Goal: Task Accomplishment & Management: Manage account settings

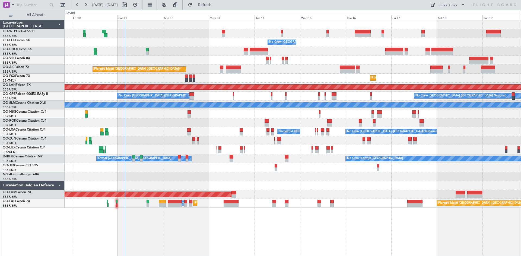
click at [242, 76] on div "No Crew Brussels (Brussels National) Planned Maint Geneva (Cointrin) Planned Ma…" at bounding box center [293, 114] width 456 height 188
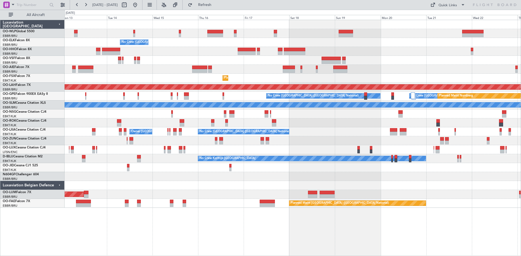
click at [245, 93] on div "No Crew Brussels (Brussels National) Planned Maint London (Farnborough) Planned…" at bounding box center [293, 114] width 456 height 188
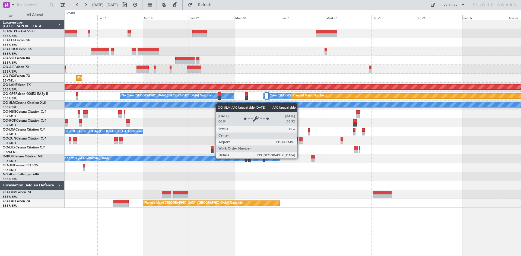
click at [217, 103] on div "No Crew Brussels (Brussels National) Planned Maint Kortrijk-Wevelgem Planned Ma…" at bounding box center [293, 114] width 456 height 188
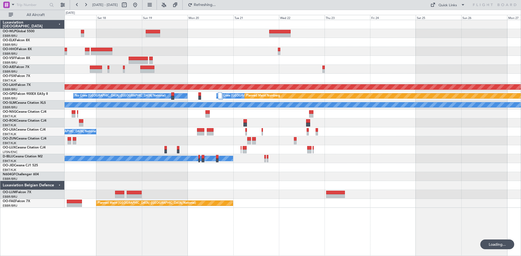
click at [346, 65] on div "No Crew Brussels (Brussels National) Planned Maint Kortrijk-Wevelgem Planned Ma…" at bounding box center [293, 114] width 456 height 188
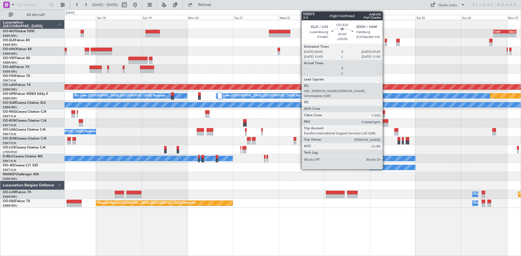
click at [385, 44] on div at bounding box center [386, 44] width 2 height 4
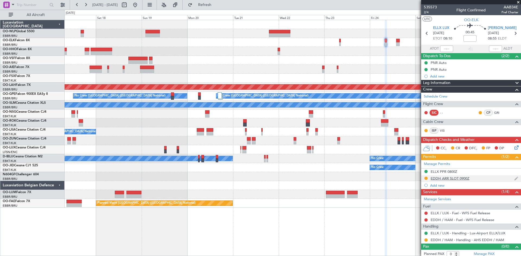
click at [456, 178] on div "EDDH ARR SLOT 0900Z" at bounding box center [450, 178] width 39 height 5
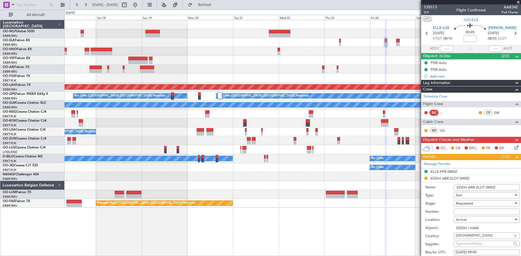
click at [475, 212] on input "Number:" at bounding box center [487, 212] width 66 height 7
paste input "EDDH1010258070"
type input "EDDH1010258070"
click at [486, 202] on div "Requested" at bounding box center [485, 204] width 58 height 8
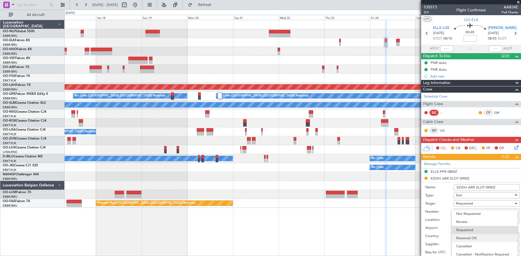
click at [473, 237] on span "Received OK" at bounding box center [484, 238] width 57 height 8
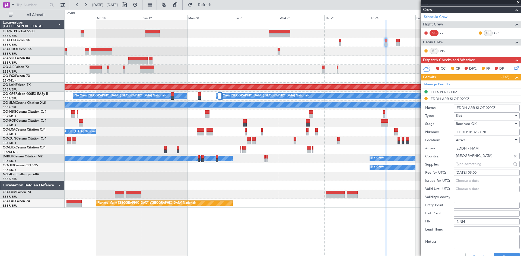
scroll to position [109, 0]
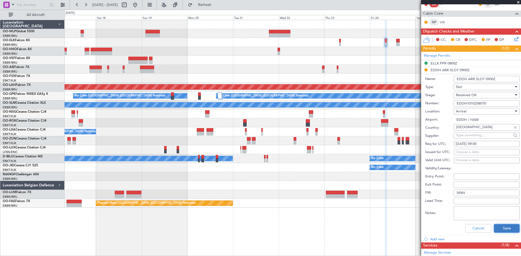
click at [494, 228] on button "Save" at bounding box center [507, 228] width 26 height 9
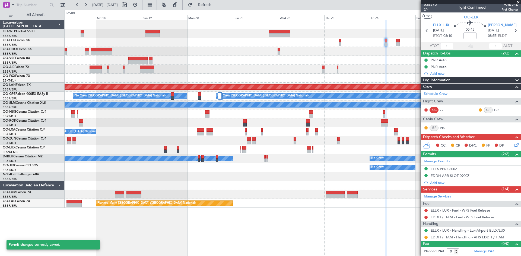
scroll to position [2, 0]
click at [425, 239] on button at bounding box center [425, 237] width 3 height 3
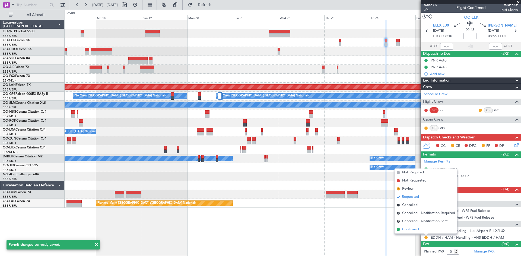
click at [418, 231] on span "Confirmed" at bounding box center [410, 229] width 17 height 5
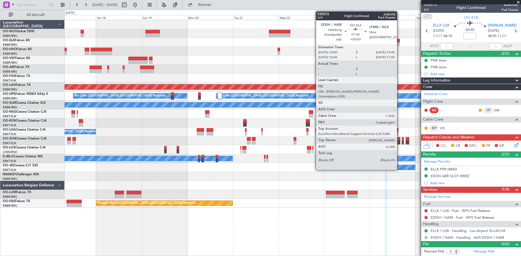
click at [399, 43] on div at bounding box center [398, 44] width 4 height 4
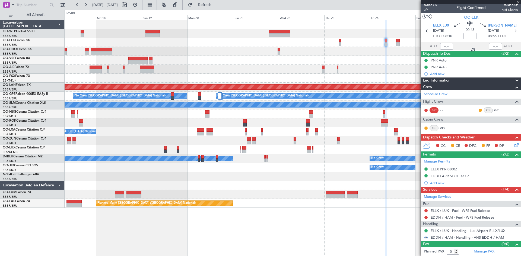
scroll to position [0, 0]
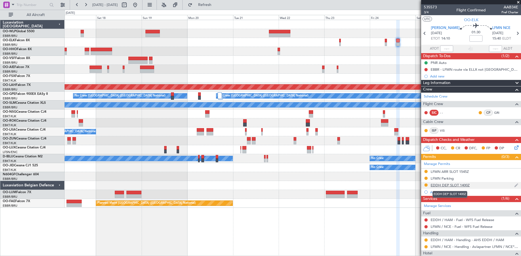
click at [435, 185] on div "EDDH DEP SLOT 1400Z" at bounding box center [450, 185] width 39 height 5
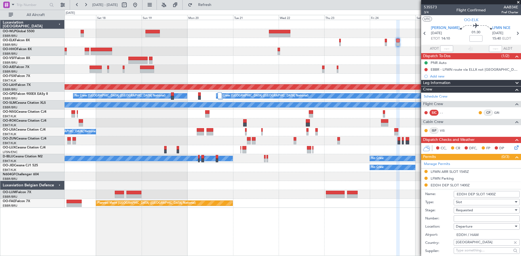
click at [466, 218] on input "Number:" at bounding box center [487, 219] width 66 height 7
paste input "EDDH1010258071"
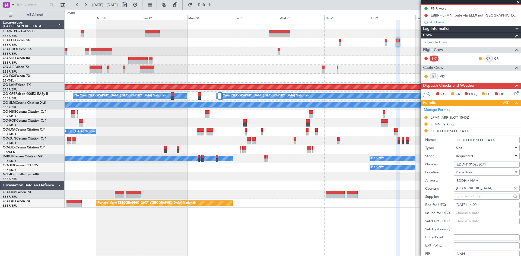
scroll to position [81, 0]
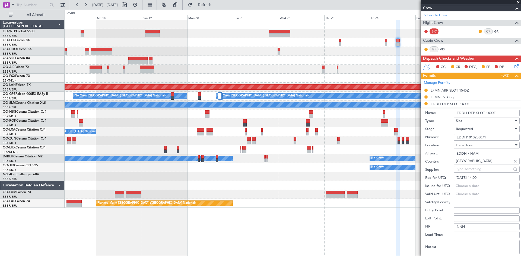
type input "EDDH1010258071"
click at [475, 131] on div "Requested" at bounding box center [485, 129] width 58 height 8
click at [474, 169] on span "Received OK" at bounding box center [484, 170] width 57 height 8
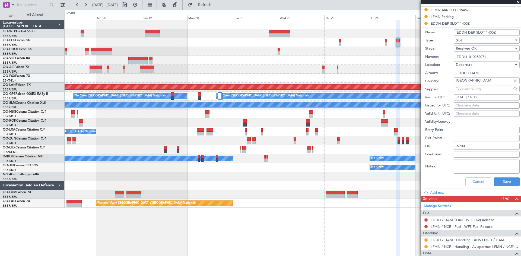
scroll to position [163, 0]
click at [501, 183] on button "Save" at bounding box center [507, 181] width 26 height 9
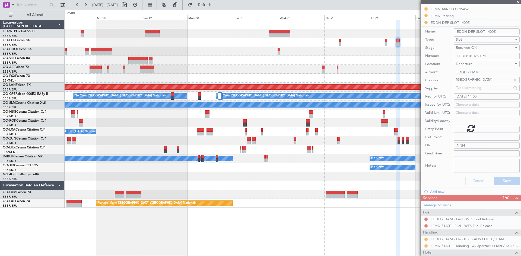
scroll to position [36, 0]
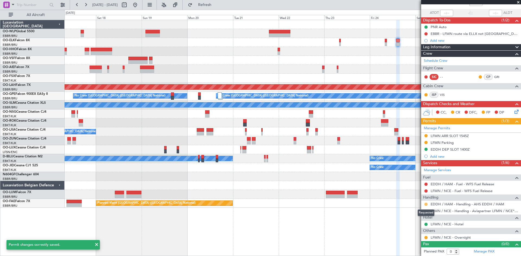
click at [427, 205] on button at bounding box center [425, 204] width 3 height 3
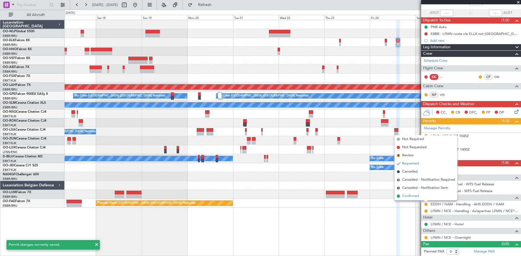
click at [424, 196] on li "Confirmed" at bounding box center [426, 196] width 63 height 8
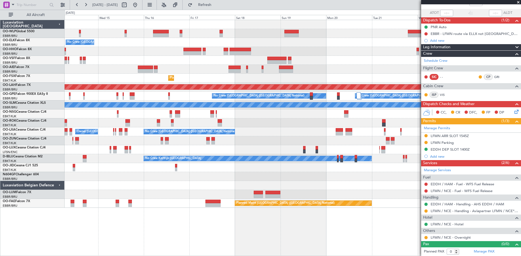
click at [328, 52] on div "- - FIMP 17:00 Z EBLG 05:10 Z No Crew Brussels (Brussels National) Planned Main…" at bounding box center [293, 114] width 456 height 188
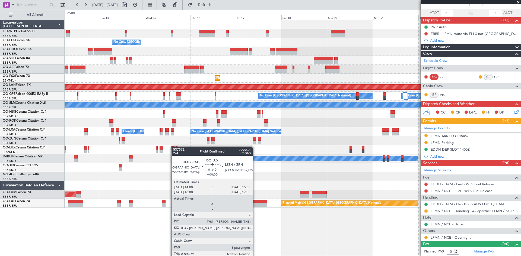
click at [174, 147] on div at bounding box center [173, 148] width 4 height 4
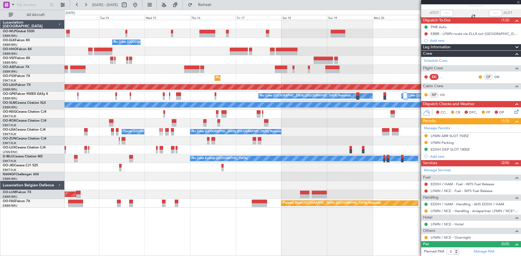
click at [114, 124] on div at bounding box center [293, 123] width 456 height 9
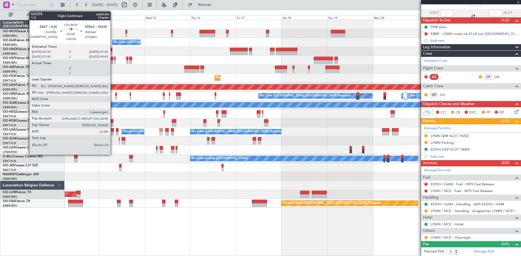
click at [113, 124] on div at bounding box center [111, 125] width 4 height 4
type input "3"
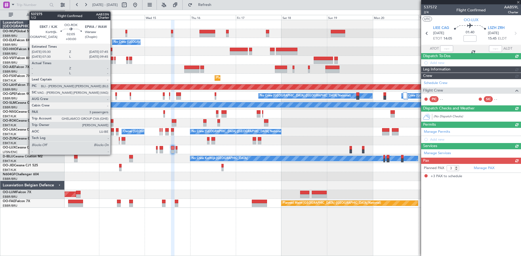
scroll to position [0, 0]
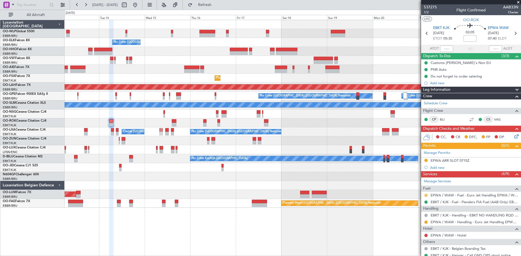
click at [426, 194] on button at bounding box center [425, 195] width 3 height 3
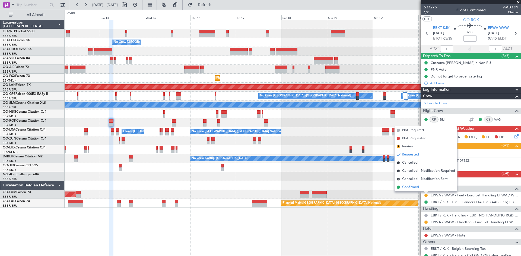
click at [410, 190] on span "Confirmed" at bounding box center [410, 187] width 17 height 5
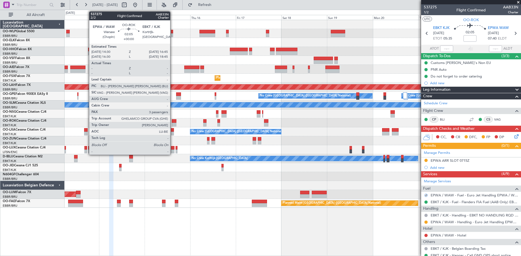
click at [173, 123] on div at bounding box center [293, 123] width 456 height 9
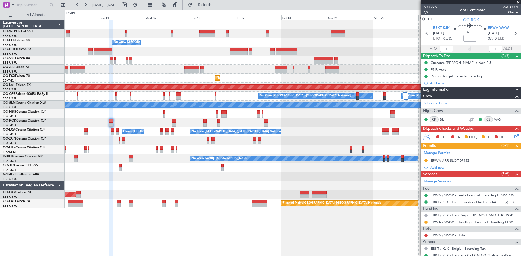
click at [177, 121] on div at bounding box center [293, 123] width 456 height 9
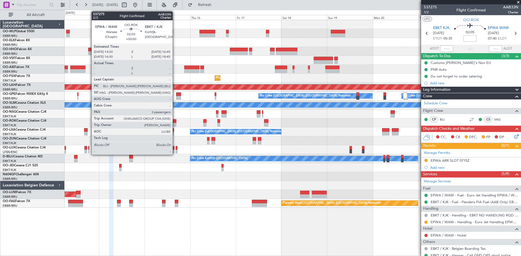
click at [175, 121] on div at bounding box center [174, 121] width 4 height 4
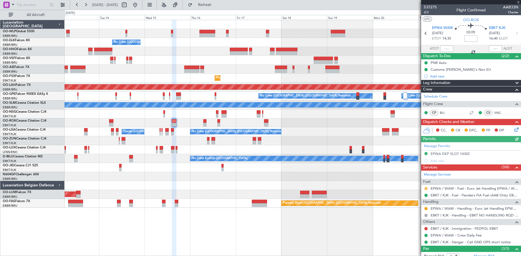
click at [427, 189] on button at bounding box center [425, 188] width 3 height 3
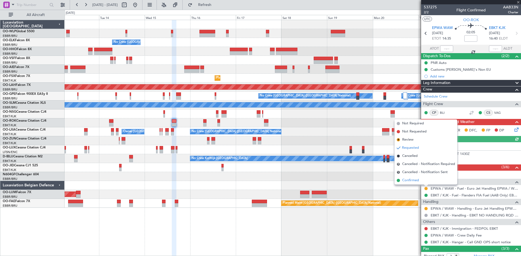
click at [411, 180] on span "Confirmed" at bounding box center [410, 180] width 17 height 5
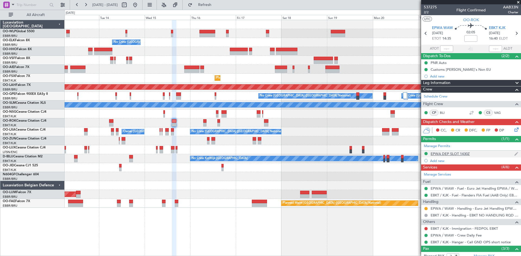
click at [445, 154] on div "EPWA DEP SLOT 1430Z" at bounding box center [450, 154] width 39 height 5
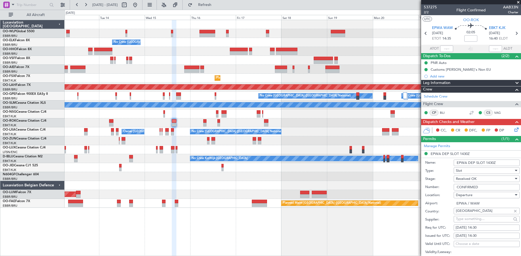
click at [517, 4] on span at bounding box center [518, 2] width 5 height 5
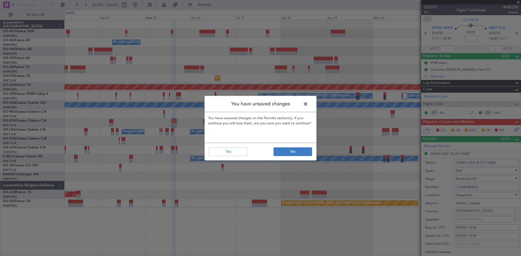
drag, startPoint x: 288, startPoint y: 146, endPoint x: 290, endPoint y: 152, distance: 6.0
click at [288, 147] on footer "No Yes" at bounding box center [261, 152] width 112 height 18
click at [290, 152] on button "No" at bounding box center [293, 152] width 39 height 9
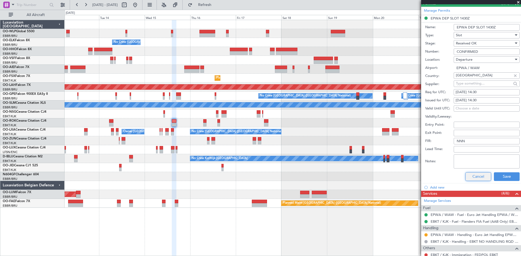
click at [472, 173] on button "Cancel" at bounding box center [478, 177] width 26 height 9
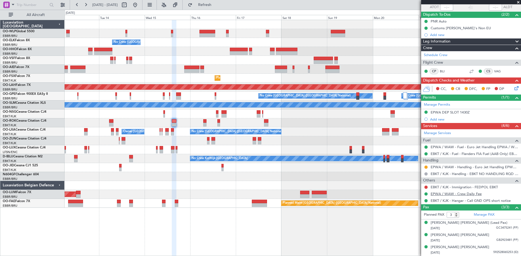
scroll to position [41, 0]
click at [426, 168] on button at bounding box center [425, 167] width 3 height 3
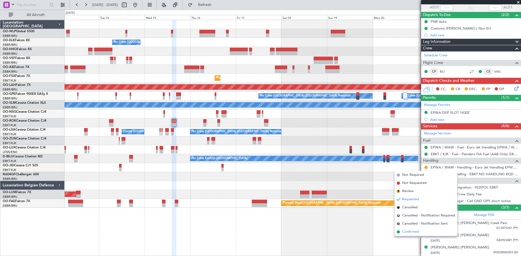
click at [411, 232] on span "Confirmed" at bounding box center [410, 232] width 17 height 5
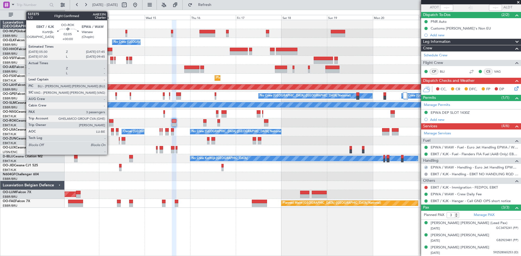
click at [110, 122] on div at bounding box center [111, 121] width 4 height 4
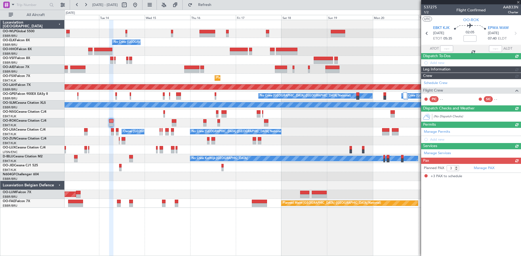
scroll to position [0, 0]
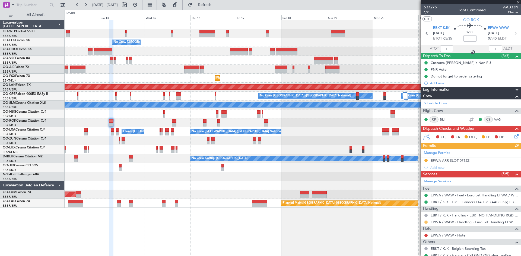
click at [426, 222] on button at bounding box center [425, 222] width 3 height 3
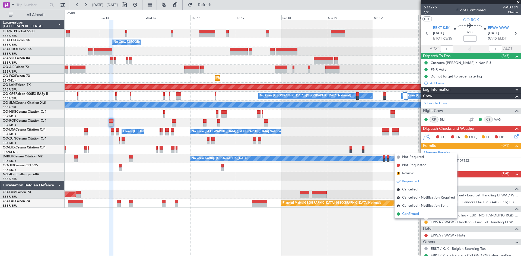
click at [403, 216] on span "Confirmed" at bounding box center [410, 214] width 17 height 5
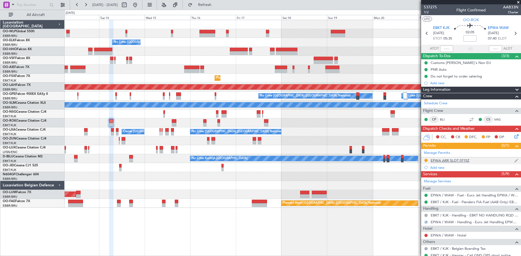
click at [453, 160] on div "EPWA ARR SLOT 0715Z" at bounding box center [450, 160] width 39 height 5
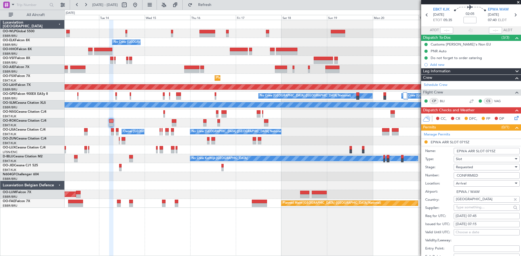
scroll to position [27, 0]
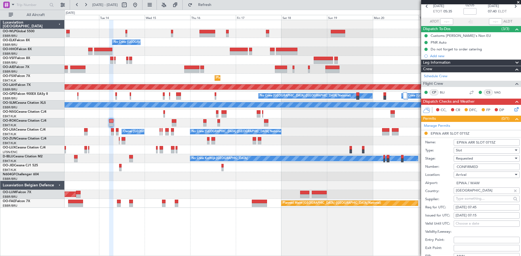
click at [475, 158] on div "Requested" at bounding box center [485, 159] width 58 height 8
click at [468, 198] on span "Received OK" at bounding box center [484, 200] width 57 height 8
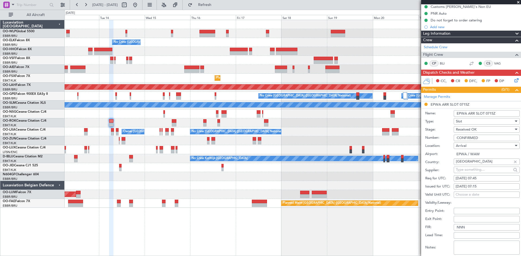
scroll to position [81, 0]
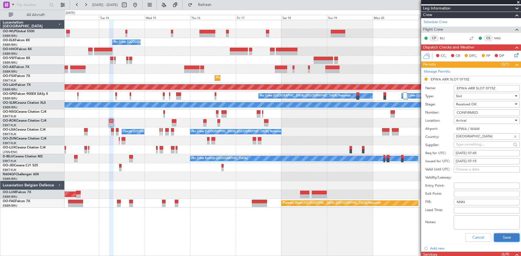
click at [496, 236] on button "Save" at bounding box center [507, 238] width 26 height 9
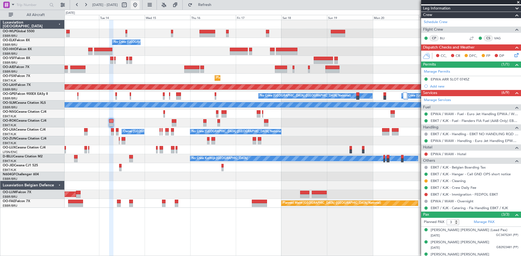
click at [139, 6] on button at bounding box center [135, 5] width 9 height 9
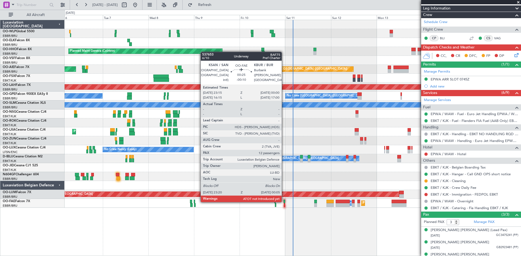
click at [284, 201] on div at bounding box center [285, 202] width 2 height 4
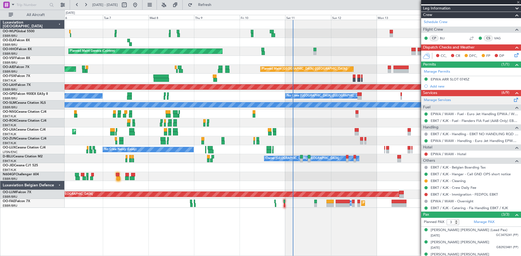
type input "-00:10"
type input "12"
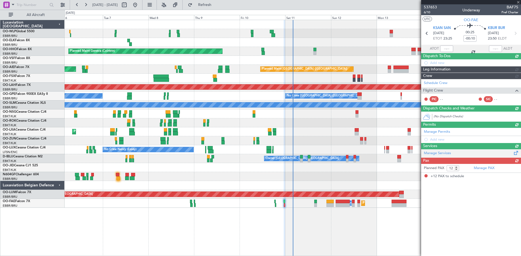
scroll to position [0, 0]
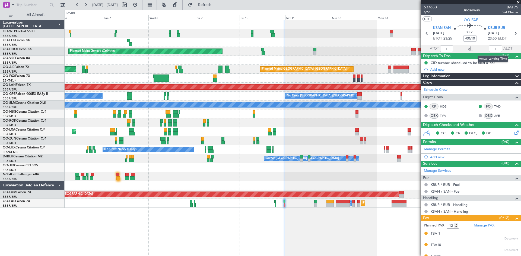
click at [494, 48] on div at bounding box center [495, 49] width 13 height 7
click at [491, 43] on section "KSAN SAN 10/10/2025 ETOT 23:25 00:25 -00:10 KBUR BUR 10/10/2025 23:50 ELDT" at bounding box center [471, 33] width 100 height 21
click at [491, 48] on div at bounding box center [495, 49] width 13 height 7
click at [492, 48] on div at bounding box center [495, 49] width 13 height 7
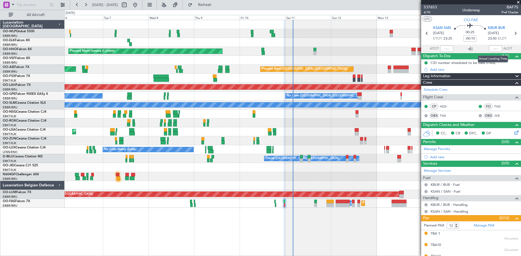
click at [492, 48] on div at bounding box center [495, 49] width 13 height 7
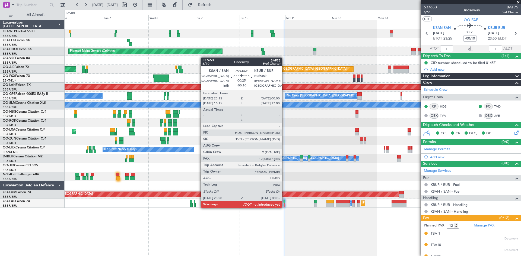
click at [284, 207] on div at bounding box center [285, 206] width 2 height 4
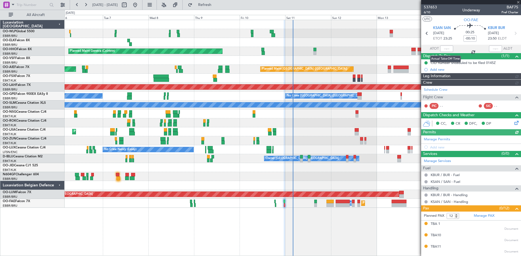
click at [444, 50] on div at bounding box center [446, 49] width 13 height 7
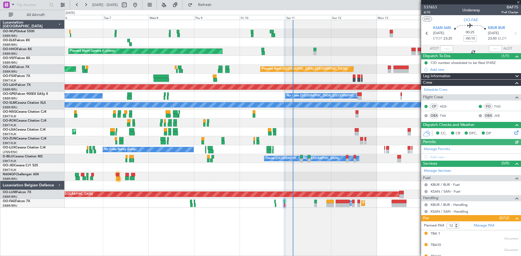
click at [444, 48] on div at bounding box center [446, 49] width 13 height 7
click at [446, 48] on div "Estimated Take-Off Time" at bounding box center [447, 48] width 36 height 7
click at [443, 48] on input "text" at bounding box center [446, 49] width 13 height 7
click at [495, 47] on div at bounding box center [495, 49] width 13 height 7
click at [494, 48] on div at bounding box center [495, 49] width 13 height 7
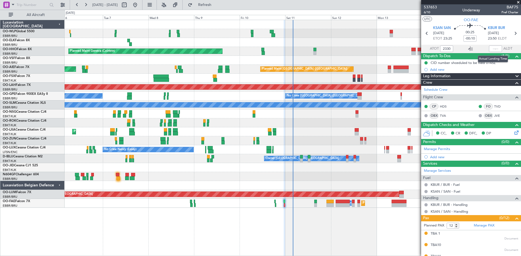
type input "23:30"
click at [491, 48] on input "text" at bounding box center [495, 49] width 13 height 7
type input "23:59"
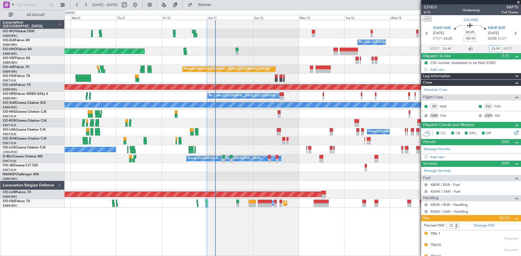
click at [303, 147] on div "No Crew Brussels (Brussels National) Planned Maint Geneva (Cointrin) Planned Ma…" at bounding box center [293, 114] width 456 height 188
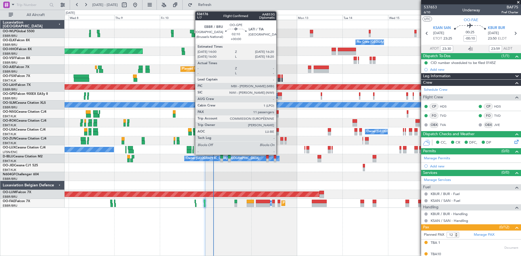
click at [279, 95] on div at bounding box center [280, 95] width 5 height 4
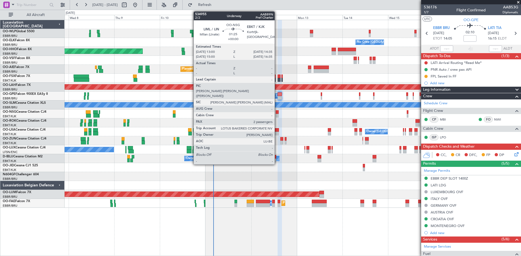
click at [277, 114] on div at bounding box center [277, 116] width 3 height 4
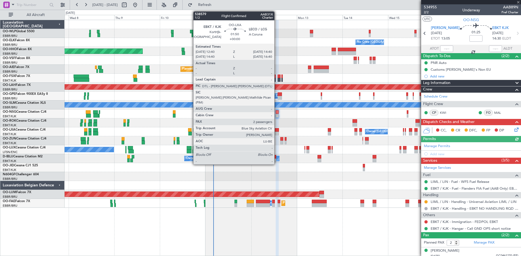
click at [277, 133] on div at bounding box center [277, 134] width 4 height 4
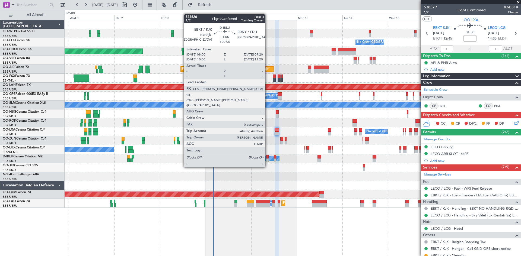
click at [268, 157] on div at bounding box center [267, 157] width 3 height 4
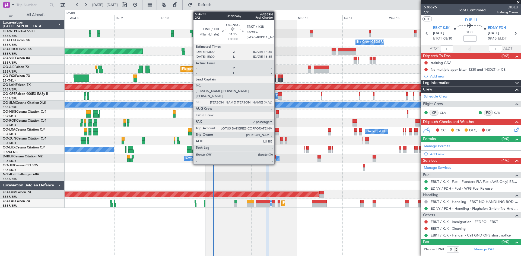
click at [277, 115] on div at bounding box center [277, 116] width 3 height 4
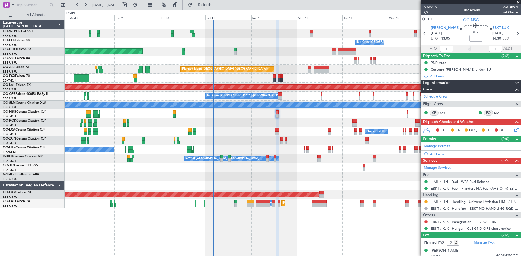
click at [513, 130] on icon at bounding box center [515, 129] width 4 height 4
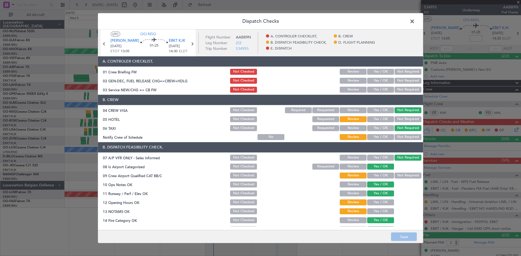
click at [402, 118] on button "Not Required" at bounding box center [408, 119] width 27 height 6
click at [399, 138] on button "Not Required" at bounding box center [408, 137] width 27 height 6
click at [377, 140] on div "Yes / OK" at bounding box center [379, 137] width 27 height 8
click at [376, 108] on button "Yes / OK" at bounding box center [380, 110] width 27 height 6
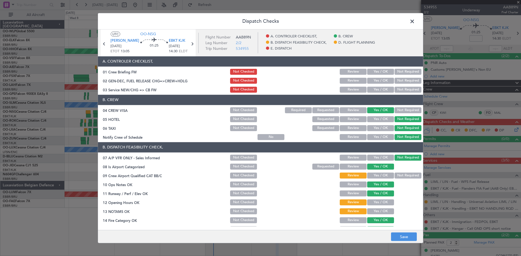
click at [382, 134] on button "Yes / OK" at bounding box center [380, 137] width 27 height 6
click at [383, 173] on div "Yes / OK" at bounding box center [379, 176] width 27 height 8
click at [383, 175] on button "Yes / OK" at bounding box center [380, 176] width 27 height 6
click at [382, 196] on button "Yes / OK" at bounding box center [380, 194] width 27 height 6
click at [382, 202] on button "Yes / OK" at bounding box center [380, 203] width 27 height 6
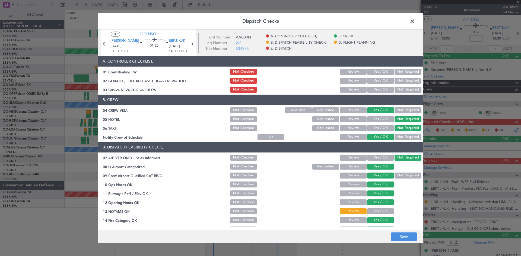
click at [382, 211] on button "Yes / OK" at bounding box center [380, 212] width 27 height 6
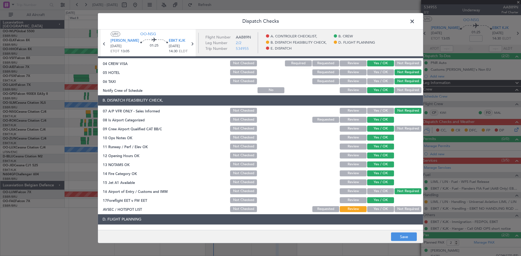
scroll to position [81, 0]
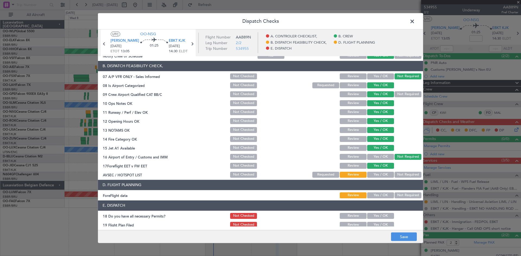
click at [381, 180] on header "D. FLIGHT PLANNING" at bounding box center [260, 185] width 325 height 10
click at [381, 177] on button "Yes / OK" at bounding box center [380, 175] width 27 height 6
click at [379, 196] on button "Yes / OK" at bounding box center [380, 196] width 27 height 6
click at [349, 166] on button "Review" at bounding box center [353, 166] width 27 height 6
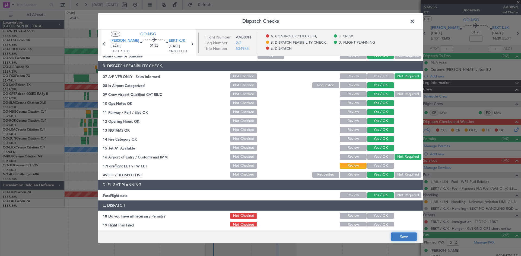
click at [406, 238] on button "Save" at bounding box center [404, 237] width 26 height 9
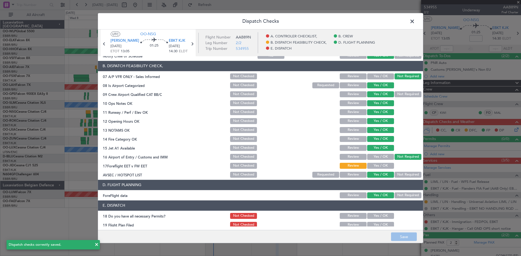
click at [415, 22] on span at bounding box center [415, 22] width 0 height 11
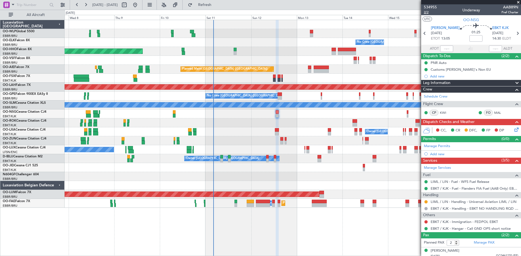
click at [430, 14] on span "2/2" at bounding box center [430, 12] width 13 height 5
click at [426, 13] on span "2/2" at bounding box center [430, 12] width 13 height 5
click at [426, 202] on button at bounding box center [425, 202] width 3 height 3
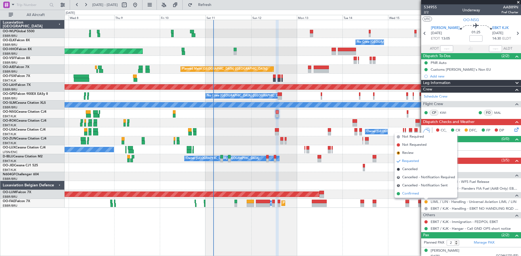
click at [423, 196] on li "Confirmed" at bounding box center [426, 194] width 63 height 8
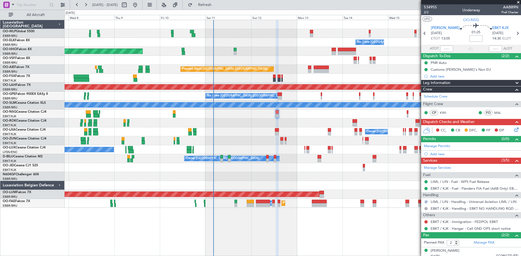
click at [513, 128] on icon at bounding box center [515, 129] width 4 height 4
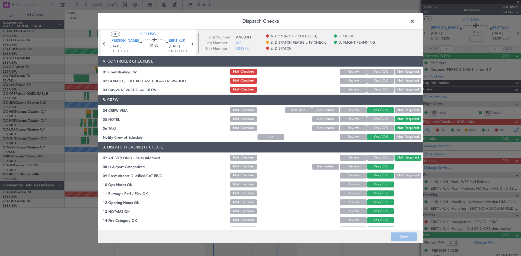
click at [373, 79] on button "Yes / OK" at bounding box center [380, 81] width 27 height 6
click at [371, 91] on button "Yes / OK" at bounding box center [380, 90] width 27 height 6
click at [406, 234] on button "Save" at bounding box center [404, 237] width 26 height 9
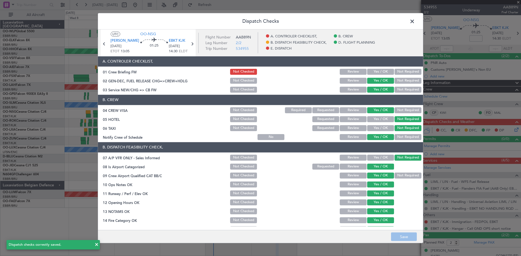
click at [415, 21] on span at bounding box center [415, 22] width 0 height 11
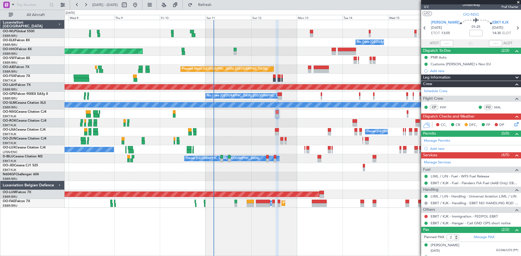
scroll to position [0, 0]
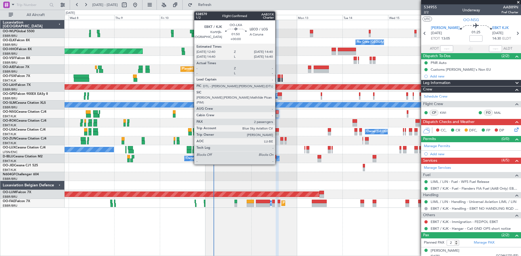
click at [278, 133] on div at bounding box center [277, 134] width 4 height 4
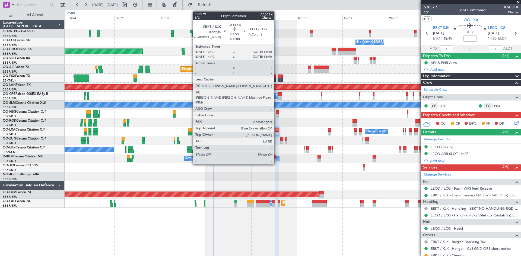
click at [276, 131] on div at bounding box center [277, 130] width 4 height 4
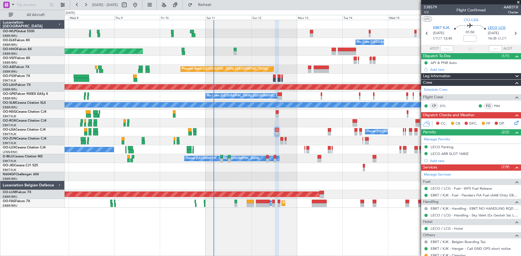
click at [500, 30] on span "LECO LCG" at bounding box center [497, 28] width 18 height 5
click at [218, 2] on button "Refresh" at bounding box center [201, 5] width 33 height 9
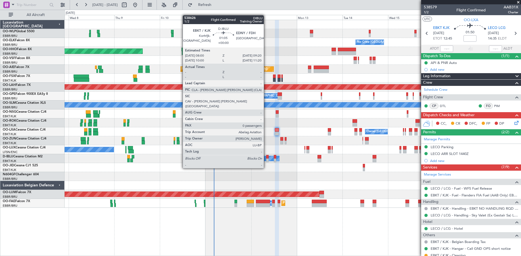
click at [265, 158] on div "Owner [GEOGRAPHIC_DATA]-[GEOGRAPHIC_DATA]" at bounding box center [232, 158] width 95 height 5
click at [268, 159] on div at bounding box center [267, 161] width 3 height 4
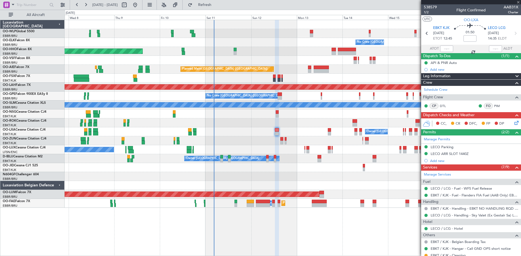
type input "0"
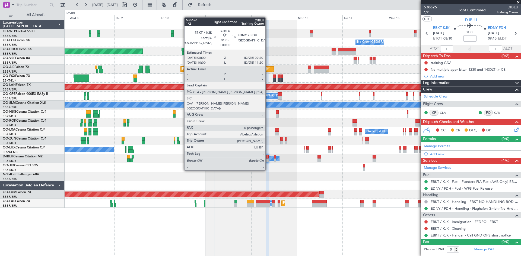
click at [268, 160] on div at bounding box center [267, 161] width 3 height 4
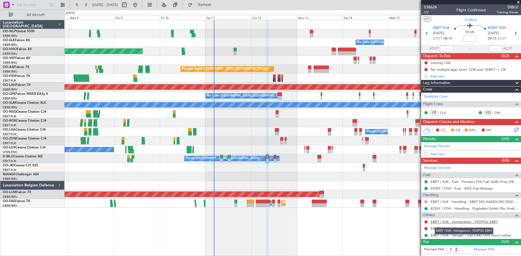
click at [470, 224] on link "EBKT / KJK - Immigration - FEDPOL EBKT" at bounding box center [464, 222] width 67 height 5
click at [216, 3] on span "Refresh" at bounding box center [204, 5] width 23 height 4
click at [432, 12] on span "1/2" at bounding box center [430, 12] width 13 height 5
click at [516, 130] on icon at bounding box center [515, 129] width 4 height 4
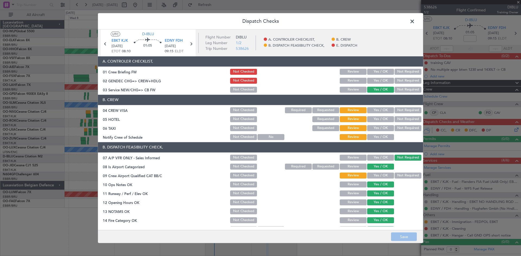
click at [387, 112] on button "Yes / OK" at bounding box center [380, 110] width 27 height 6
click at [395, 117] on button "Not Required" at bounding box center [408, 119] width 27 height 6
click at [398, 126] on button "Not Required" at bounding box center [408, 128] width 27 height 6
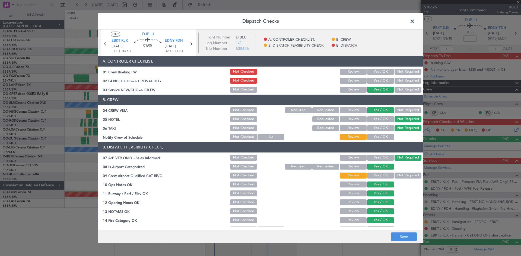
click at [383, 134] on button "Yes / OK" at bounding box center [380, 137] width 27 height 6
click at [369, 79] on button "Yes / OK" at bounding box center [380, 81] width 27 height 6
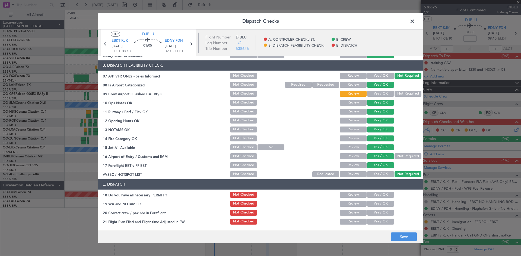
click at [374, 94] on button "Yes / OK" at bounding box center [380, 94] width 27 height 6
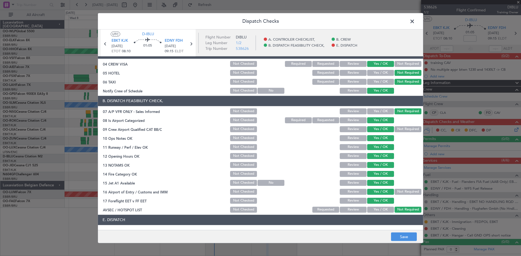
scroll to position [1, 0]
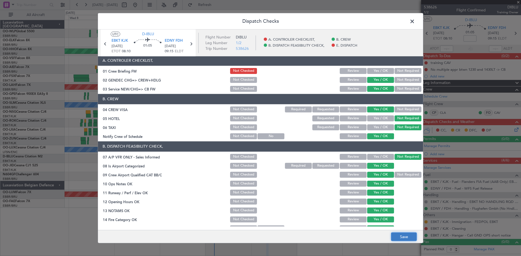
click at [396, 238] on button "Save" at bounding box center [404, 237] width 26 height 9
click at [417, 21] on header "Dispatch Checks" at bounding box center [260, 21] width 325 height 16
click at [415, 22] on span at bounding box center [415, 22] width 0 height 11
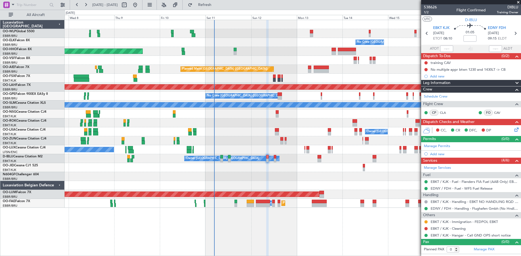
click at [516, 131] on icon at bounding box center [515, 129] width 4 height 4
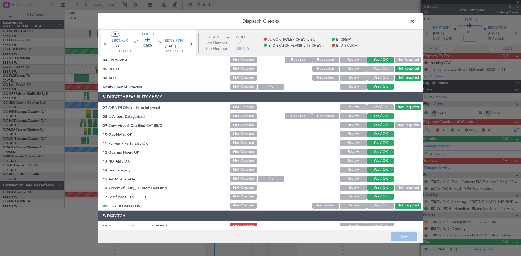
scroll to position [82, 0]
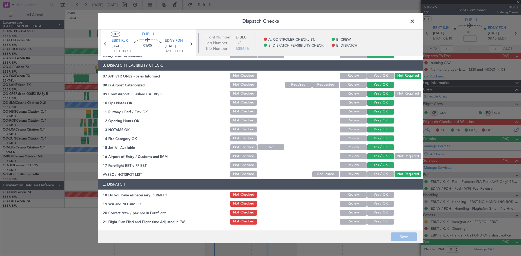
click at [376, 195] on button "Yes / OK" at bounding box center [380, 195] width 27 height 6
click at [377, 201] on button "Yes / OK" at bounding box center [380, 204] width 27 height 6
click at [378, 210] on button "Yes / OK" at bounding box center [380, 213] width 27 height 6
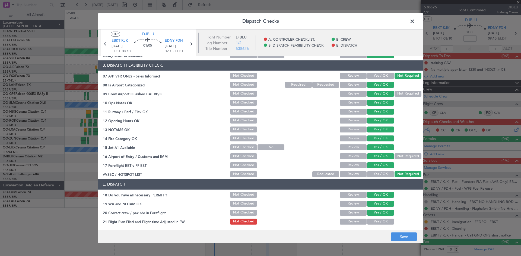
click at [378, 222] on button "Yes / OK" at bounding box center [380, 222] width 27 height 6
click at [404, 234] on button "Save" at bounding box center [404, 237] width 26 height 9
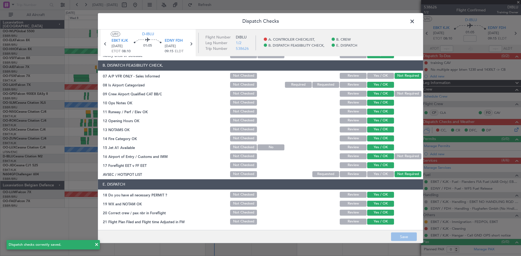
click at [415, 24] on span at bounding box center [415, 22] width 0 height 11
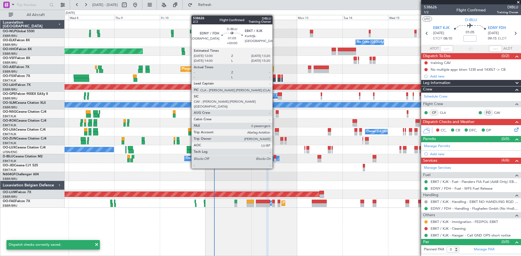
click at [275, 158] on div at bounding box center [275, 157] width 3 height 4
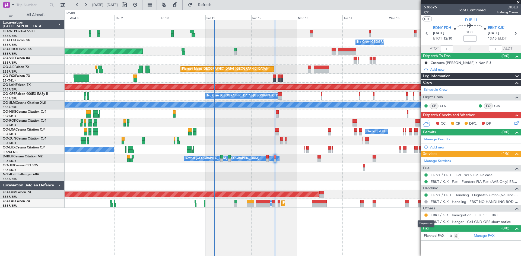
click at [426, 217] on mat-tooltip-component "Requested" at bounding box center [426, 224] width 24 height 14
click at [426, 214] on button at bounding box center [425, 215] width 3 height 3
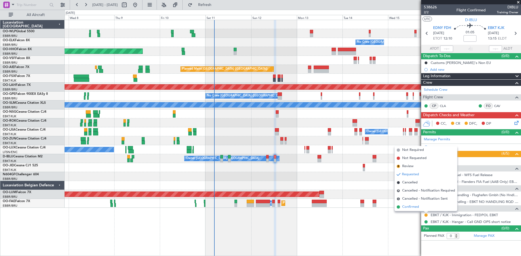
click at [415, 211] on li "Confirmed" at bounding box center [426, 207] width 63 height 8
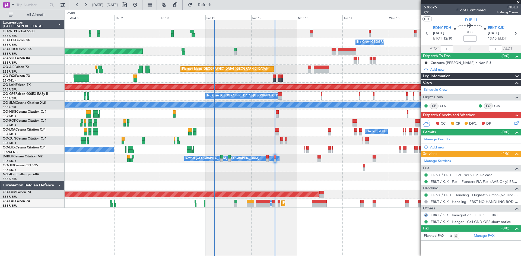
click at [513, 124] on icon at bounding box center [515, 122] width 4 height 4
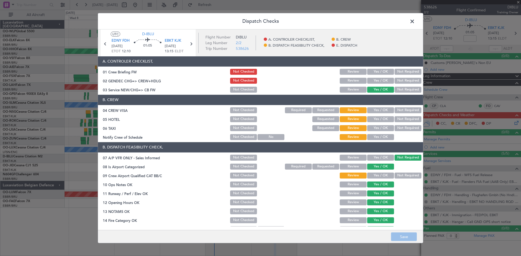
click at [373, 107] on div "Yes / OK" at bounding box center [379, 111] width 27 height 8
click at [374, 111] on button "Yes / OK" at bounding box center [380, 110] width 27 height 6
click at [429, 122] on div "Dispatch Checks UTC D-IBLU EDNY FDH 12/10/2025 ETOT 12:10 01:05 EBKT KJK 12/10/…" at bounding box center [260, 128] width 521 height 256
click at [404, 123] on div "Not Required" at bounding box center [407, 120] width 27 height 8
click at [405, 121] on button "Not Required" at bounding box center [408, 119] width 27 height 6
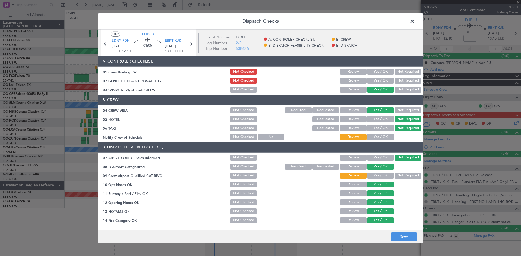
click at [385, 136] on button "Yes / OK" at bounding box center [380, 137] width 27 height 6
click at [381, 179] on button "Yes / OK" at bounding box center [380, 176] width 27 height 6
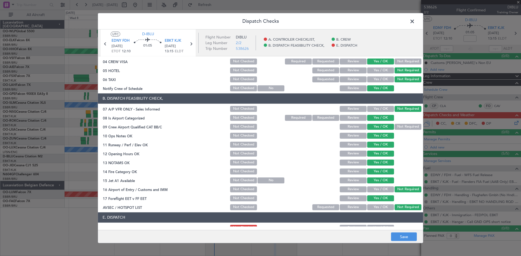
scroll to position [82, 0]
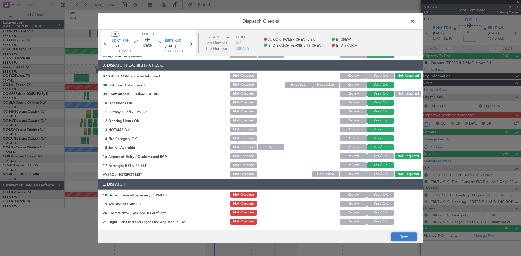
click at [401, 233] on button "Save" at bounding box center [404, 237] width 26 height 9
click at [415, 22] on span at bounding box center [415, 22] width 0 height 11
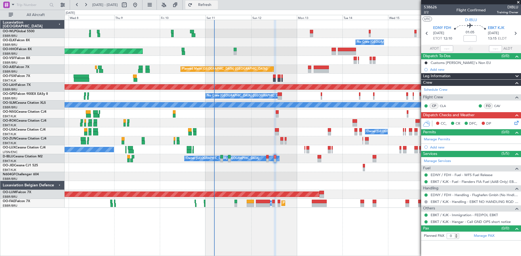
click at [215, 8] on button "Refresh" at bounding box center [201, 5] width 33 height 9
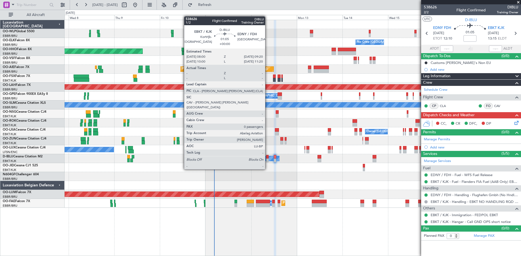
click at [267, 159] on div at bounding box center [267, 161] width 3 height 4
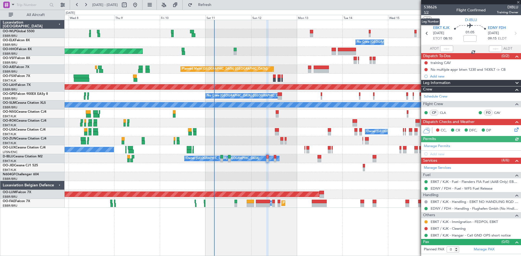
click at [427, 14] on span "1/2" at bounding box center [430, 12] width 13 height 5
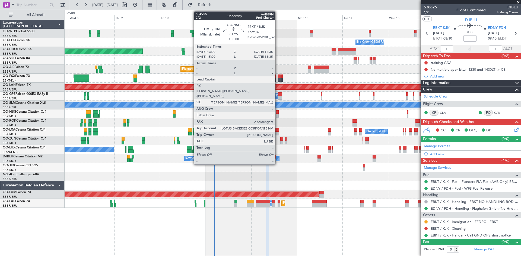
click at [278, 117] on div at bounding box center [277, 116] width 3 height 4
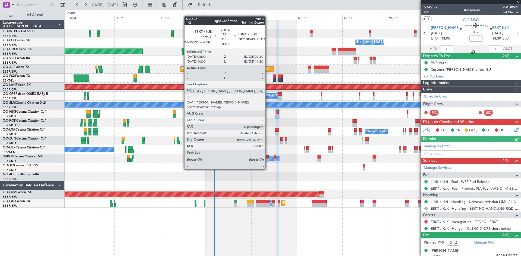
click at [268, 159] on div at bounding box center [267, 161] width 3 height 4
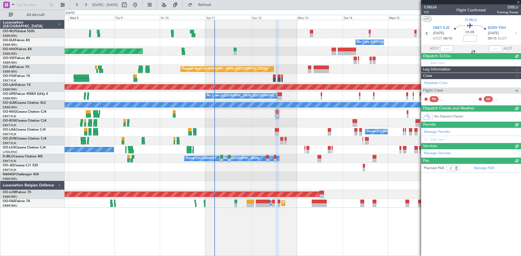
type input "0"
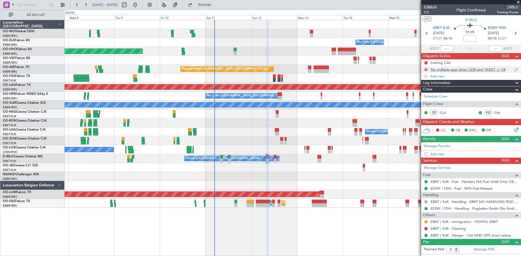
click at [426, 69] on button at bounding box center [425, 69] width 3 height 3
click at [419, 96] on li "Completed" at bounding box center [426, 94] width 29 height 8
click at [426, 61] on div at bounding box center [426, 63] width 4 height 4
click at [425, 63] on button at bounding box center [425, 62] width 3 height 3
click at [423, 88] on span "Completed" at bounding box center [428, 86] width 18 height 5
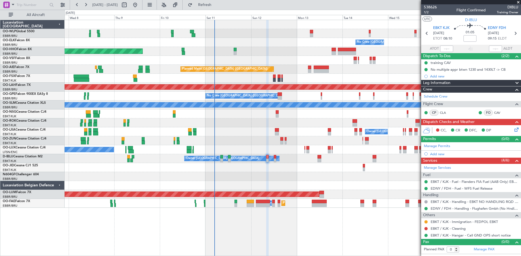
click at [514, 129] on icon at bounding box center [515, 129] width 4 height 4
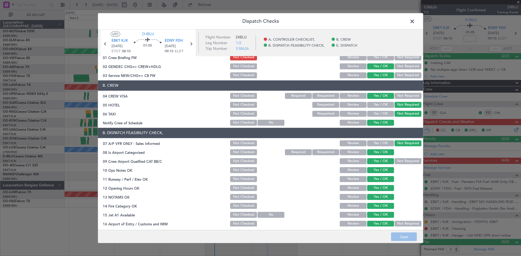
scroll to position [0, 0]
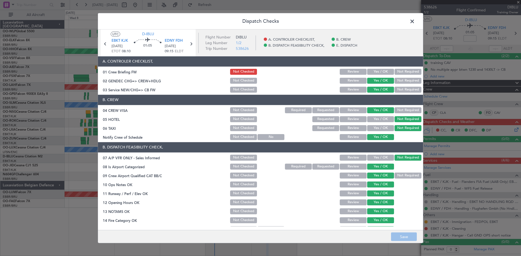
click at [378, 69] on button "Yes / OK" at bounding box center [380, 72] width 27 height 6
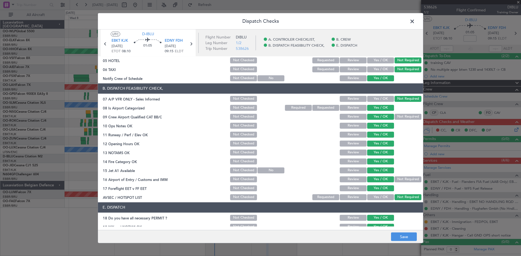
scroll to position [82, 0]
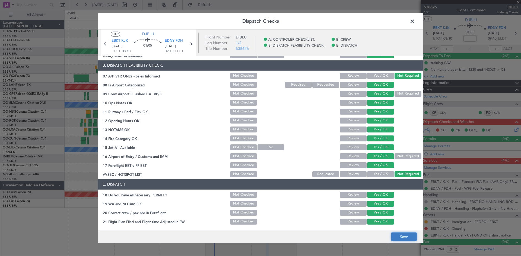
click at [402, 240] on button "Save" at bounding box center [404, 237] width 26 height 9
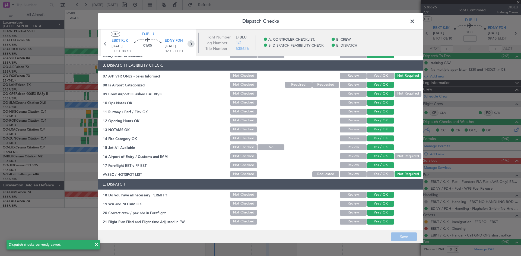
click at [190, 44] on icon at bounding box center [190, 43] width 7 height 7
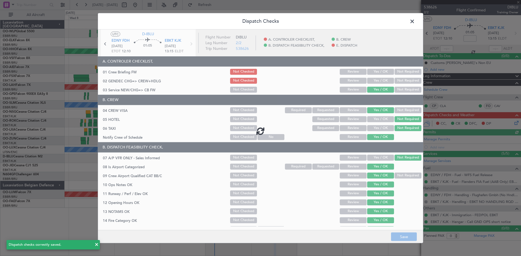
click at [376, 81] on div at bounding box center [260, 130] width 325 height 203
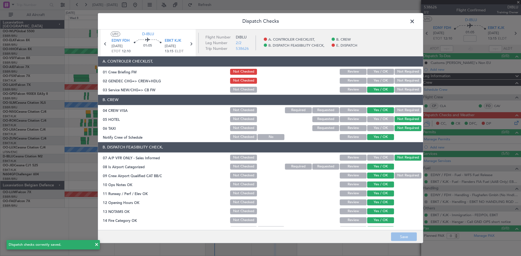
click at [376, 81] on button "Yes / OK" at bounding box center [380, 81] width 27 height 6
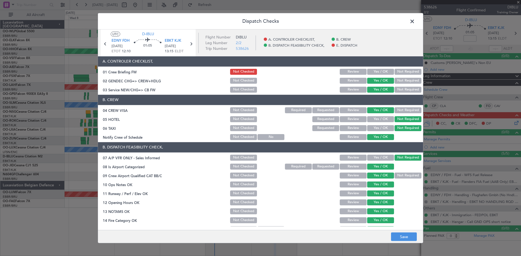
click at [369, 68] on section "A. CONTROLER CHECKLIST, 01 Crew Briefing FW Not Checked Review Yes / OK Not Req…" at bounding box center [260, 74] width 325 height 37
click at [369, 71] on button "Yes / OK" at bounding box center [380, 72] width 27 height 6
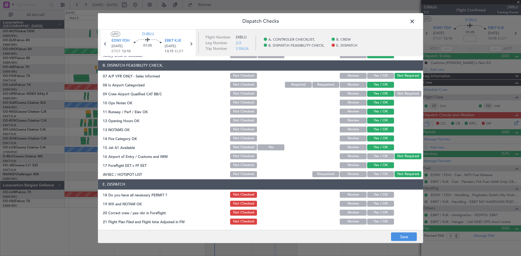
click at [376, 196] on button "Yes / OK" at bounding box center [380, 195] width 27 height 6
click at [376, 201] on button "Yes / OK" at bounding box center [380, 204] width 27 height 6
drag, startPoint x: 375, startPoint y: 210, endPoint x: 375, endPoint y: 214, distance: 4.3
click at [375, 210] on button "Yes / OK" at bounding box center [380, 213] width 27 height 6
click at [376, 220] on button "Yes / OK" at bounding box center [380, 222] width 27 height 6
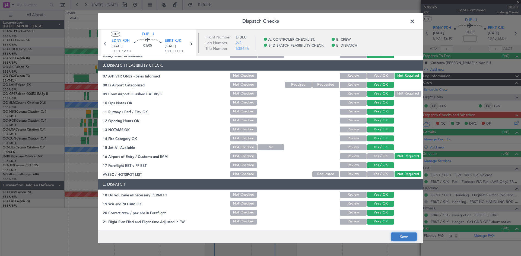
click at [395, 235] on button "Save" at bounding box center [404, 237] width 26 height 9
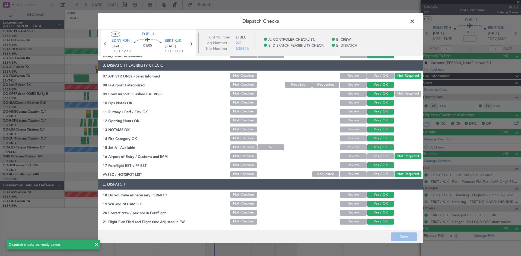
click at [415, 20] on span at bounding box center [415, 22] width 0 height 11
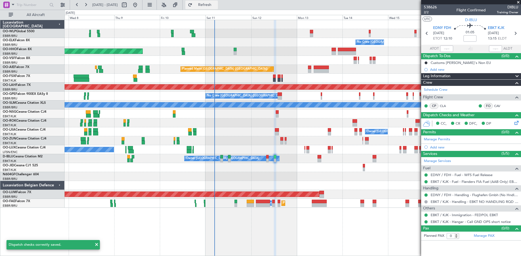
click at [216, 4] on span "Refresh" at bounding box center [204, 5] width 23 height 4
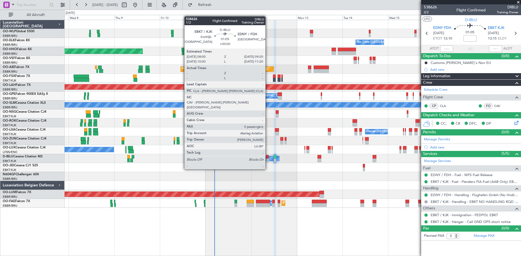
click at [268, 159] on div at bounding box center [267, 161] width 3 height 4
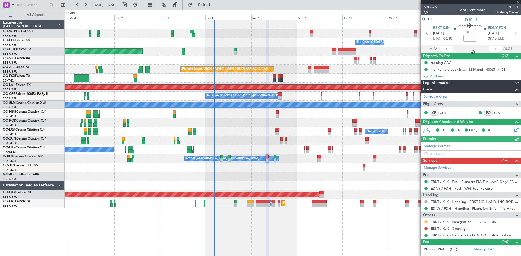
click at [426, 222] on button at bounding box center [425, 222] width 3 height 3
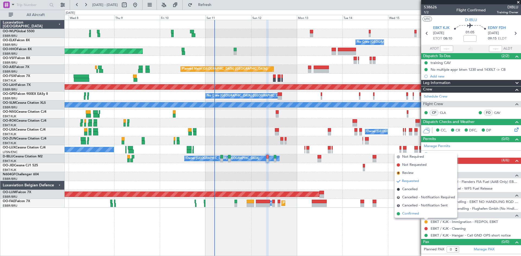
click at [416, 213] on span "Confirmed" at bounding box center [410, 213] width 17 height 5
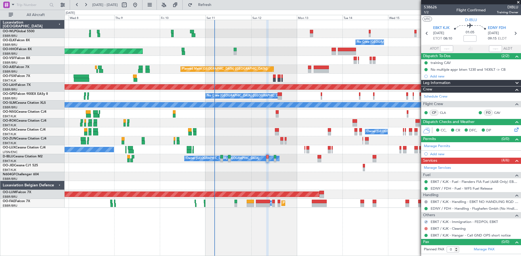
click at [427, 228] on button at bounding box center [425, 228] width 3 height 3
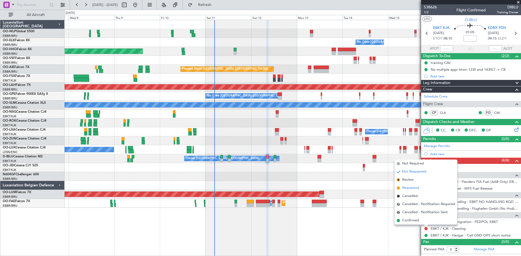
click at [408, 187] on span "Requested" at bounding box center [410, 188] width 17 height 5
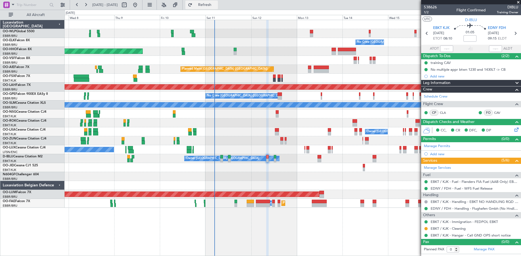
click at [218, 8] on button "Refresh" at bounding box center [201, 5] width 33 height 9
click at [425, 229] on button at bounding box center [425, 228] width 3 height 3
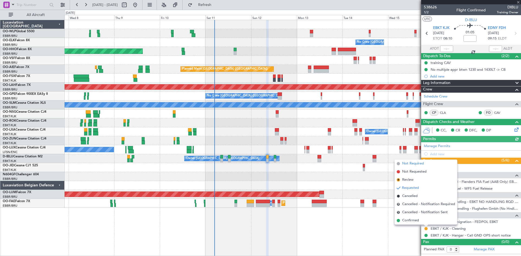
click at [399, 166] on li "Not Required" at bounding box center [426, 164] width 63 height 8
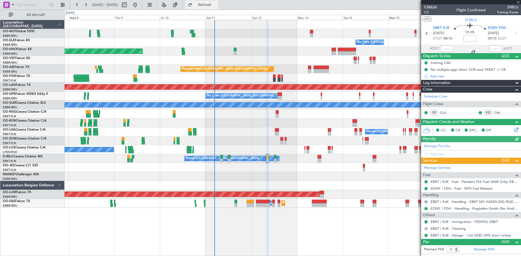
click at [212, 7] on button "Refresh" at bounding box center [201, 5] width 33 height 9
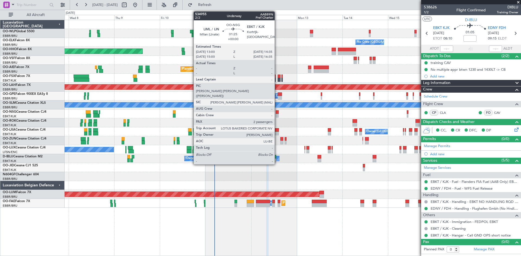
click at [277, 113] on div at bounding box center [277, 112] width 3 height 4
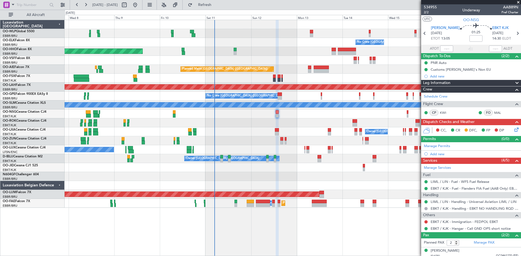
click at [514, 131] on icon at bounding box center [515, 129] width 4 height 4
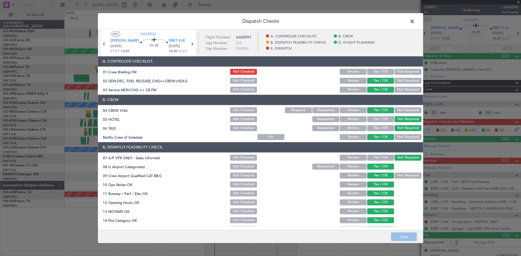
click at [415, 24] on span at bounding box center [415, 22] width 0 height 11
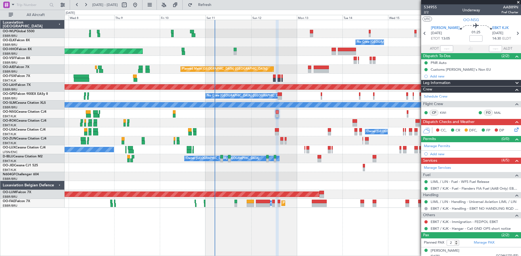
click at [278, 128] on div "No Crew Brussels (Brussels National) Owner Kortrijk-Wevelgem Planned Maint Kort…" at bounding box center [293, 132] width 456 height 9
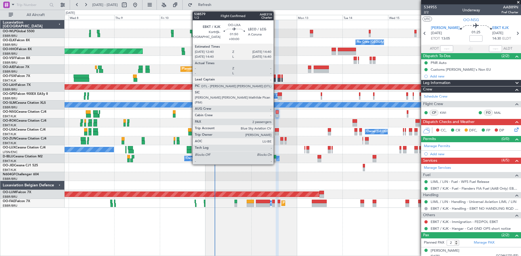
click at [276, 130] on div at bounding box center [277, 130] width 4 height 4
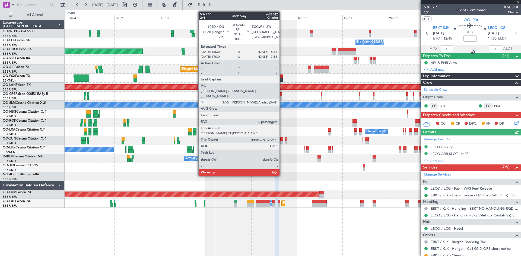
click at [282, 142] on div at bounding box center [281, 143] width 3 height 4
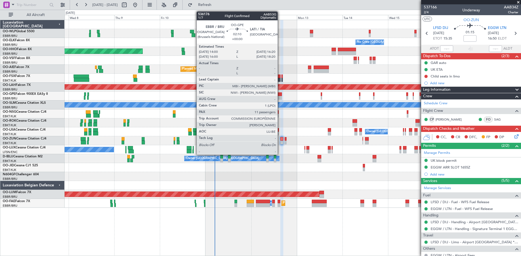
click at [280, 96] on div at bounding box center [280, 98] width 5 height 4
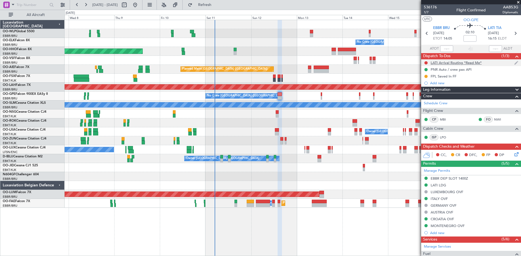
click at [459, 64] on div "LATI Arrival Routing *Read Me*" at bounding box center [456, 63] width 51 height 5
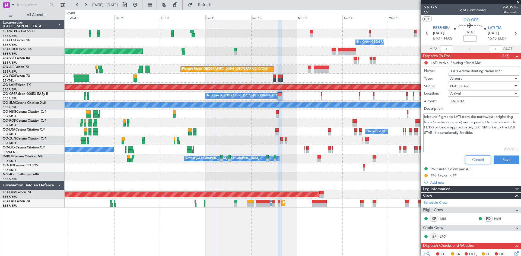
drag, startPoint x: 476, startPoint y: 161, endPoint x: 472, endPoint y: 160, distance: 4.3
click at [476, 161] on button "Cancel" at bounding box center [478, 160] width 26 height 9
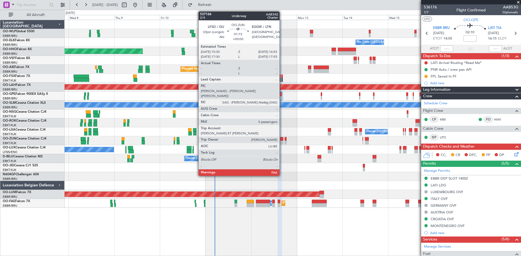
click at [282, 142] on div at bounding box center [281, 143] width 3 height 4
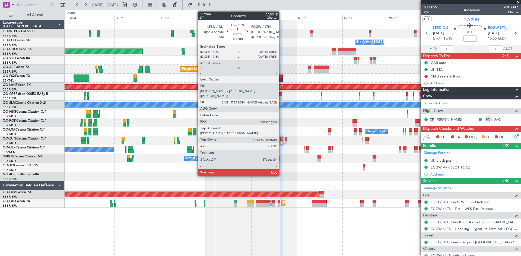
click at [281, 141] on div at bounding box center [281, 143] width 3 height 4
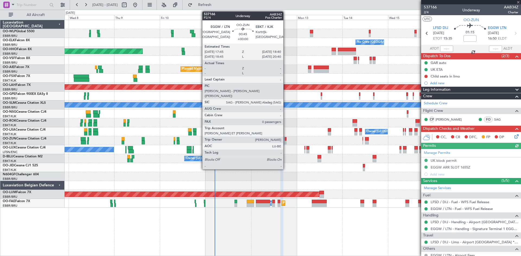
click at [286, 143] on div at bounding box center [286, 143] width 2 height 4
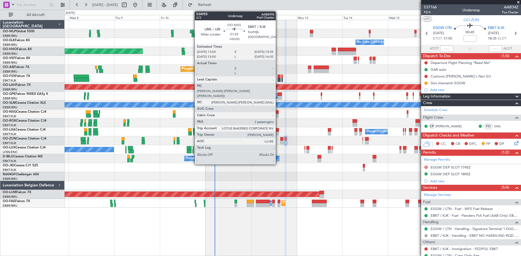
click at [278, 110] on div at bounding box center [277, 112] width 3 height 4
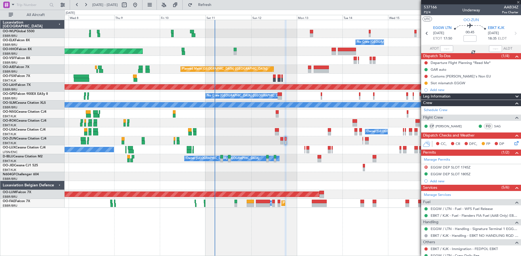
type input "2"
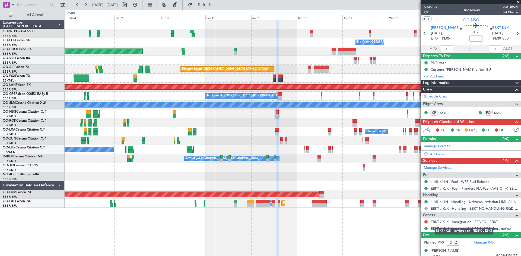
click at [438, 224] on mat-tooltip-component "EBKT / KJK - Immigration - FEDPOL EBKT" at bounding box center [464, 231] width 66 height 14
click at [433, 220] on link "EBKT / KJK - Immigration - FEDPOL EBKT" at bounding box center [464, 222] width 67 height 5
click at [426, 222] on mat-tooltip-component "EBKT / KJK - Handling - EBKT NO HANDLING RQD FOR CJ" at bounding box center [471, 218] width 91 height 14
click at [425, 222] on button at bounding box center [425, 222] width 3 height 3
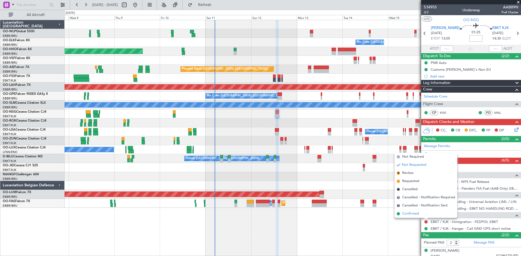
click at [415, 213] on span "Confirmed" at bounding box center [410, 213] width 17 height 5
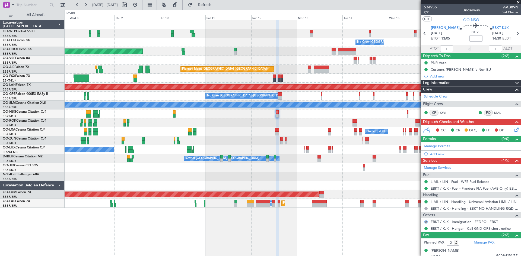
click at [513, 130] on icon at bounding box center [515, 129] width 4 height 4
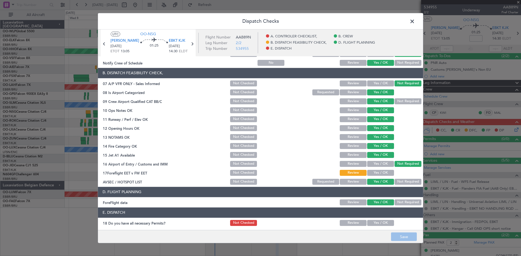
scroll to position [103, 0]
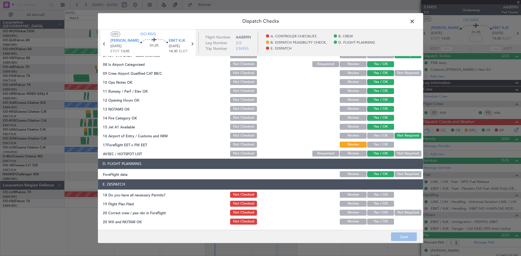
click at [380, 144] on button "Yes / OK" at bounding box center [380, 145] width 27 height 6
click at [415, 23] on span at bounding box center [415, 22] width 0 height 11
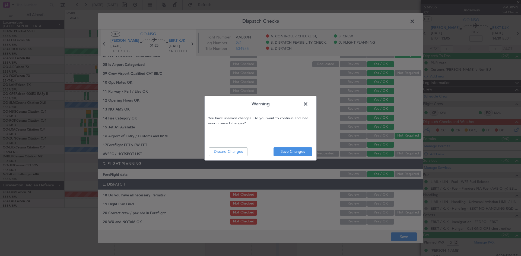
click at [308, 102] on span at bounding box center [308, 105] width 0 height 11
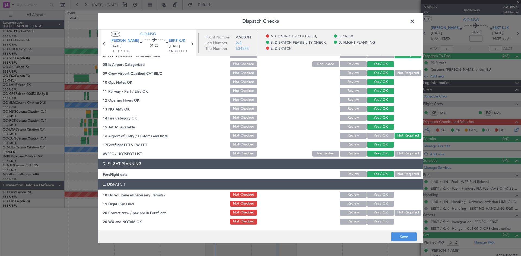
click at [415, 22] on span at bounding box center [415, 22] width 0 height 11
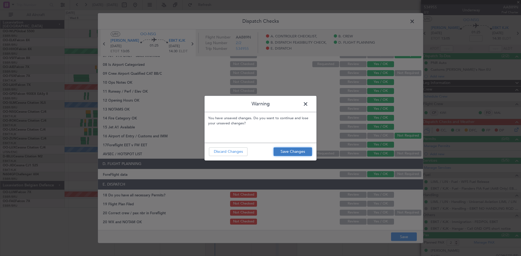
click at [299, 155] on button "Save Changes" at bounding box center [293, 152] width 39 height 9
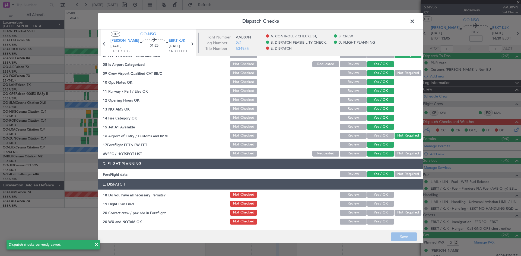
click at [415, 23] on span at bounding box center [415, 22] width 0 height 11
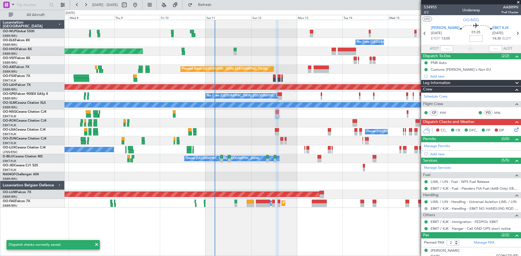
click at [469, 40] on input at bounding box center [475, 38] width 13 height 7
click at [393, 65] on div "Planned Maint London (Farnborough) Unplanned Maint London (Farnborough)" at bounding box center [293, 69] width 456 height 9
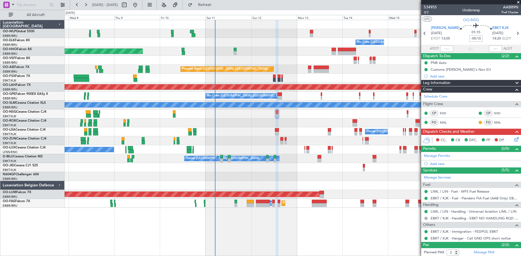
click at [329, 176] on div at bounding box center [293, 176] width 456 height 9
click at [308, 123] on div at bounding box center [293, 123] width 456 height 9
type input "-00:10"
click at [513, 141] on icon at bounding box center [515, 138] width 4 height 4
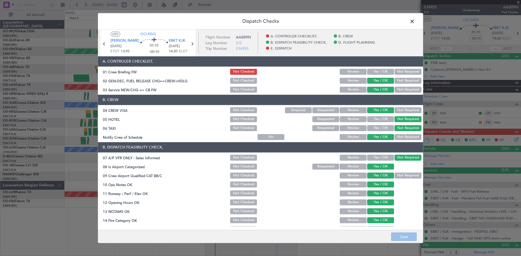
click at [367, 70] on button "Yes / OK" at bounding box center [380, 72] width 27 height 6
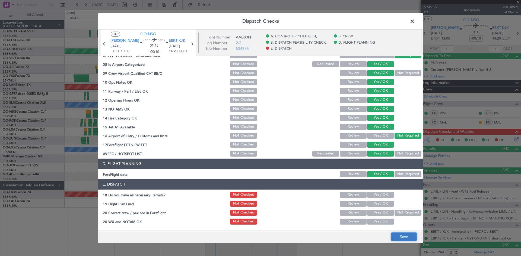
click at [409, 237] on button "Save" at bounding box center [404, 237] width 26 height 9
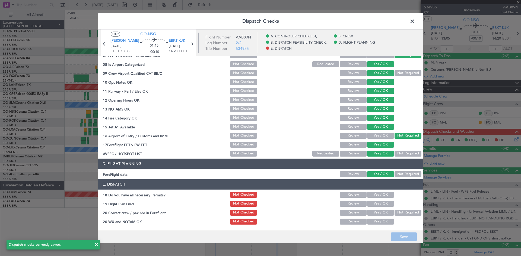
click at [415, 22] on span at bounding box center [415, 22] width 0 height 11
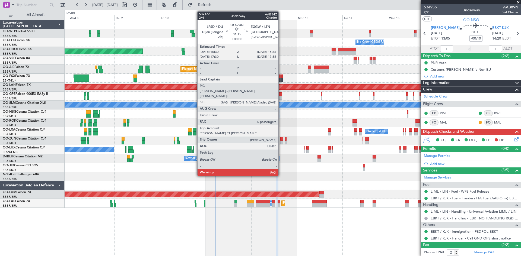
click at [281, 144] on div at bounding box center [281, 143] width 3 height 4
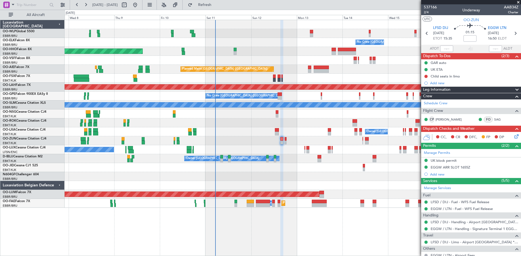
click at [513, 136] on icon at bounding box center [515, 135] width 4 height 4
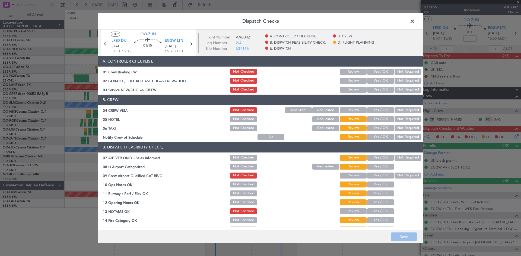
click at [415, 23] on span at bounding box center [415, 22] width 0 height 11
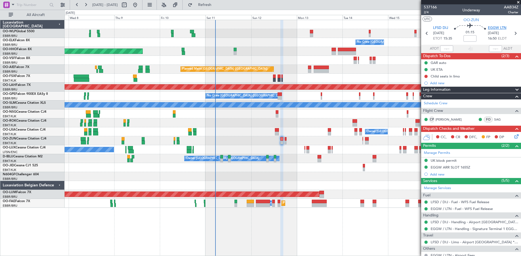
click at [491, 27] on span "EGGW LTN" at bounding box center [497, 28] width 18 height 5
click at [500, 30] on span "EGGW LTN" at bounding box center [497, 28] width 18 height 5
click at [438, 26] on span "LFSD DIJ" at bounding box center [440, 28] width 15 height 5
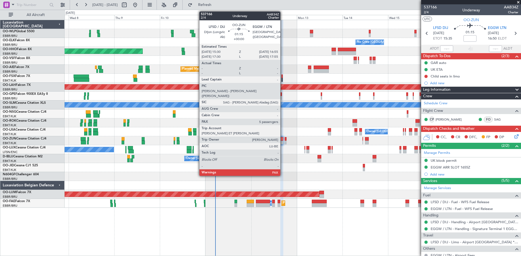
click at [283, 142] on div at bounding box center [281, 143] width 3 height 4
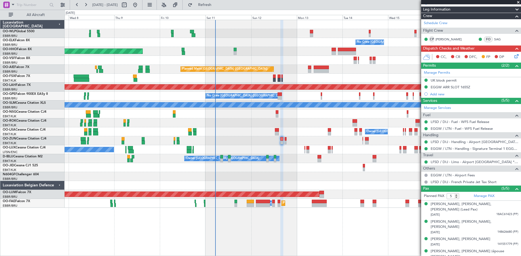
scroll to position [86, 0]
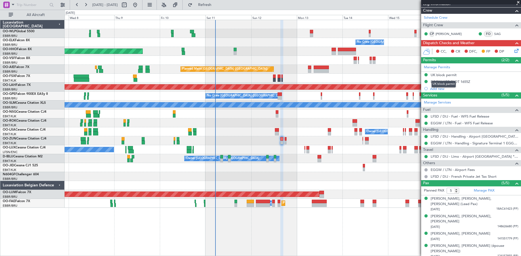
click at [454, 83] on mat-tooltip-component "UK block permit" at bounding box center [444, 84] width 32 height 14
click at [461, 84] on div "EGGW ARR SLOT 1655Z" at bounding box center [471, 82] width 100 height 7
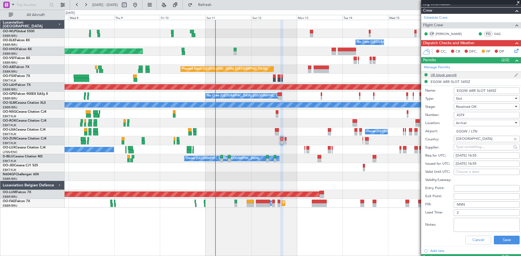
click at [448, 76] on div "UK block permit" at bounding box center [444, 75] width 26 height 5
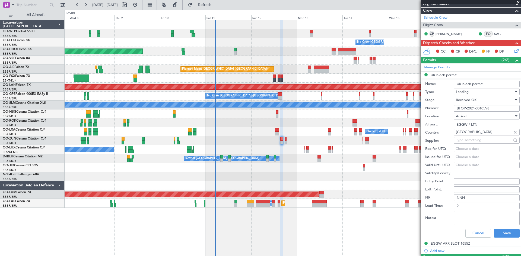
drag, startPoint x: 492, startPoint y: 107, endPoint x: 454, endPoint y: 107, distance: 38.8
click at [454, 107] on input "BFOP-2024-30105V8" at bounding box center [487, 108] width 66 height 7
click at [482, 236] on button "Cancel" at bounding box center [478, 233] width 26 height 9
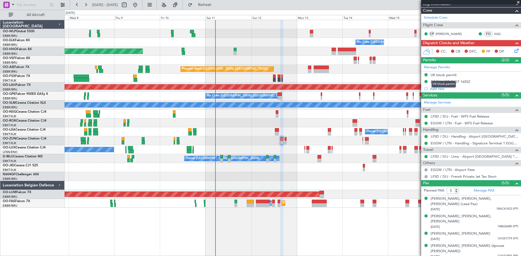
click at [444, 81] on mat-tooltip-component "UK block permit" at bounding box center [444, 84] width 32 height 14
click at [462, 81] on div "EGGW ARR SLOT 1655Z" at bounding box center [451, 82] width 40 height 5
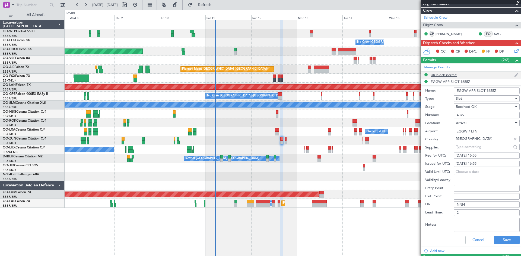
click at [441, 73] on div "UK block permit" at bounding box center [444, 75] width 26 height 5
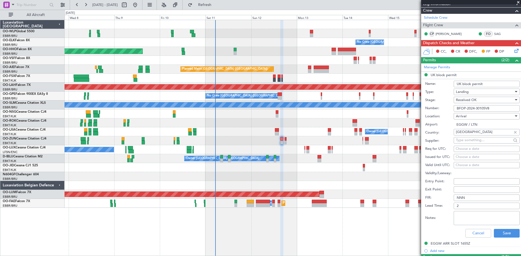
drag, startPoint x: 498, startPoint y: 109, endPoint x: 436, endPoint y: 104, distance: 62.3
click at [436, 104] on div "Number: BFOP-2024-30105V8" at bounding box center [472, 108] width 94 height 8
click at [497, 231] on button "Save" at bounding box center [507, 233] width 26 height 9
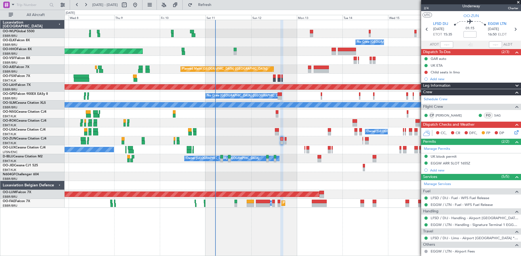
scroll to position [0, 0]
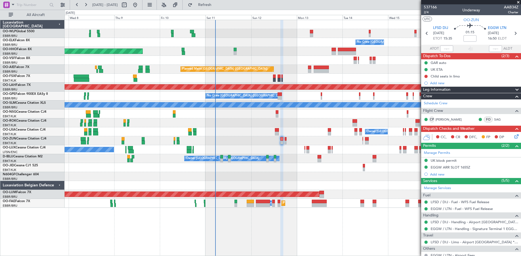
click at [514, 137] on icon at bounding box center [515, 135] width 4 height 4
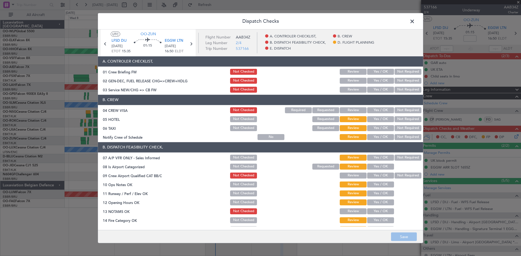
click at [377, 112] on button "Yes / OK" at bounding box center [380, 110] width 27 height 6
click at [368, 119] on button "Yes / OK" at bounding box center [380, 119] width 27 height 6
click at [409, 129] on button "Not Required" at bounding box center [408, 128] width 27 height 6
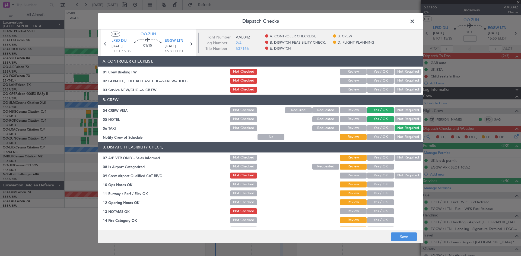
click at [374, 135] on button "Yes / OK" at bounding box center [380, 137] width 27 height 6
click at [386, 159] on button "Yes / OK" at bounding box center [380, 158] width 27 height 6
click at [383, 166] on button "Yes / OK" at bounding box center [380, 167] width 27 height 6
click at [395, 173] on button "Not Required" at bounding box center [408, 176] width 27 height 6
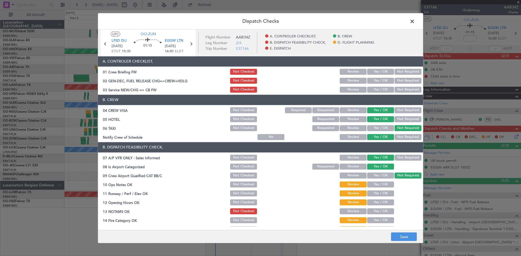
click at [401, 151] on header "B. DISPATCH FEASIBILITY CHECK," at bounding box center [260, 147] width 325 height 10
click at [400, 155] on button "Not Required" at bounding box center [408, 158] width 27 height 6
click at [378, 179] on div "Yes / OK" at bounding box center [379, 176] width 27 height 8
click at [378, 186] on button "Yes / OK" at bounding box center [380, 185] width 27 height 6
click at [377, 192] on button "Yes / OK" at bounding box center [380, 194] width 27 height 6
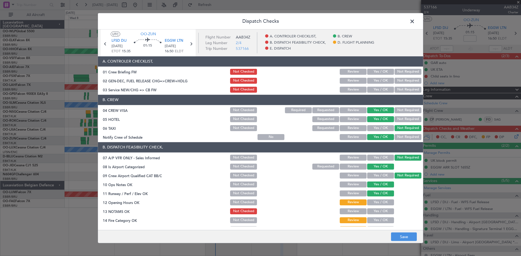
click at [377, 197] on div "Yes / OK" at bounding box center [379, 194] width 27 height 8
click at [377, 198] on section "B. DISPATCH FEASIBILITY CHECK, 07 A/P VFR ONLY - Sales Informed Not Checked Rev…" at bounding box center [260, 201] width 325 height 118
click at [376, 201] on button "Yes / OK" at bounding box center [380, 203] width 27 height 6
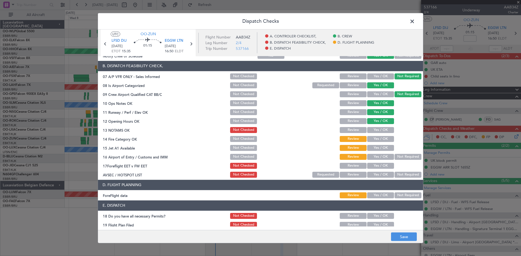
click at [376, 133] on button "Yes / OK" at bounding box center [380, 130] width 27 height 6
click at [376, 140] on button "Yes / OK" at bounding box center [380, 139] width 27 height 6
drag, startPoint x: 378, startPoint y: 149, endPoint x: 379, endPoint y: 153, distance: 3.7
click at [378, 150] on button "Yes / OK" at bounding box center [380, 148] width 27 height 6
click at [378, 163] on section "B. DISPATCH FEASIBILITY CHECK, 07 A/P VFR ONLY - Sales Informed Not Checked Rev…" at bounding box center [260, 120] width 325 height 118
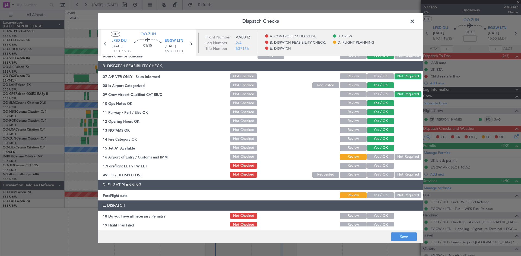
click at [397, 156] on button "Not Required" at bounding box center [408, 157] width 27 height 6
click at [376, 166] on button "Yes / OK" at bounding box center [380, 166] width 27 height 6
click at [403, 171] on div "Not Required" at bounding box center [407, 175] width 27 height 8
click at [405, 173] on button "Not Required" at bounding box center [408, 175] width 27 height 6
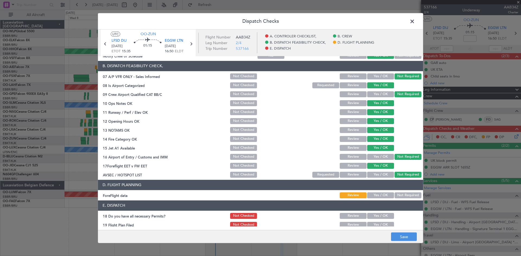
click at [381, 155] on button "Yes / OK" at bounding box center [380, 157] width 27 height 6
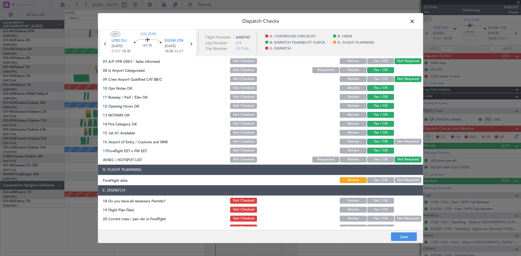
scroll to position [103, 0]
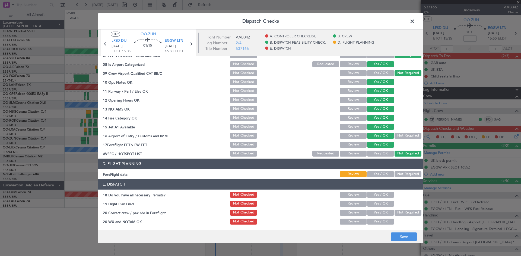
click at [378, 173] on button "Yes / OK" at bounding box center [380, 174] width 27 height 6
click at [404, 233] on button "Save" at bounding box center [404, 237] width 26 height 9
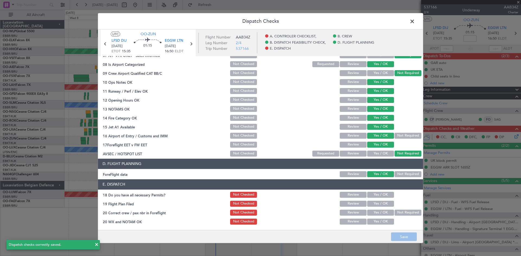
click at [415, 23] on span at bounding box center [415, 22] width 0 height 11
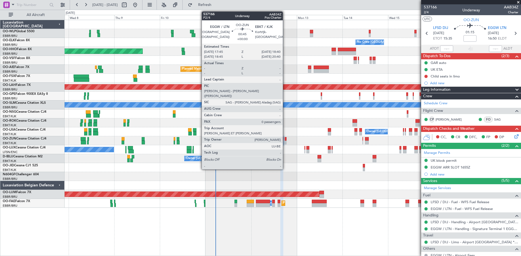
click at [285, 140] on div at bounding box center [286, 139] width 2 height 4
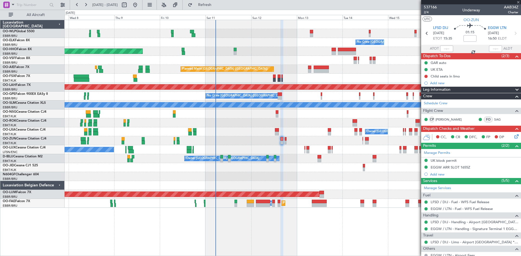
type input "0"
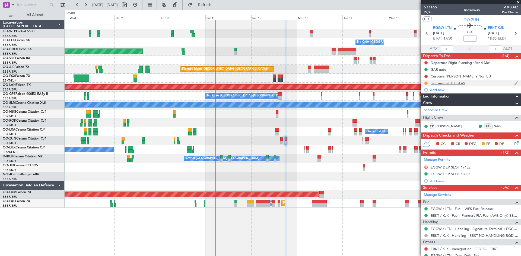
click at [459, 85] on div "Slot mismatch EGGW" at bounding box center [448, 83] width 35 height 5
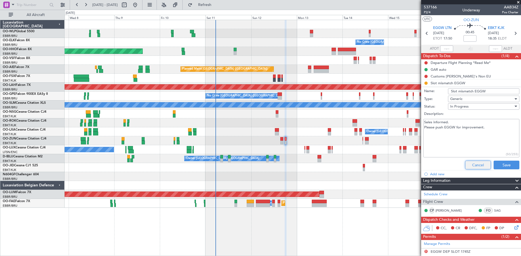
click at [479, 166] on button "Cancel" at bounding box center [478, 165] width 26 height 9
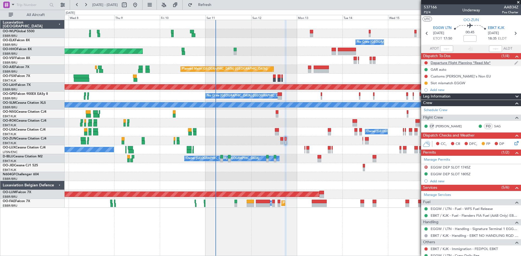
click at [470, 63] on div "Departure Flight Planning *Read Me*" at bounding box center [461, 63] width 60 height 5
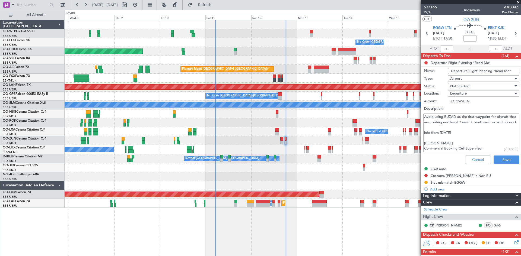
scroll to position [11, 0]
click at [468, 158] on button "Cancel" at bounding box center [478, 160] width 26 height 9
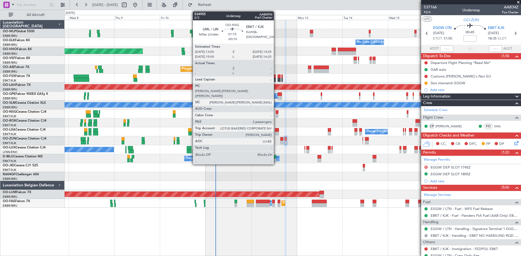
click at [276, 112] on div at bounding box center [277, 112] width 3 height 4
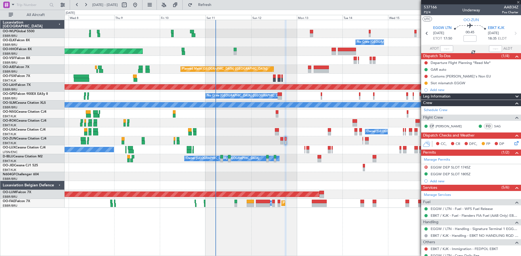
type input "-00:10"
type input "2"
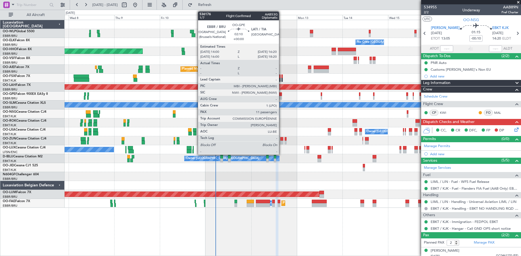
click at [281, 96] on div at bounding box center [280, 98] width 5 height 4
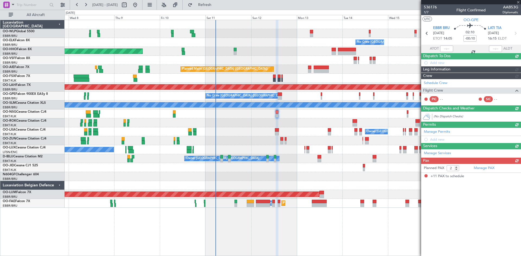
type input "11"
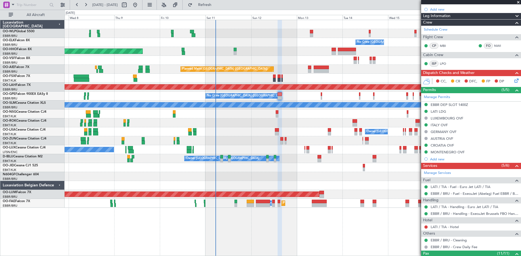
scroll to position [27, 0]
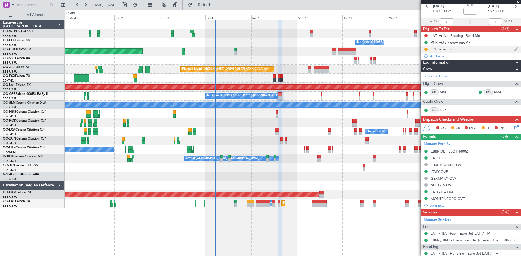
click at [443, 50] on div "FPL Saved In FF" at bounding box center [444, 49] width 26 height 5
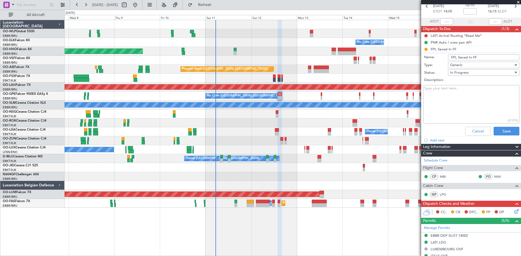
click at [476, 135] on div "Cancel Save" at bounding box center [469, 131] width 102 height 13
click at [475, 132] on button "Cancel" at bounding box center [478, 131] width 26 height 9
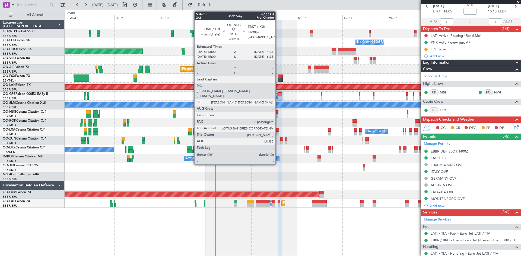
click at [278, 114] on div at bounding box center [277, 116] width 3 height 4
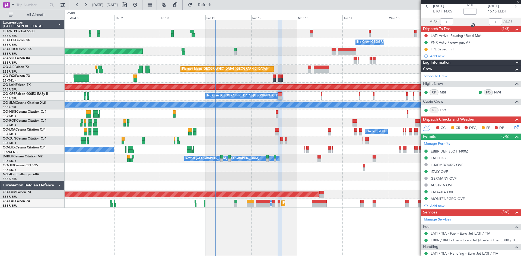
type input "-00:10"
type input "2"
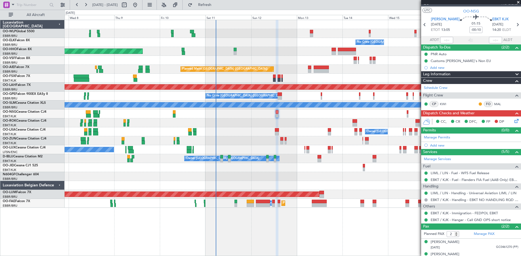
scroll to position [0, 0]
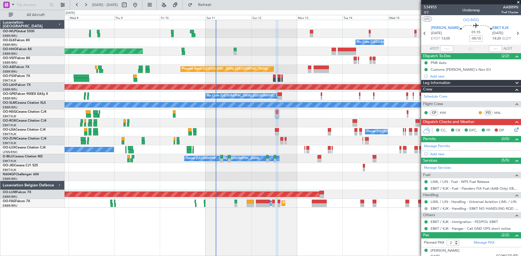
click at [513, 129] on icon at bounding box center [515, 129] width 4 height 4
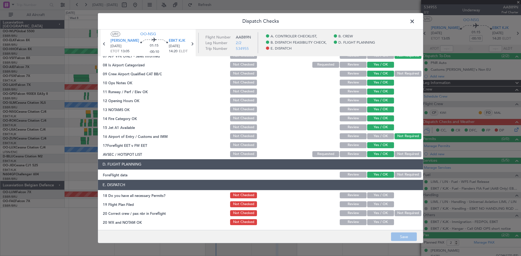
scroll to position [103, 0]
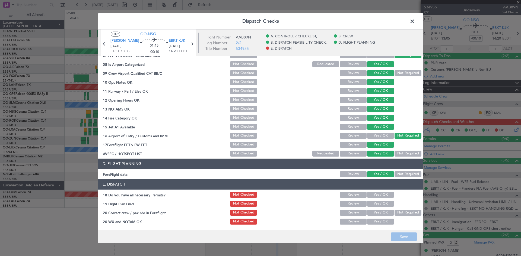
click at [382, 197] on button "Yes / OK" at bounding box center [380, 195] width 27 height 6
click at [382, 202] on button "Yes / OK" at bounding box center [380, 204] width 27 height 6
click at [382, 209] on div "Yes / OK" at bounding box center [379, 213] width 27 height 8
click at [382, 214] on button "Yes / OK" at bounding box center [380, 213] width 27 height 6
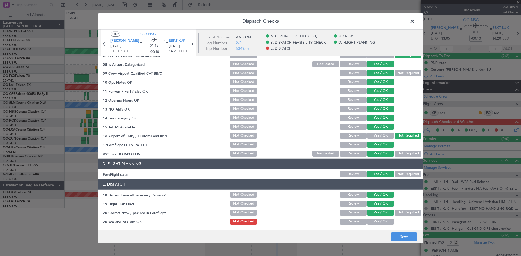
drag, startPoint x: 383, startPoint y: 223, endPoint x: 392, endPoint y: 230, distance: 10.9
click at [383, 223] on button "Yes / OK" at bounding box center [380, 222] width 27 height 6
click at [400, 233] on button "Save" at bounding box center [404, 237] width 26 height 9
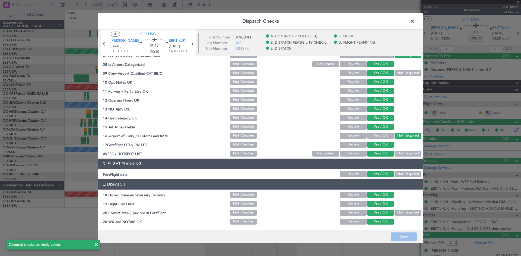
click at [415, 19] on span at bounding box center [415, 22] width 0 height 11
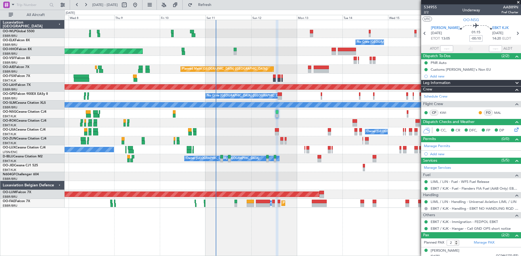
click at [473, 39] on input "-00:10" at bounding box center [475, 38] width 13 height 7
type input "-00:15"
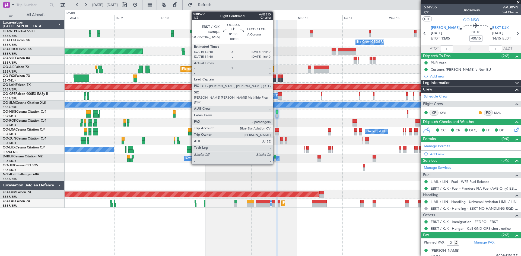
click at [275, 134] on div at bounding box center [277, 134] width 4 height 4
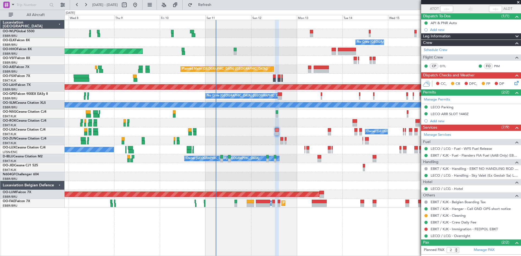
scroll to position [63, 0]
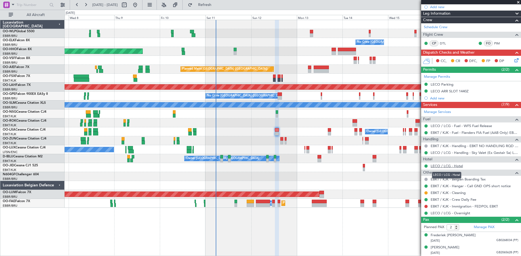
click at [453, 167] on link "LECO / LCG - Hotel" at bounding box center [447, 166] width 32 height 5
click at [452, 90] on div "LECO ARR SLOT 1440Z" at bounding box center [450, 91] width 38 height 5
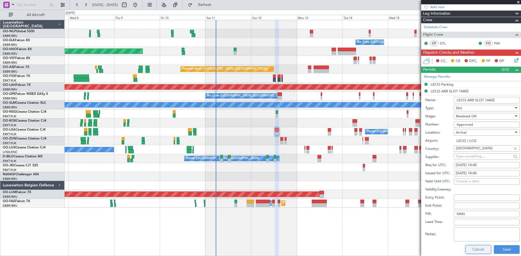
click at [478, 252] on button "Cancel" at bounding box center [478, 250] width 26 height 9
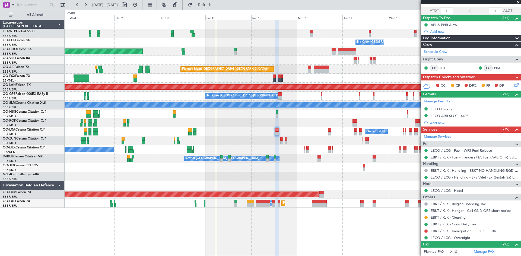
scroll to position [0, 0]
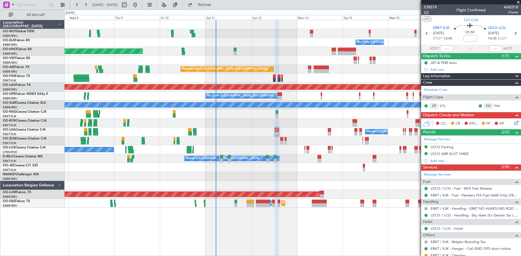
click at [426, 13] on span "1/2" at bounding box center [430, 12] width 13 height 5
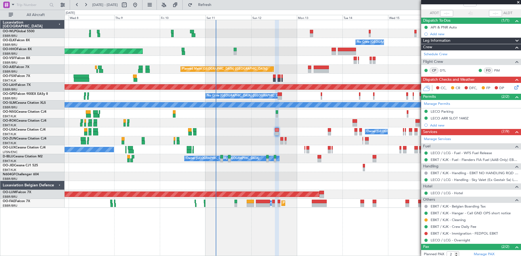
scroll to position [63, 0]
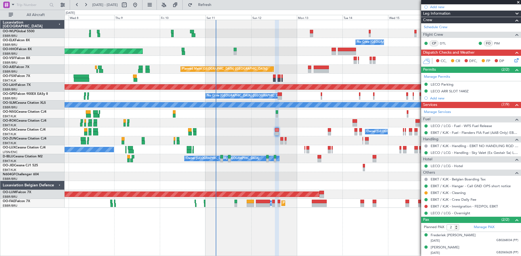
click at [513, 58] on icon at bounding box center [515, 59] width 4 height 4
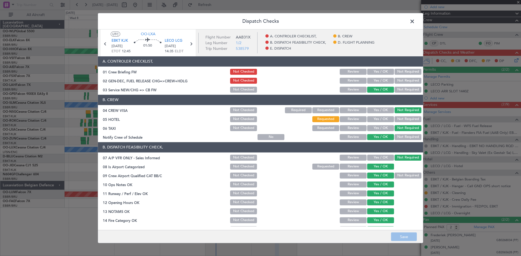
click at [400, 120] on button "Not Required" at bounding box center [408, 119] width 27 height 6
click at [383, 119] on button "Yes / OK" at bounding box center [380, 119] width 27 height 6
click at [379, 111] on button "Yes / OK" at bounding box center [380, 110] width 27 height 6
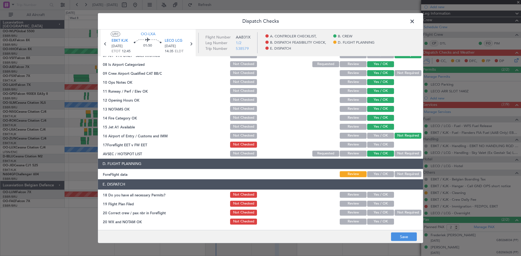
click at [382, 141] on div "Yes / OK" at bounding box center [379, 145] width 27 height 8
click at [383, 145] on button "Yes / OK" at bounding box center [380, 145] width 27 height 6
click at [376, 172] on button "Yes / OK" at bounding box center [380, 174] width 27 height 6
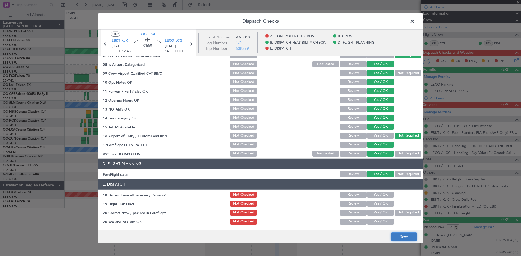
click at [400, 239] on button "Save" at bounding box center [404, 237] width 26 height 9
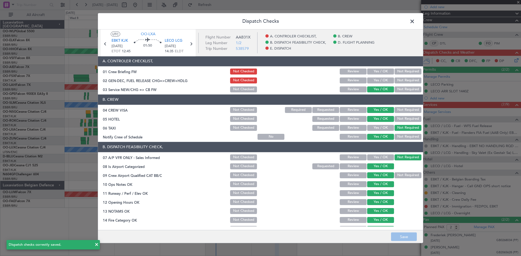
scroll to position [0, 0]
click at [415, 23] on span at bounding box center [415, 22] width 0 height 11
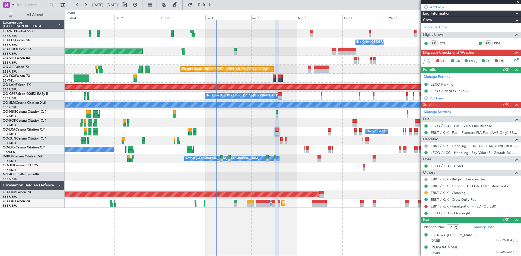
click at [513, 61] on icon at bounding box center [515, 59] width 4 height 4
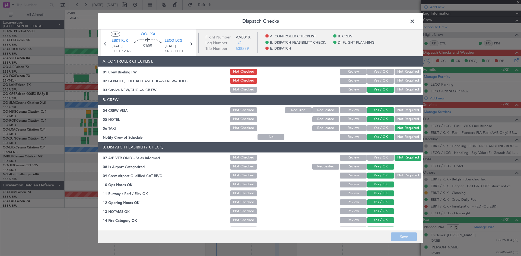
click at [379, 82] on button "Yes / OK" at bounding box center [380, 81] width 27 height 6
click at [409, 240] on button "Save" at bounding box center [404, 237] width 26 height 9
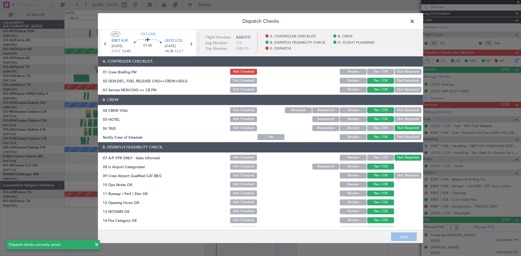
click at [415, 19] on span at bounding box center [415, 22] width 0 height 11
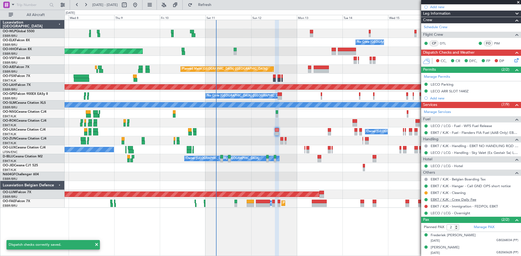
click at [462, 207] on mat-tooltip-component "EBKT / KJK - Crew Daily Fee" at bounding box center [453, 209] width 48 height 14
click at [466, 208] on link "EBKT / KJK - Immigration - FEDPOL EBKT" at bounding box center [464, 206] width 67 height 5
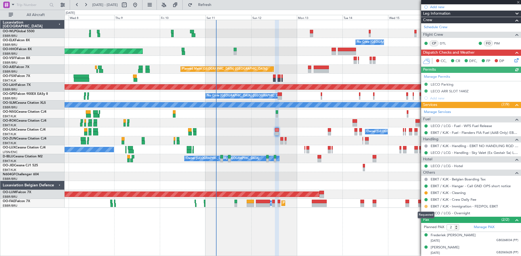
click at [426, 207] on button at bounding box center [425, 206] width 3 height 3
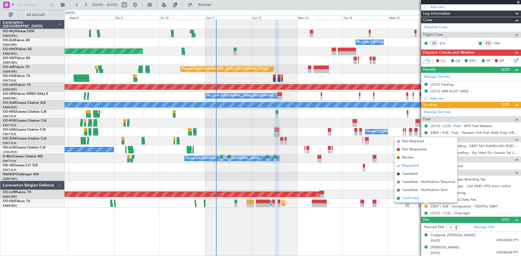
click at [414, 200] on span "Confirmed" at bounding box center [410, 198] width 17 height 5
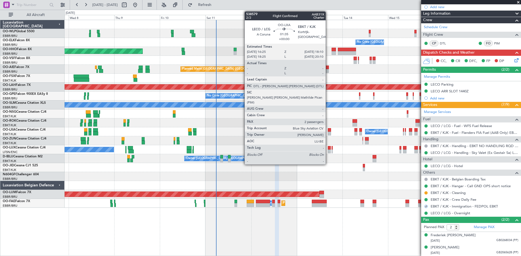
click at [329, 131] on div at bounding box center [330, 130] width 4 height 4
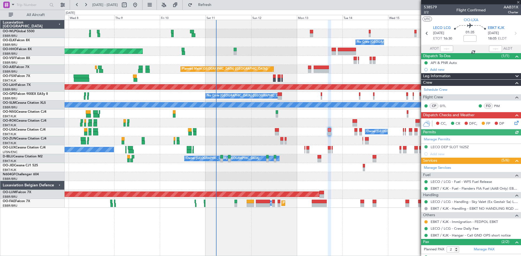
click at [428, 220] on nimbus-traffic-light at bounding box center [426, 222] width 4 height 4
click at [425, 222] on button at bounding box center [425, 222] width 3 height 3
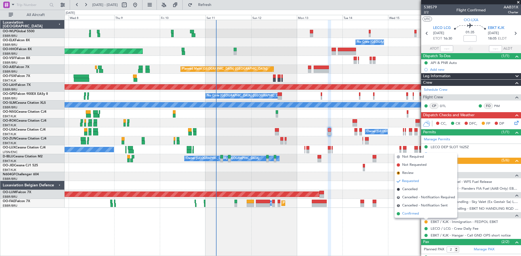
click at [411, 212] on span "Confirmed" at bounding box center [410, 213] width 17 height 5
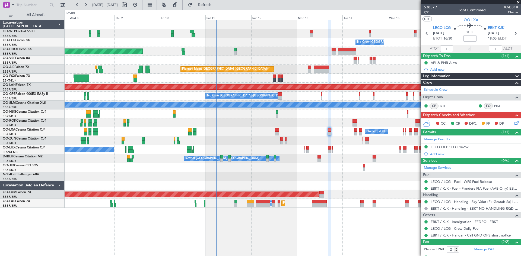
click at [515, 122] on icon at bounding box center [515, 122] width 4 height 4
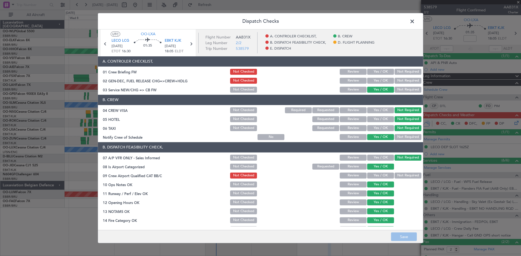
click at [402, 176] on button "Not Required" at bounding box center [408, 176] width 27 height 6
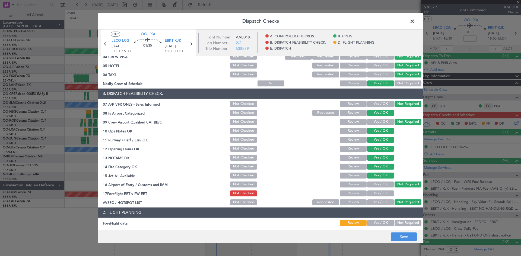
scroll to position [103, 0]
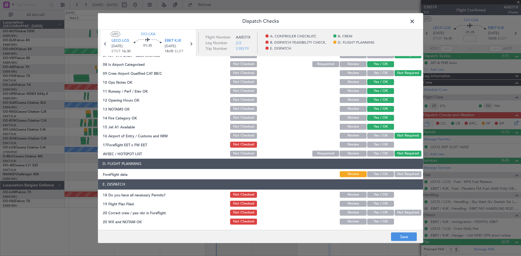
click at [374, 174] on button "Yes / OK" at bounding box center [380, 174] width 27 height 6
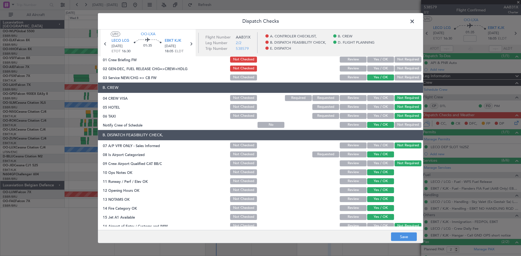
scroll to position [0, 0]
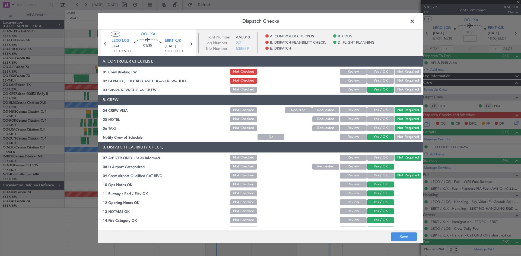
click at [371, 84] on div "Yes / OK" at bounding box center [379, 81] width 27 height 8
click at [373, 80] on button "Yes / OK" at bounding box center [380, 81] width 27 height 6
click at [402, 235] on button "Save" at bounding box center [404, 237] width 26 height 9
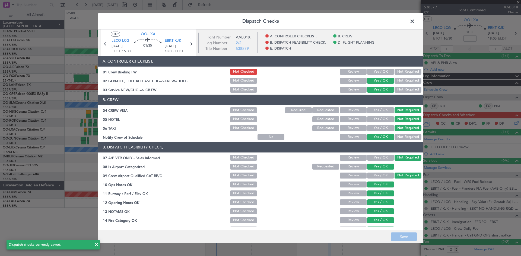
click at [415, 21] on span at bounding box center [415, 22] width 0 height 11
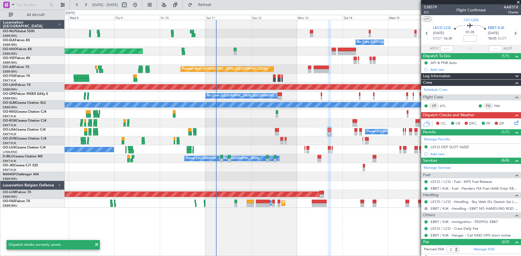
click at [279, 130] on div "No Crew Brussels (Brussels National) Owner Kortrijk-Wevelgem Planned Maint Kort…" at bounding box center [293, 132] width 456 height 9
click at [276, 131] on div at bounding box center [277, 130] width 4 height 4
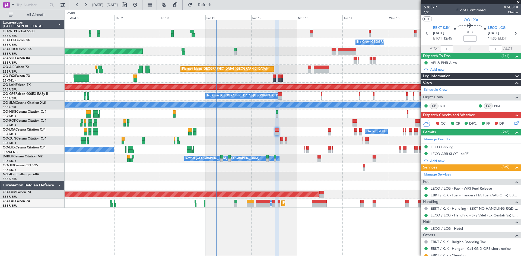
click at [515, 122] on icon at bounding box center [515, 122] width 4 height 4
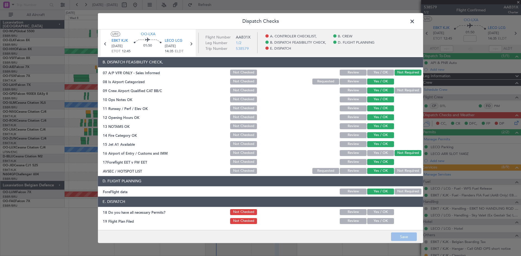
scroll to position [103, 0]
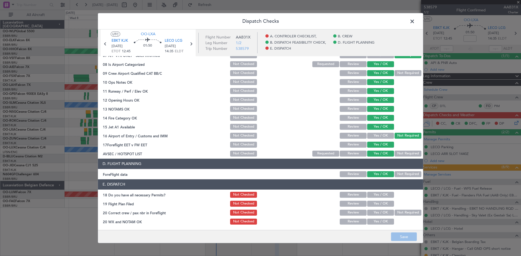
click at [377, 195] on button "Yes / OK" at bounding box center [380, 195] width 27 height 6
click at [377, 204] on button "Yes / OK" at bounding box center [380, 204] width 27 height 6
click at [378, 213] on button "Yes / OK" at bounding box center [380, 213] width 27 height 6
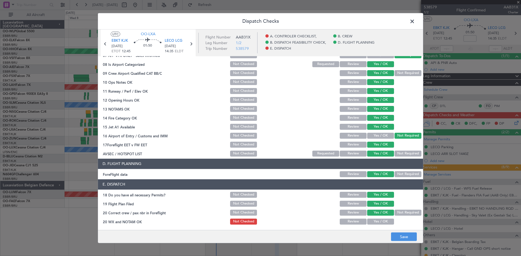
click at [378, 218] on section "E. DISPATCH 18 Do you have all necessary Permits? Not Checked Review Yes / OK 1…" at bounding box center [260, 203] width 325 height 46
click at [378, 221] on button "Yes / OK" at bounding box center [380, 222] width 27 height 6
click at [406, 238] on button "Save" at bounding box center [404, 237] width 26 height 9
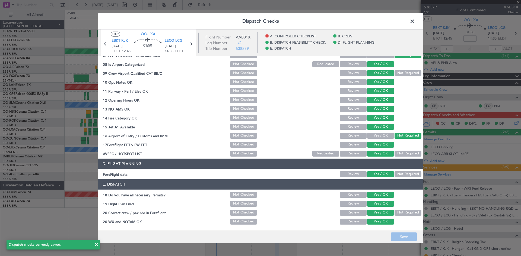
click at [415, 20] on span at bounding box center [415, 22] width 0 height 11
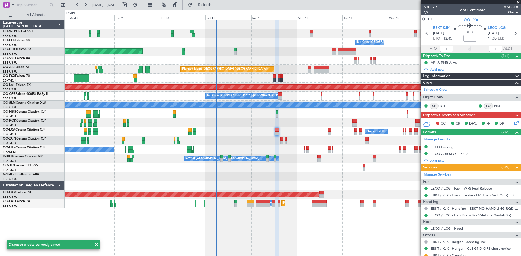
click at [428, 13] on span "1/2" at bounding box center [430, 12] width 13 height 5
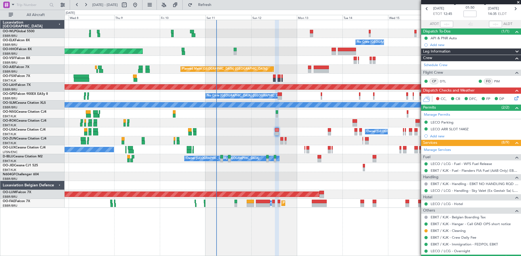
scroll to position [0, 0]
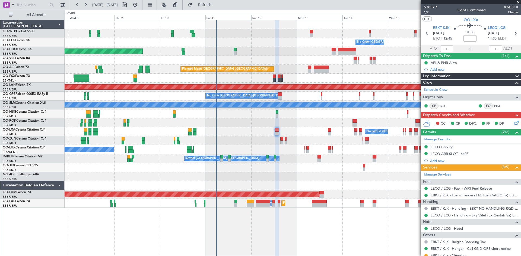
click at [513, 122] on icon at bounding box center [515, 122] width 4 height 4
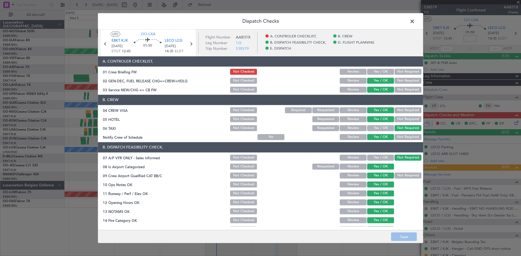
click at [379, 75] on div "Yes / OK" at bounding box center [379, 72] width 27 height 8
click at [379, 73] on button "Yes / OK" at bounding box center [380, 72] width 27 height 6
click at [408, 243] on footer "Save" at bounding box center [260, 236] width 325 height 13
click at [410, 234] on button "Save" at bounding box center [404, 237] width 26 height 9
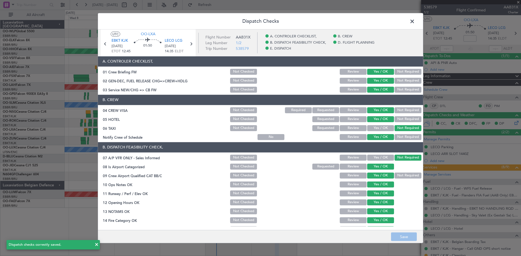
click at [415, 19] on span at bounding box center [415, 22] width 0 height 11
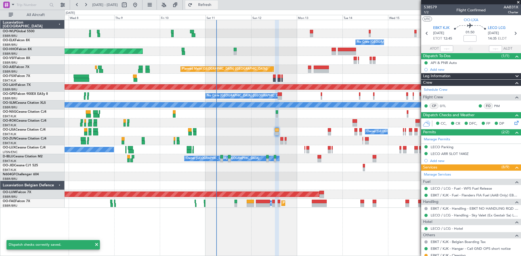
click at [216, 7] on span "Refresh" at bounding box center [204, 5] width 23 height 4
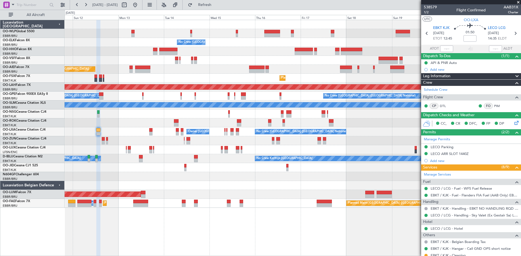
click at [170, 184] on div "No Crew Brussels (Brussels National) Planned Maint Geneva (Cointrin) Planned Ma…" at bounding box center [293, 114] width 456 height 188
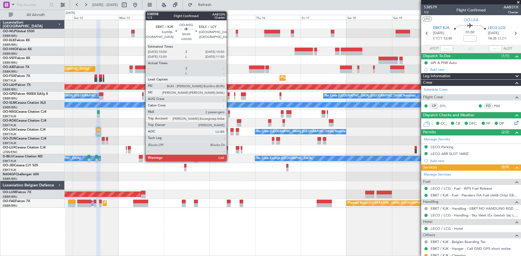
click at [229, 113] on div at bounding box center [229, 112] width 2 height 4
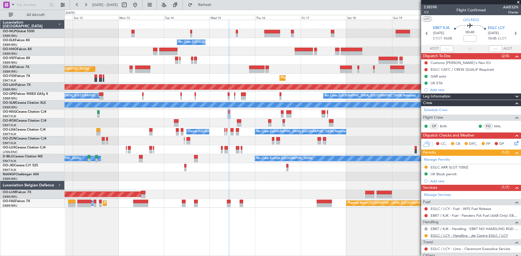
click at [447, 237] on link "EGLC / LCY - Handling - Jet Centre EGLC / LCY" at bounding box center [469, 236] width 77 height 5
click at [457, 236] on link "EGLC / LCY - Handling - Jet Centre EGLC / LCY" at bounding box center [469, 236] width 77 height 5
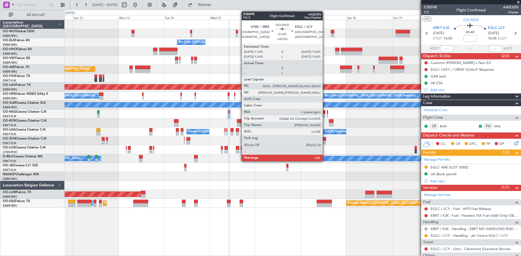
click at [325, 113] on div at bounding box center [324, 112] width 4 height 4
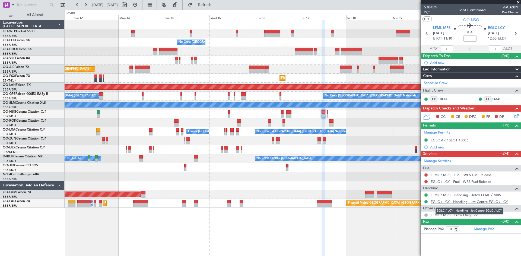
click at [484, 203] on link "EGLC / LCY - Handling - Jet Centre EGLC / LCY" at bounding box center [469, 202] width 77 height 5
click at [139, 4] on button at bounding box center [135, 5] width 9 height 9
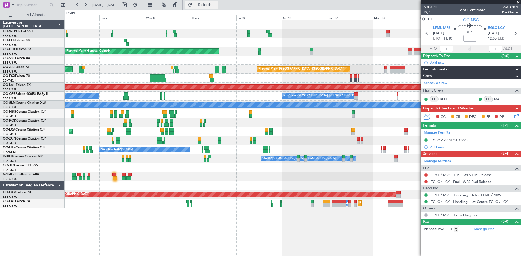
click at [216, 6] on span "Refresh" at bounding box center [204, 5] width 23 height 4
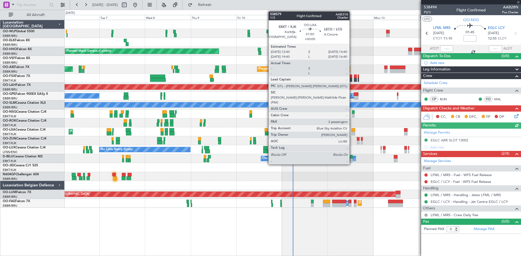
click at [352, 134] on div at bounding box center [353, 134] width 4 height 4
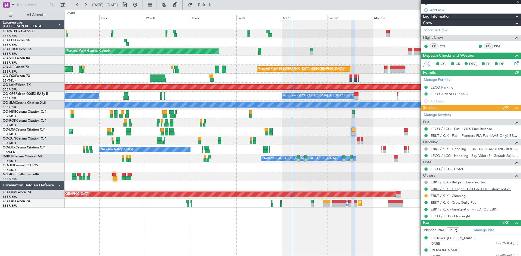
scroll to position [63, 0]
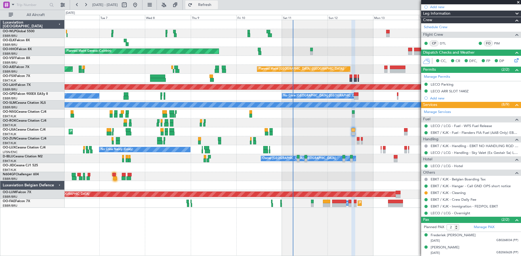
click at [208, 8] on button "Refresh" at bounding box center [201, 5] width 33 height 9
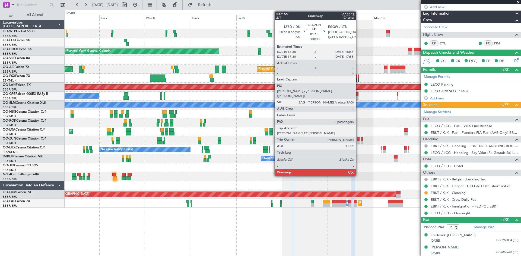
click at [358, 138] on div at bounding box center [358, 139] width 3 height 4
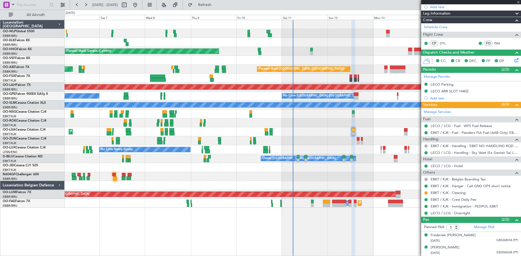
scroll to position [0, 0]
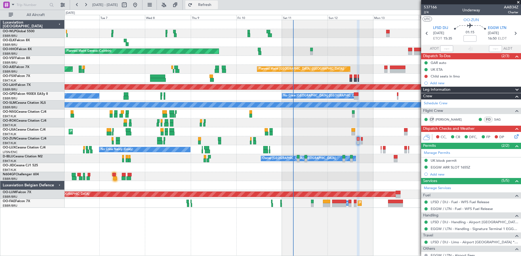
click at [216, 7] on span "Refresh" at bounding box center [204, 5] width 23 height 4
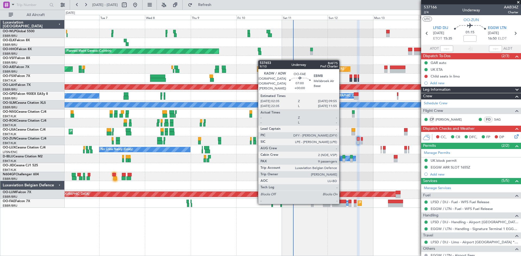
click at [342, 204] on div at bounding box center [339, 206] width 14 height 4
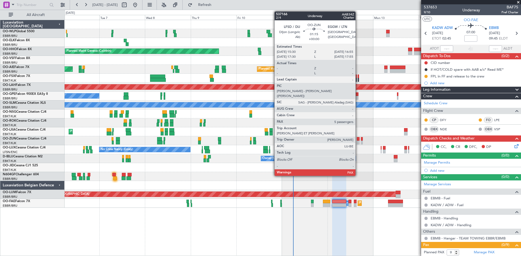
click at [358, 139] on div at bounding box center [358, 139] width 3 height 4
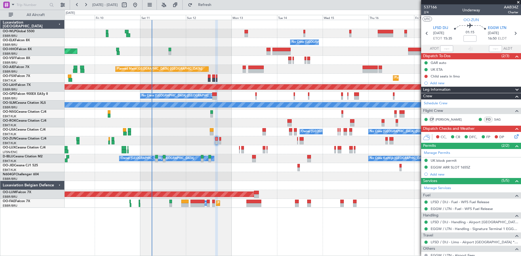
click at [228, 160] on div "No Crew Brussels (Brussels National) Planned Maint Geneva (Cointrin) Planned Ma…" at bounding box center [293, 114] width 456 height 188
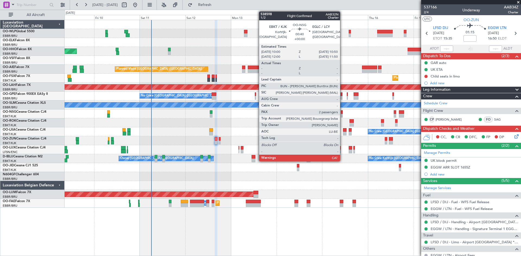
click at [342, 114] on div at bounding box center [342, 116] width 2 height 4
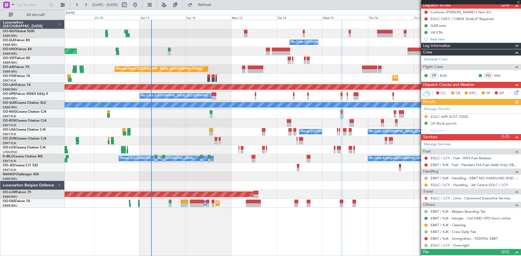
scroll to position [54, 0]
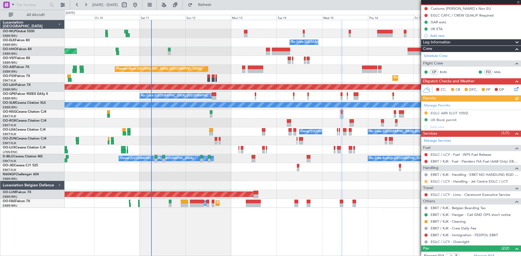
click at [426, 181] on button at bounding box center [425, 181] width 3 height 3
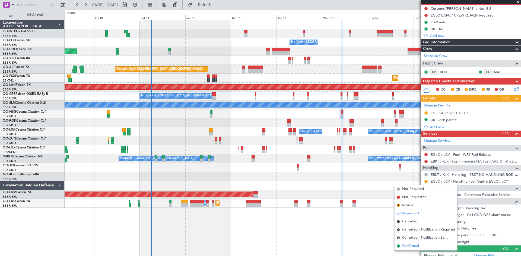
click at [411, 245] on span "Confirmed" at bounding box center [410, 246] width 17 height 5
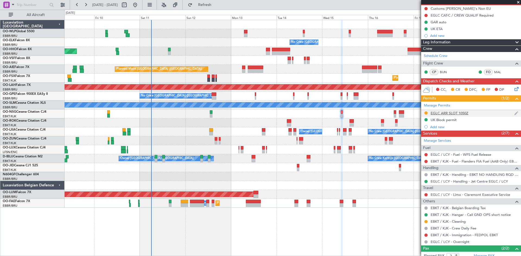
click at [454, 115] on div "EGLC ARR SLOT 1050Z" at bounding box center [450, 113] width 38 height 5
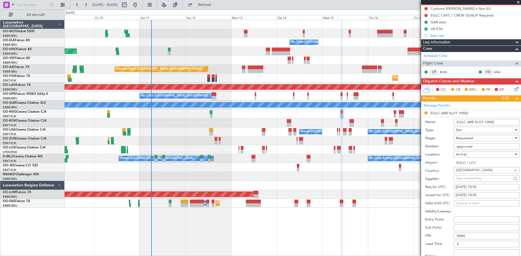
click at [488, 137] on div "Requested" at bounding box center [485, 138] width 58 height 8
click at [470, 182] on span "Received OK" at bounding box center [484, 179] width 57 height 8
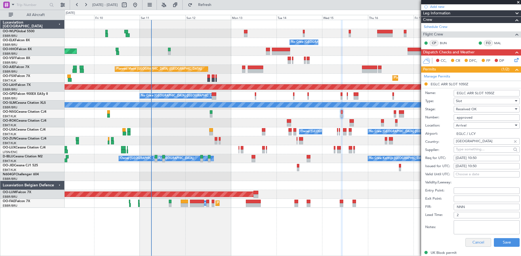
scroll to position [109, 0]
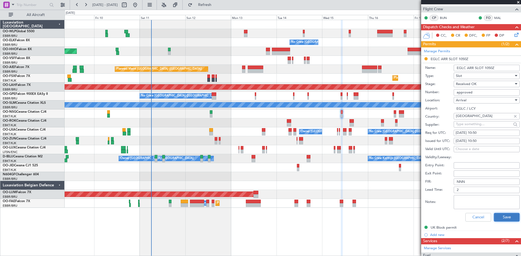
click at [497, 216] on button "Save" at bounding box center [507, 217] width 26 height 9
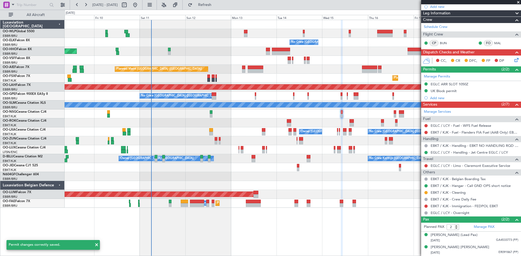
scroll to position [83, 0]
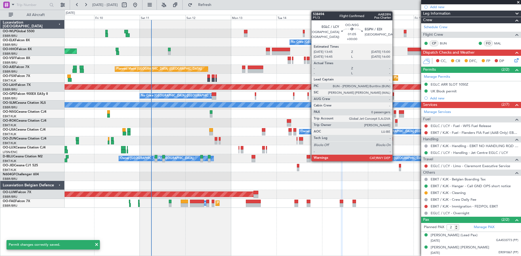
click at [395, 110] on div at bounding box center [395, 112] width 2 height 4
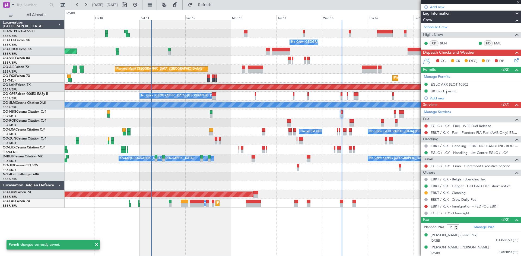
type input "0"
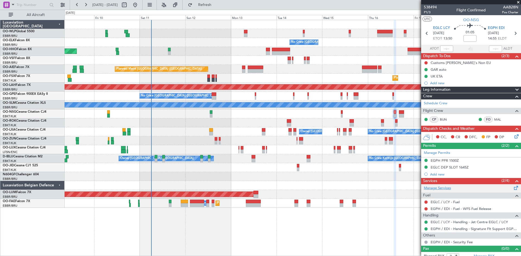
scroll to position [5, 0]
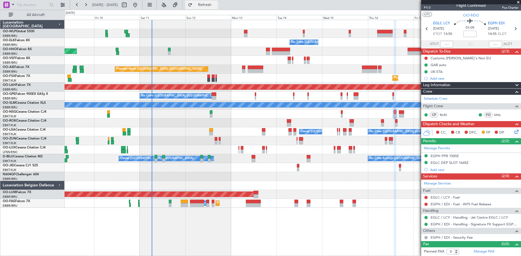
click at [211, 3] on span "Refresh" at bounding box center [204, 5] width 23 height 4
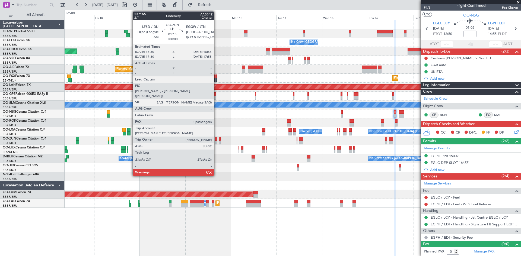
click at [216, 141] on div at bounding box center [216, 143] width 3 height 4
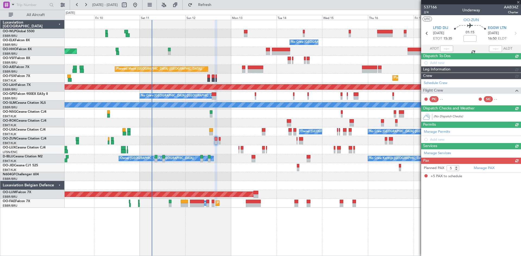
scroll to position [0, 0]
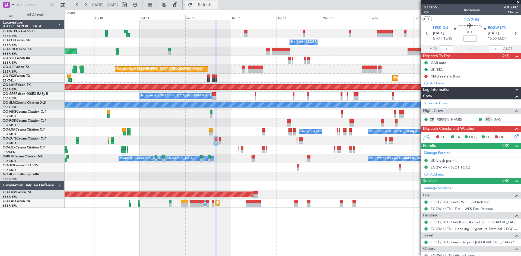
click at [218, 2] on button "Refresh" at bounding box center [201, 5] width 33 height 9
click at [213, 4] on span "Refresh" at bounding box center [204, 5] width 23 height 4
click at [513, 138] on icon at bounding box center [515, 135] width 4 height 4
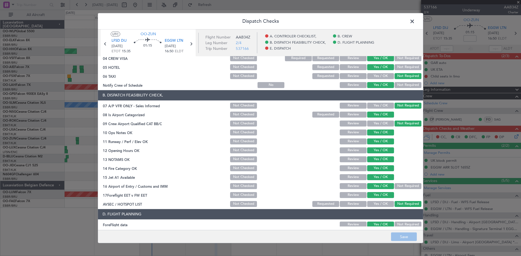
scroll to position [103, 0]
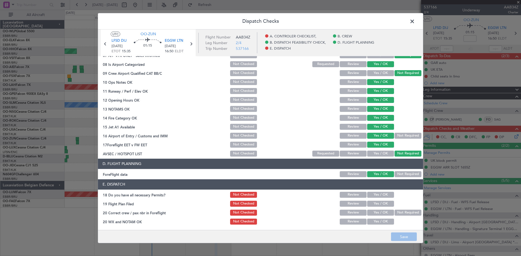
click at [415, 24] on span at bounding box center [415, 22] width 0 height 11
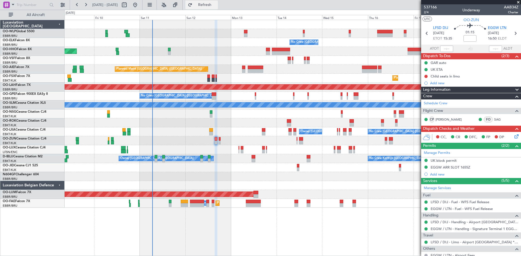
click at [210, 9] on button "Refresh" at bounding box center [201, 5] width 33 height 9
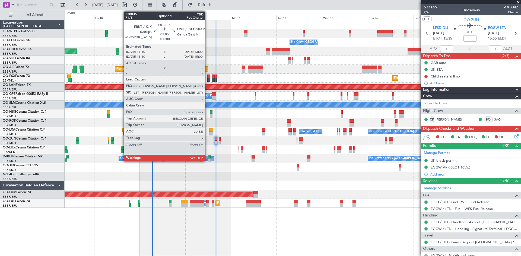
click at [207, 78] on div at bounding box center [208, 77] width 3 height 4
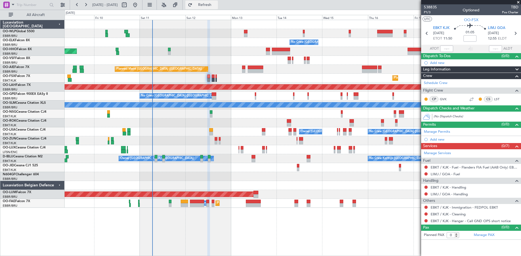
click at [209, 3] on button "Refresh" at bounding box center [201, 5] width 33 height 9
click at [208, 4] on button "Refresh" at bounding box center [201, 5] width 33 height 9
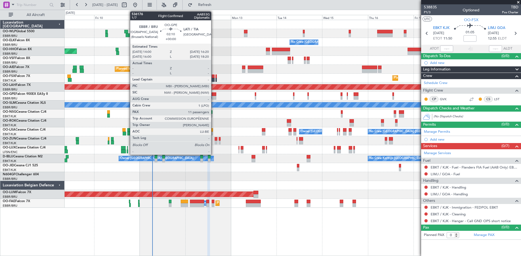
click at [214, 96] on div at bounding box center [214, 98] width 5 height 4
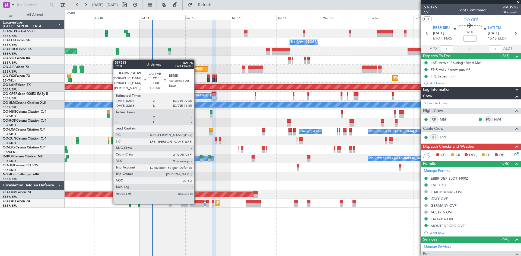
click at [197, 204] on div at bounding box center [197, 206] width 14 height 4
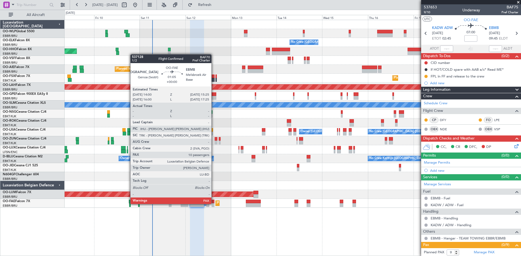
click at [214, 204] on div at bounding box center [213, 206] width 3 height 4
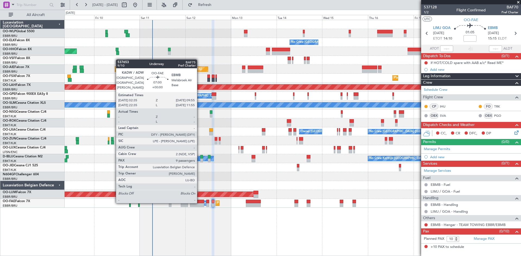
click at [199, 203] on div at bounding box center [197, 202] width 14 height 4
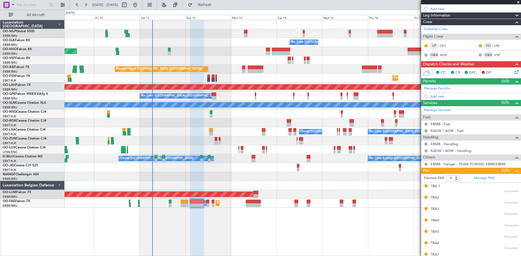
scroll to position [103, 0]
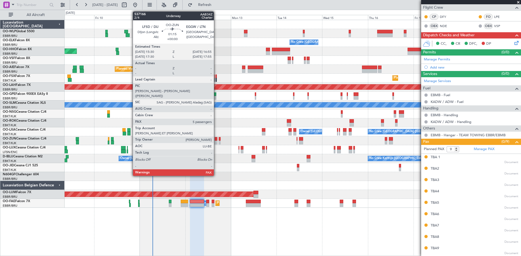
click at [216, 140] on div at bounding box center [216, 139] width 3 height 4
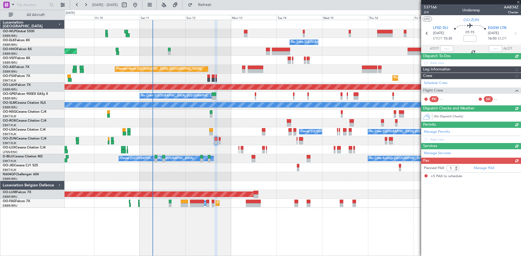
scroll to position [0, 0]
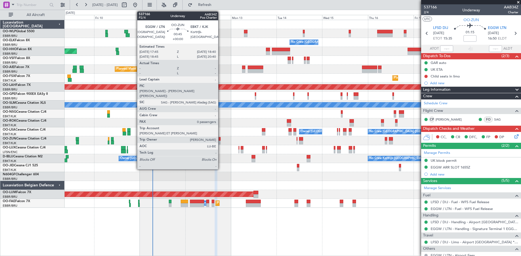
click at [221, 142] on div at bounding box center [220, 143] width 2 height 4
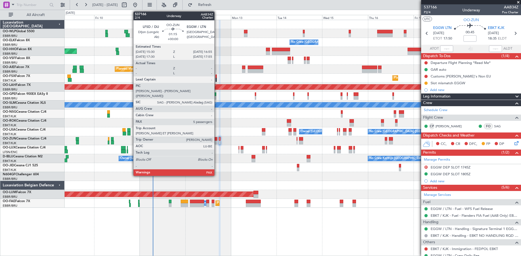
click at [217, 141] on div at bounding box center [216, 139] width 3 height 4
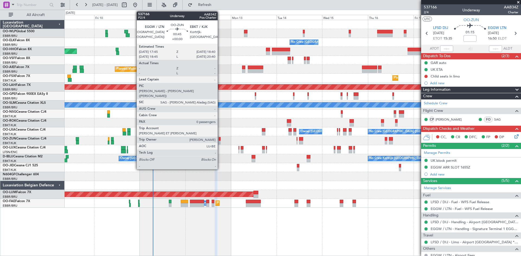
click at [220, 139] on div at bounding box center [220, 139] width 2 height 4
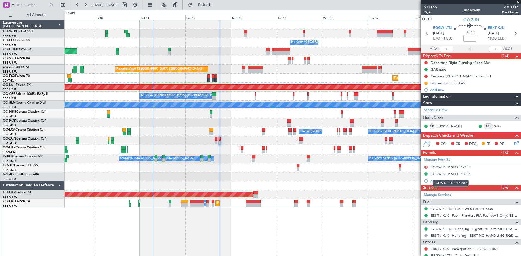
click at [461, 172] on div "EGGW DEP SLOT 1805Z" at bounding box center [451, 174] width 40 height 5
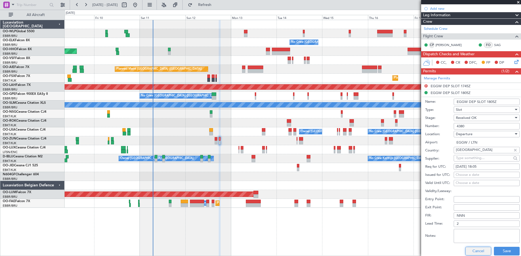
click at [479, 252] on button "Cancel" at bounding box center [478, 251] width 26 height 9
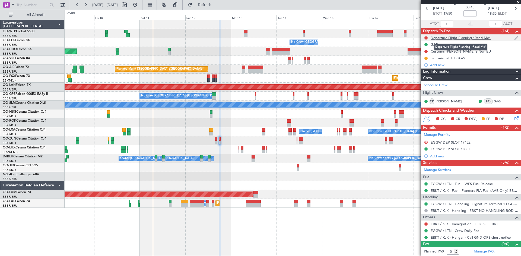
click at [473, 36] on div "Departure Flight Planning *Read Me*" at bounding box center [461, 38] width 60 height 5
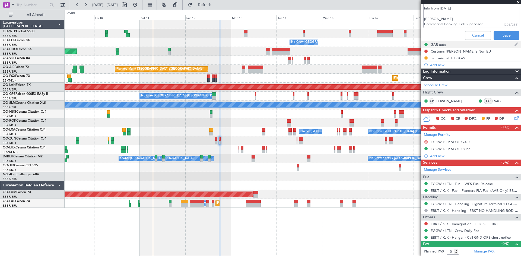
scroll to position [16, 0]
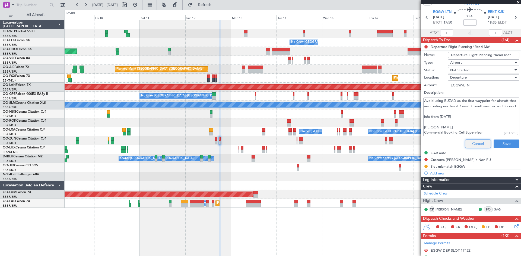
click at [478, 142] on button "Cancel" at bounding box center [478, 144] width 26 height 9
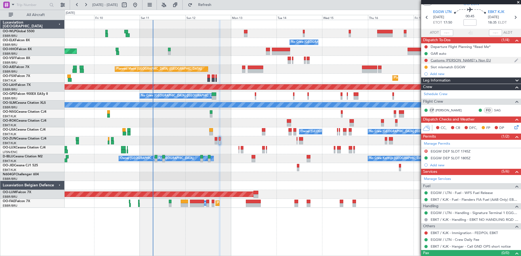
click at [462, 63] on div "Customs [PERSON_NAME]'s Non EU" at bounding box center [471, 60] width 100 height 7
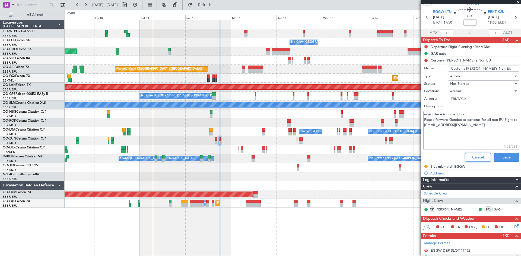
click at [470, 157] on button "Cancel" at bounding box center [478, 157] width 26 height 9
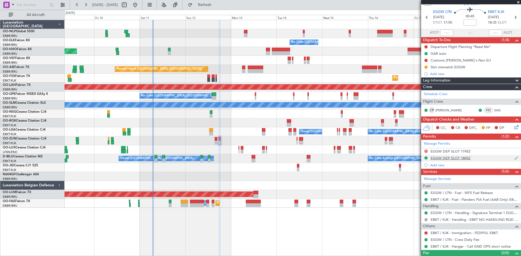
scroll to position [0, 0]
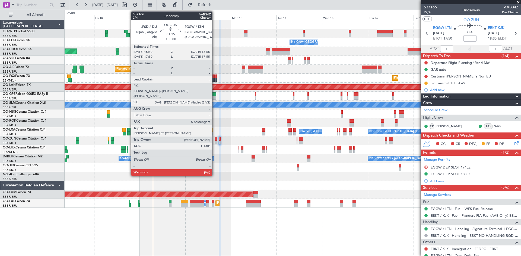
click at [215, 142] on div at bounding box center [216, 143] width 3 height 4
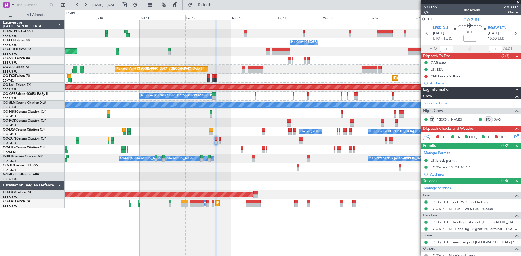
click at [425, 13] on span "2/4" at bounding box center [430, 12] width 13 height 5
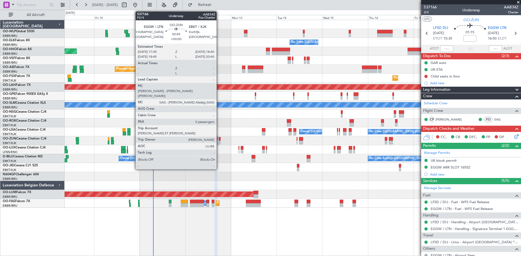
click at [219, 141] on div at bounding box center [220, 139] width 2 height 4
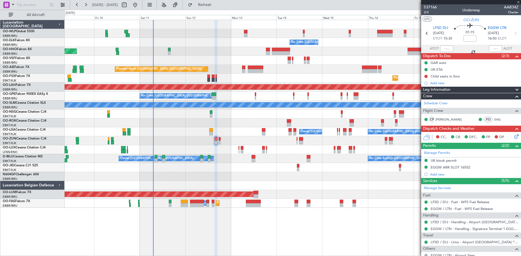
type input "0"
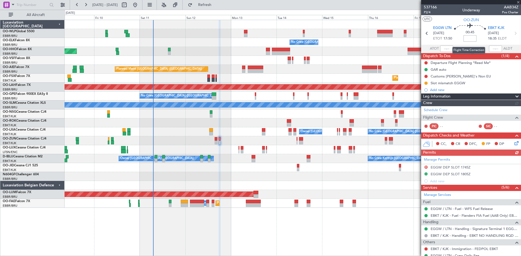
click at [471, 40] on input at bounding box center [469, 38] width 13 height 7
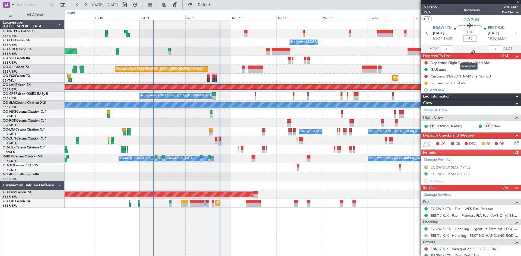
type input "-10"
type input "-00:10"
click at [453, 65] on div "Departure Flight Planning *Read Me*" at bounding box center [471, 62] width 100 height 7
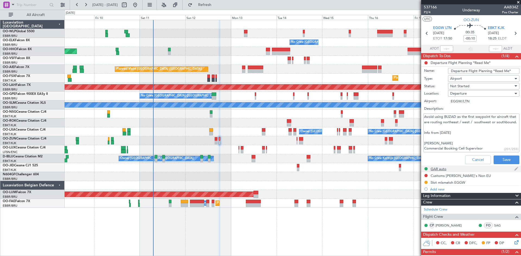
scroll to position [125, 0]
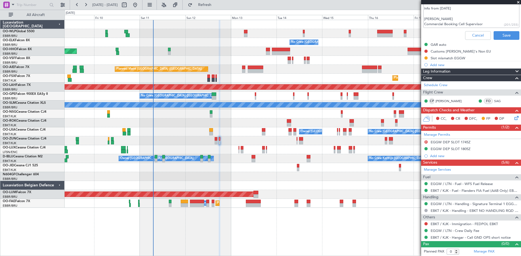
click at [424, 222] on nimbus-traffic-light at bounding box center [426, 224] width 4 height 4
click at [424, 222] on div at bounding box center [426, 224] width 4 height 4
click at [425, 223] on button at bounding box center [425, 223] width 3 height 3
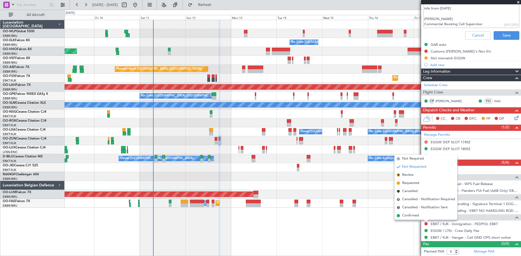
click at [470, 227] on mat-tooltip-component "EBKT / KJK - Immigration - FEDPOL EBKT" at bounding box center [464, 233] width 66 height 14
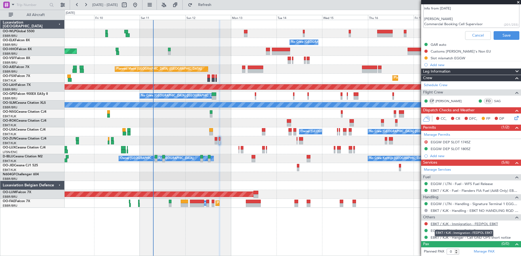
click at [470, 224] on link "EBKT / KJK - Immigration - FEDPOL EBKT" at bounding box center [464, 224] width 67 height 5
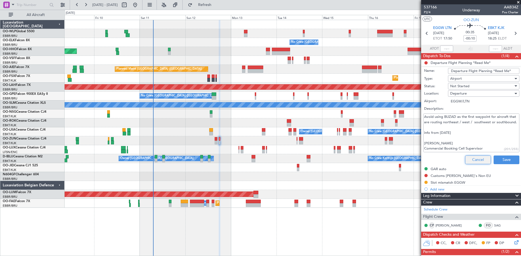
click at [469, 163] on button "Cancel" at bounding box center [478, 160] width 26 height 9
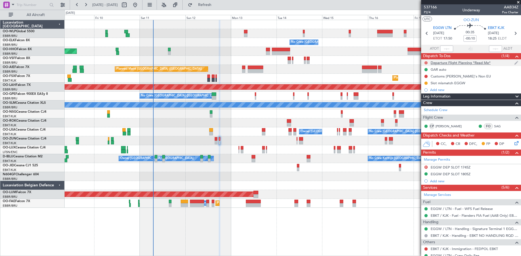
click at [425, 62] on button at bounding box center [425, 62] width 3 height 3
click at [424, 88] on span "Completed" at bounding box center [428, 86] width 18 height 5
click at [450, 77] on div "Customs [PERSON_NAME]'s Non EU" at bounding box center [461, 76] width 60 height 5
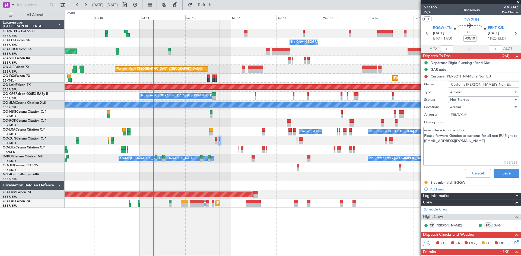
drag, startPoint x: 494, startPoint y: 148, endPoint x: 424, endPoint y: 149, distance: 70.0
click at [424, 149] on textarea "when there is no handling. Please forward Gendec to customs for all non EU flig…" at bounding box center [471, 146] width 96 height 39
drag, startPoint x: 424, startPoint y: 149, endPoint x: 426, endPoint y: 147, distance: 3.1
click at [424, 148] on textarea "when there is no handling. Please forward Gendec to customs for all non EU flig…" at bounding box center [471, 146] width 96 height 39
click at [426, 147] on textarea "when there is no handling. Please forward Gendec to customs for all non EU flig…" at bounding box center [471, 146] width 96 height 39
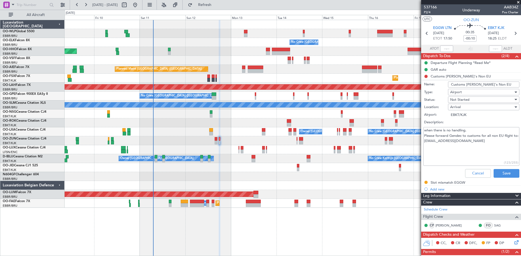
drag, startPoint x: 425, startPoint y: 147, endPoint x: 483, endPoint y: 146, distance: 58.1
click at [483, 146] on textarea "when there is no handling. Please forward Gendec to customs for all non EU flig…" at bounding box center [471, 146] width 96 height 39
click at [477, 179] on div "Cancel Save" at bounding box center [469, 173] width 102 height 13
click at [428, 76] on li "Customs CJ's Non EU Name: Customs CJ's Non EU Type: Airport Status: Not Started…" at bounding box center [471, 126] width 100 height 107
click at [473, 168] on div "Cancel Save" at bounding box center [469, 173] width 102 height 13
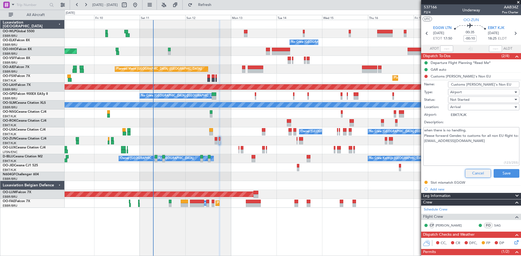
click at [472, 171] on button "Cancel" at bounding box center [478, 173] width 26 height 9
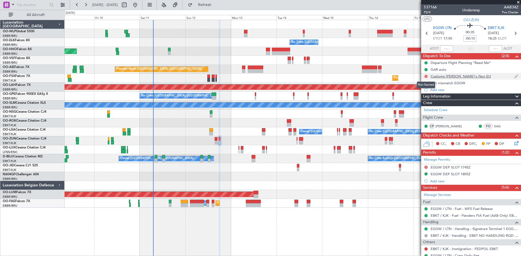
click at [427, 75] on button at bounding box center [425, 76] width 3 height 3
click at [425, 101] on span "Completed" at bounding box center [428, 100] width 18 height 5
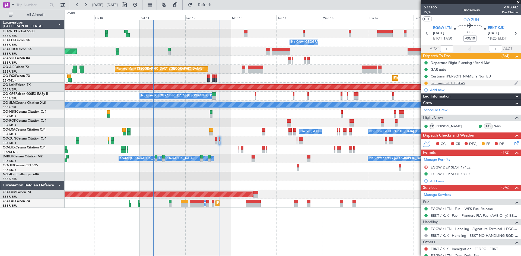
click at [424, 83] on div at bounding box center [426, 83] width 4 height 4
click at [429, 90] on mat-tooltip-component "In Progress" at bounding box center [426, 92] width 25 height 14
click at [436, 91] on div "Add new" at bounding box center [471, 90] width 83 height 5
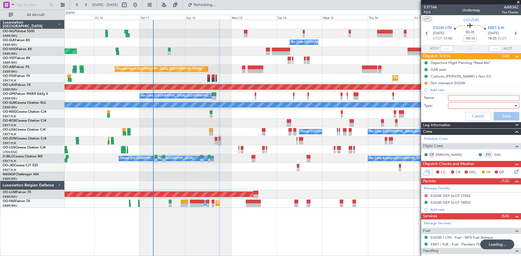
click at [465, 97] on input "Name:" at bounding box center [483, 98] width 71 height 6
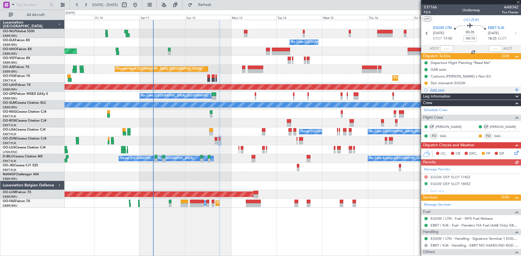
click at [440, 91] on div "Add new" at bounding box center [471, 90] width 83 height 5
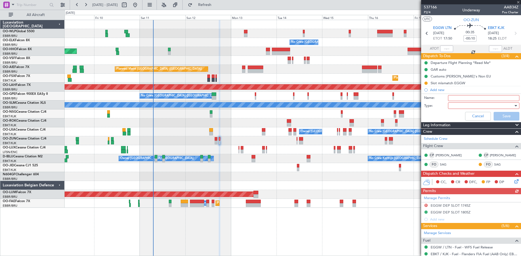
click at [465, 98] on input "Name:" at bounding box center [483, 98] width 71 height 6
drag, startPoint x: 472, startPoint y: 97, endPoint x: 489, endPoint y: 97, distance: 16.8
click at [489, 97] on input "FPL released to crew" at bounding box center [483, 98] width 71 height 6
drag, startPoint x: 456, startPoint y: 99, endPoint x: 497, endPoint y: 99, distance: 40.7
click at [496, 99] on input "FPL releaseo crewd t" at bounding box center [483, 98] width 71 height 6
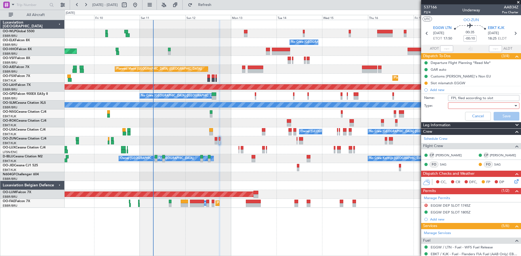
type input "FPL filed according to slot"
click at [481, 106] on div at bounding box center [481, 106] width 63 height 8
click at [469, 117] on span "Generic" at bounding box center [480, 117] width 63 height 8
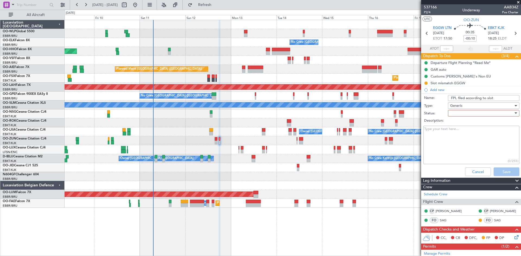
click at [468, 114] on div at bounding box center [481, 113] width 63 height 8
click at [458, 141] on span "Completed" at bounding box center [480, 140] width 63 height 8
click at [500, 168] on button "Save" at bounding box center [507, 172] width 26 height 9
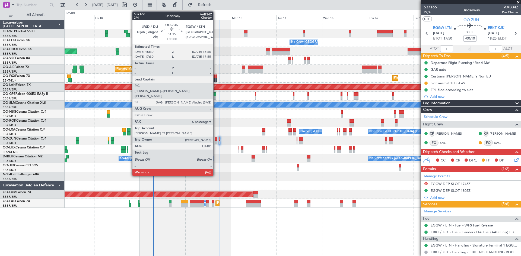
click at [216, 141] on div at bounding box center [216, 143] width 3 height 4
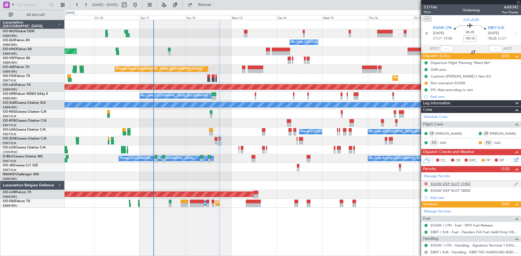
type input "5"
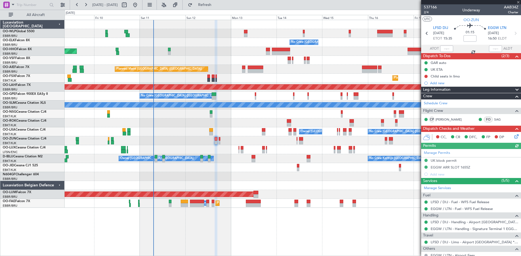
click at [513, 136] on icon at bounding box center [515, 135] width 4 height 4
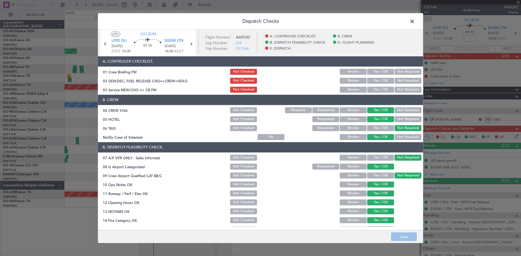
drag, startPoint x: 369, startPoint y: 83, endPoint x: 372, endPoint y: 83, distance: 3.3
click at [369, 83] on button "Yes / OK" at bounding box center [380, 81] width 27 height 6
click at [374, 91] on button "Yes / OK" at bounding box center [380, 90] width 27 height 6
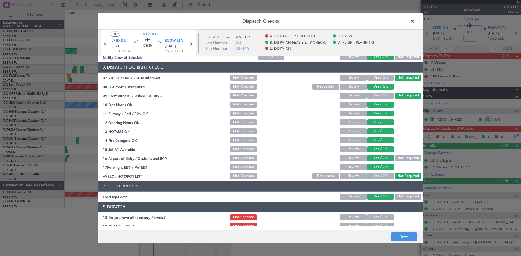
scroll to position [103, 0]
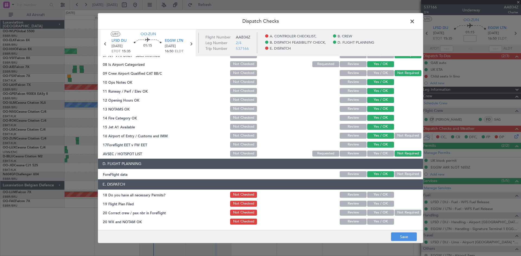
click at [374, 197] on button "Yes / OK" at bounding box center [380, 195] width 27 height 6
click at [371, 211] on button "Yes / OK" at bounding box center [380, 213] width 27 height 6
click at [371, 205] on button "Yes / OK" at bounding box center [380, 204] width 27 height 6
click at [373, 227] on article "A. CONTROLER CHECKLIST, 01 Crew Briefing FW Not Checked Review Yes / OK Not Req…" at bounding box center [260, 141] width 325 height 171
click at [373, 224] on button "Yes / OK" at bounding box center [380, 222] width 27 height 6
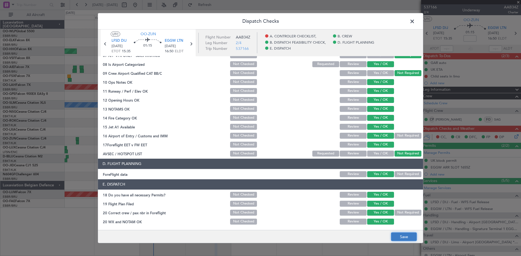
click at [398, 234] on button "Save" at bounding box center [404, 237] width 26 height 9
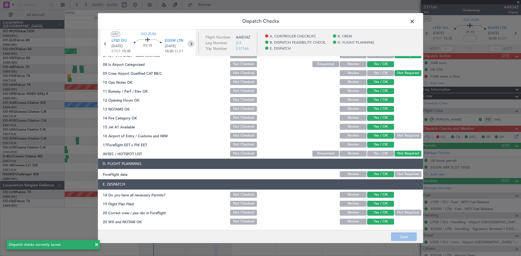
click at [192, 44] on icon at bounding box center [190, 43] width 7 height 7
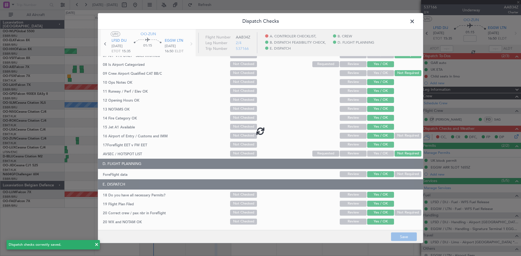
type input "-00:10"
type input "0"
type input "-00:10"
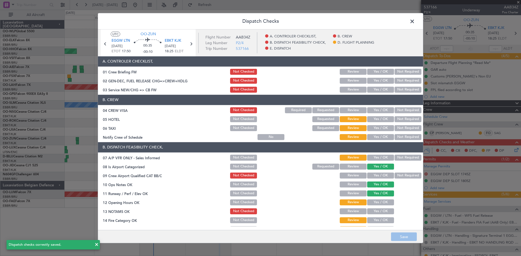
click at [379, 82] on button "Yes / OK" at bounding box center [380, 81] width 27 height 6
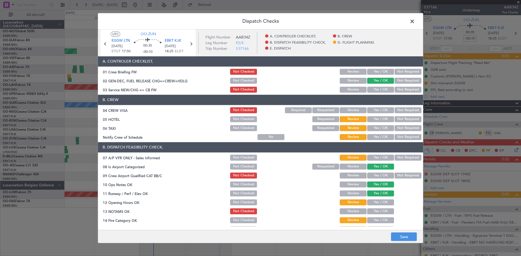
click at [379, 88] on button "Yes / OK" at bounding box center [380, 90] width 27 height 6
click at [376, 112] on button "Yes / OK" at bounding box center [380, 110] width 27 height 6
click at [395, 119] on button "Not Required" at bounding box center [408, 119] width 27 height 6
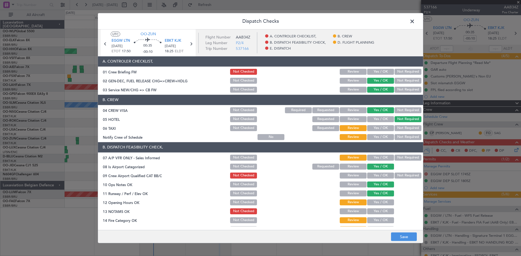
click at [398, 124] on section "B. CREW 04 CREW VISA Not Checked Required Requested Review Yes / OK Not Require…" at bounding box center [260, 118] width 325 height 46
click at [397, 128] on button "Not Required" at bounding box center [408, 128] width 27 height 6
click at [378, 136] on button "Yes / OK" at bounding box center [380, 137] width 27 height 6
click at [383, 160] on button "Yes / OK" at bounding box center [380, 158] width 27 height 6
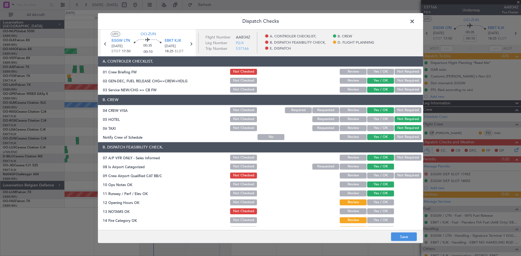
click at [398, 158] on button "Not Required" at bounding box center [408, 158] width 27 height 6
click at [397, 176] on button "Not Required" at bounding box center [408, 176] width 27 height 6
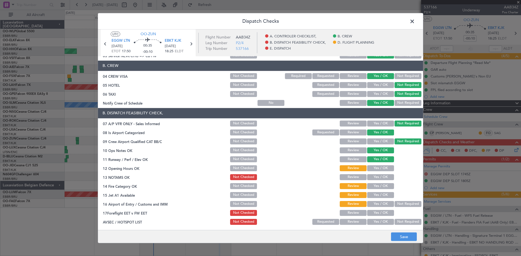
scroll to position [81, 0]
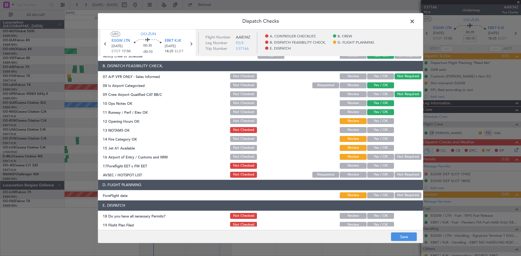
click at [376, 122] on button "Yes / OK" at bounding box center [380, 121] width 27 height 6
click at [377, 135] on section "B. DISPATCH FEASIBILITY CHECK, 07 A/P VFR ONLY - Sales Informed Not Checked Rev…" at bounding box center [260, 120] width 325 height 118
click at [378, 132] on button "Yes / OK" at bounding box center [380, 130] width 27 height 6
click at [376, 137] on button "Yes / OK" at bounding box center [380, 139] width 27 height 6
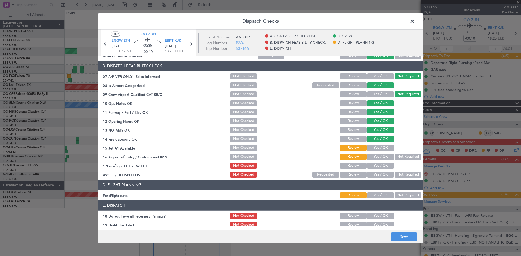
click at [376, 152] on section "B. DISPATCH FEASIBILITY CHECK, 07 A/P VFR ONLY - Sales Informed Not Checked Rev…" at bounding box center [260, 120] width 325 height 118
click at [378, 150] on button "Yes / OK" at bounding box center [380, 148] width 27 height 6
click at [398, 157] on button "Not Required" at bounding box center [408, 157] width 27 height 6
click at [382, 166] on button "Yes / OK" at bounding box center [380, 166] width 27 height 6
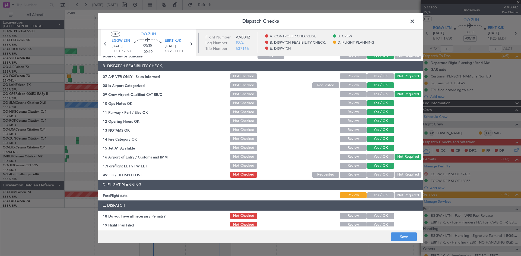
click at [399, 179] on div "Not Required" at bounding box center [407, 175] width 27 height 8
click at [399, 175] on button "Not Required" at bounding box center [408, 175] width 27 height 6
click at [383, 189] on header "D. FLIGHT PLANNING" at bounding box center [260, 185] width 325 height 10
click at [383, 193] on button "Yes / OK" at bounding box center [380, 196] width 27 height 6
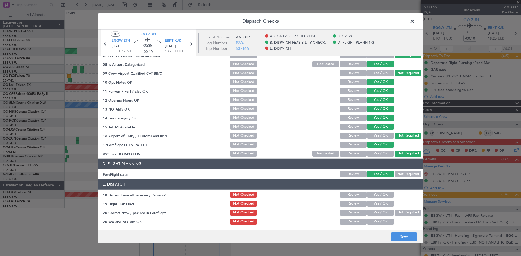
click at [380, 190] on header "E. DISPATCH" at bounding box center [260, 185] width 325 height 10
click at [380, 192] on button "Yes / OK" at bounding box center [380, 195] width 27 height 6
drag, startPoint x: 381, startPoint y: 199, endPoint x: 380, endPoint y: 204, distance: 4.7
click at [380, 202] on section "E. DISPATCH 18 Do you have all necessary Permits? Not Checked Review Yes / OK 1…" at bounding box center [260, 203] width 325 height 46
click at [380, 204] on button "Yes / OK" at bounding box center [380, 204] width 27 height 6
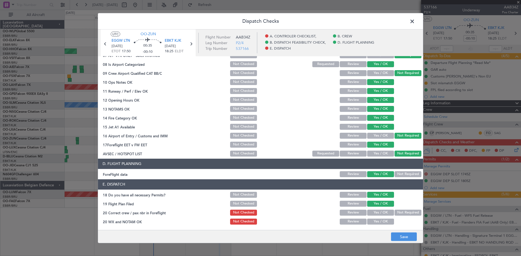
click at [403, 214] on button "Not Required" at bounding box center [408, 213] width 27 height 6
click at [384, 221] on button "Yes / OK" at bounding box center [380, 222] width 27 height 6
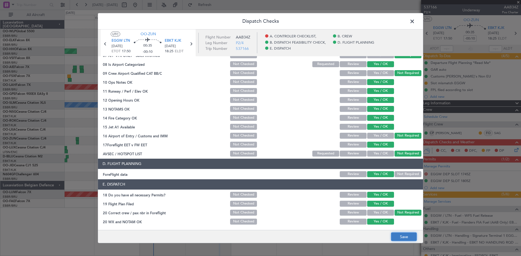
click at [411, 240] on button "Save" at bounding box center [404, 237] width 26 height 9
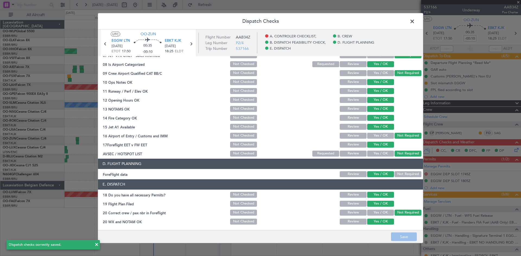
click at [417, 20] on header "Dispatch Checks" at bounding box center [260, 21] width 325 height 16
click at [408, 23] on header "Dispatch Checks" at bounding box center [260, 21] width 325 height 16
click at [415, 24] on span at bounding box center [415, 22] width 0 height 11
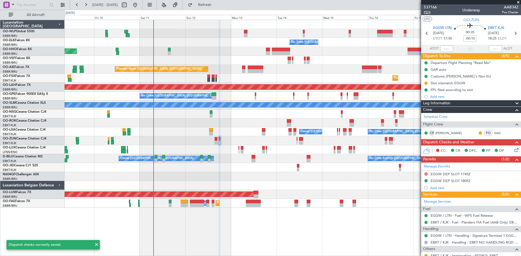
click at [426, 11] on span "P2/4" at bounding box center [430, 12] width 13 height 5
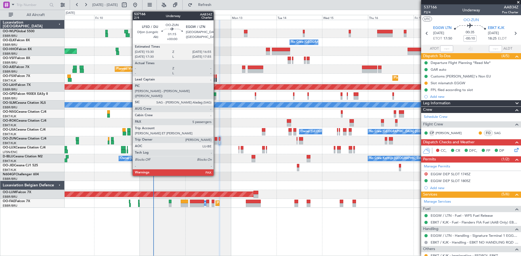
click at [216, 143] on div at bounding box center [216, 143] width 3 height 4
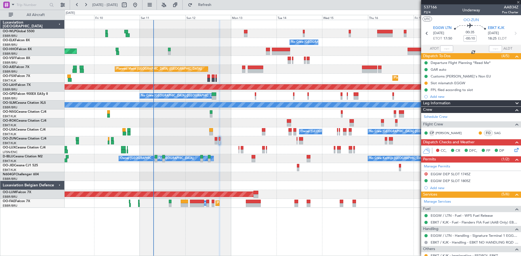
type input "5"
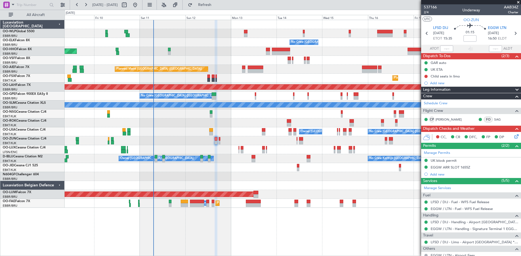
click at [513, 136] on icon at bounding box center [515, 135] width 4 height 4
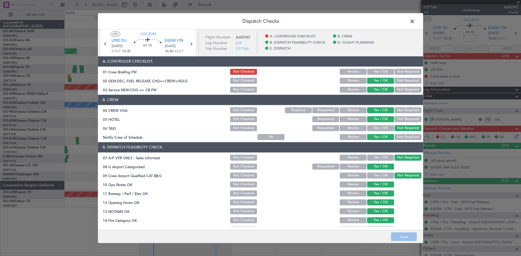
click at [382, 74] on button "Yes / OK" at bounding box center [380, 72] width 27 height 6
click at [193, 42] on icon at bounding box center [190, 43] width 7 height 7
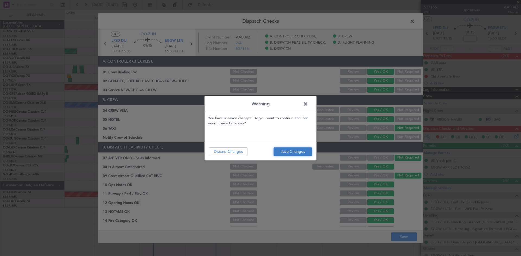
click at [303, 150] on button "Save Changes" at bounding box center [293, 152] width 39 height 9
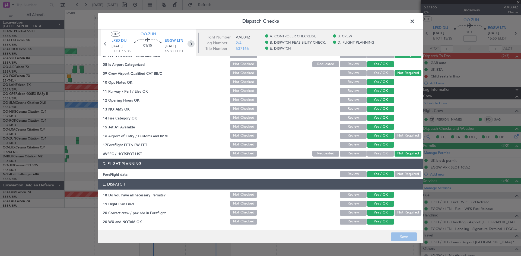
click at [190, 46] on icon at bounding box center [190, 43] width 7 height 7
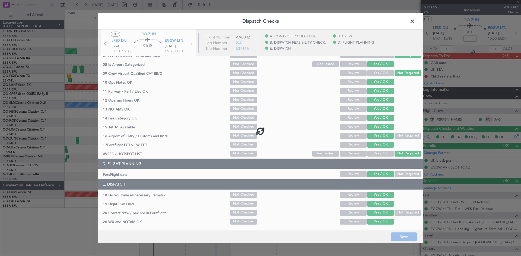
type input "-00:10"
type input "0"
type input "-00:10"
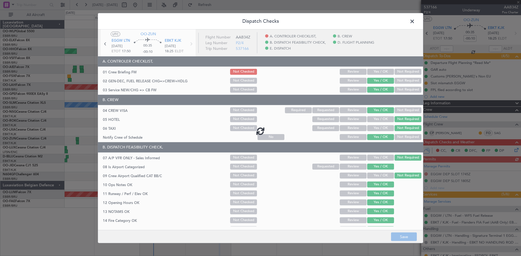
click at [368, 73] on div at bounding box center [260, 130] width 325 height 203
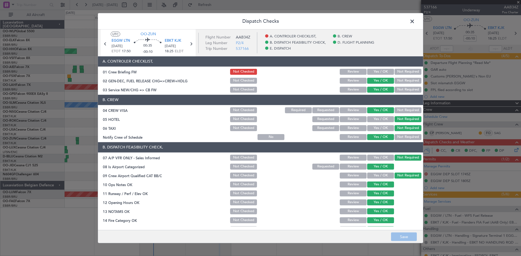
click at [368, 73] on button "Yes / OK" at bounding box center [380, 72] width 27 height 6
click at [396, 238] on button "Save" at bounding box center [404, 237] width 26 height 9
click at [415, 21] on span at bounding box center [415, 22] width 0 height 11
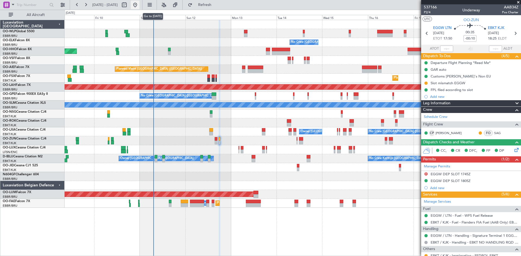
click at [139, 4] on button at bounding box center [135, 5] width 9 height 9
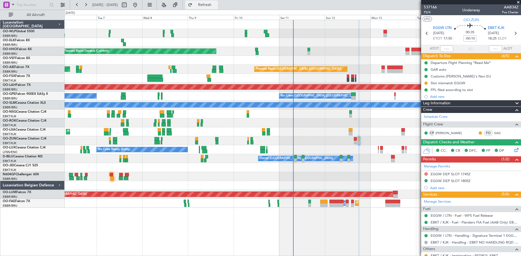
click at [213, 4] on span "Refresh" at bounding box center [204, 5] width 23 height 4
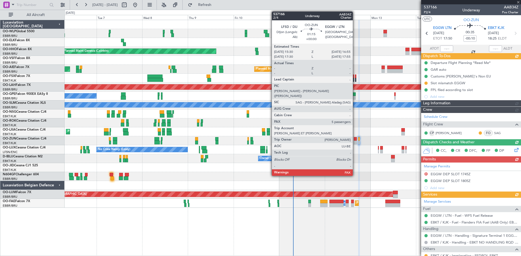
click at [355, 142] on div at bounding box center [355, 143] width 3 height 4
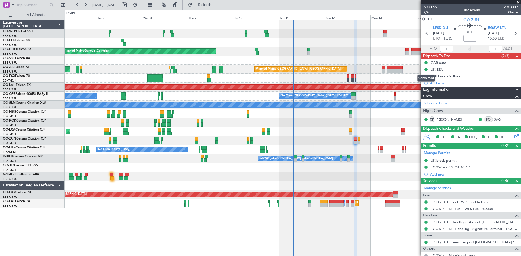
click at [427, 76] on div "Completed" at bounding box center [426, 78] width 18 height 7
click at [425, 77] on button at bounding box center [425, 76] width 3 height 3
click at [424, 99] on span "Completed" at bounding box center [428, 100] width 18 height 5
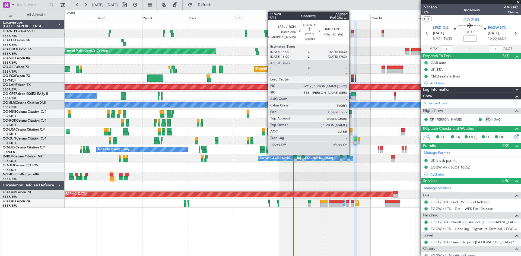
click at [351, 33] on div at bounding box center [352, 32] width 3 height 4
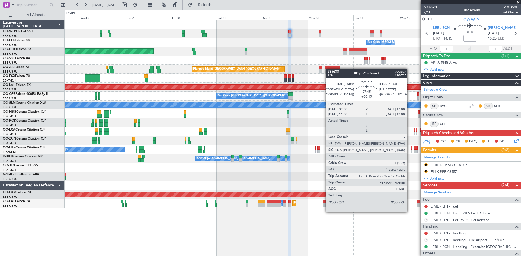
click at [328, 69] on div "No Crew [GEOGRAPHIC_DATA] ([GEOGRAPHIC_DATA] National) Planned Maint Geneva ([G…" at bounding box center [293, 114] width 456 height 188
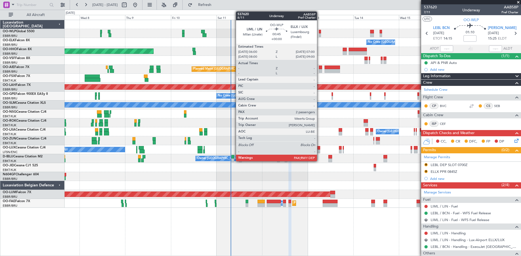
click at [319, 34] on div at bounding box center [320, 35] width 2 height 4
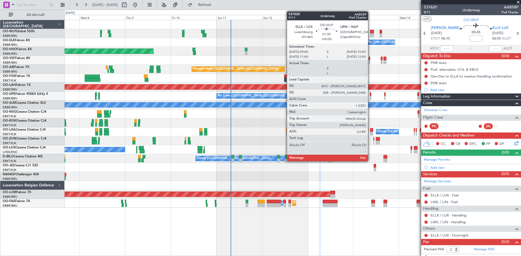
click at [370, 31] on div at bounding box center [372, 32] width 4 height 4
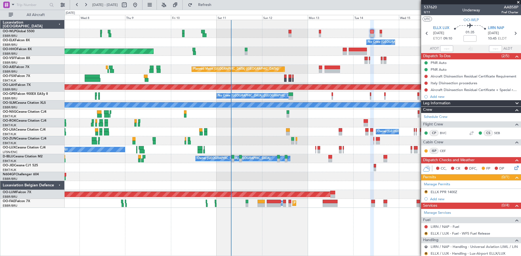
click at [292, 36] on div at bounding box center [293, 33] width 456 height 9
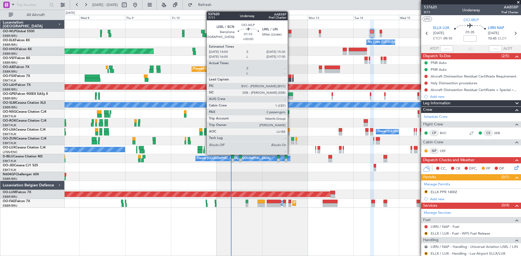
click at [290, 34] on div at bounding box center [289, 35] width 3 height 4
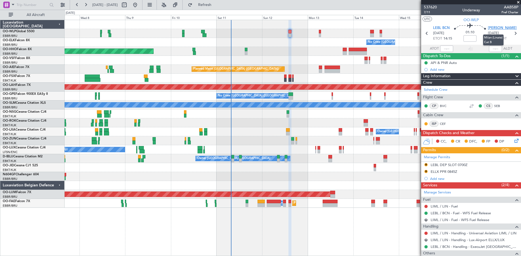
click at [489, 29] on span "[PERSON_NAME]" at bounding box center [502, 28] width 29 height 5
click at [216, 4] on span "Refresh" at bounding box center [204, 5] width 23 height 4
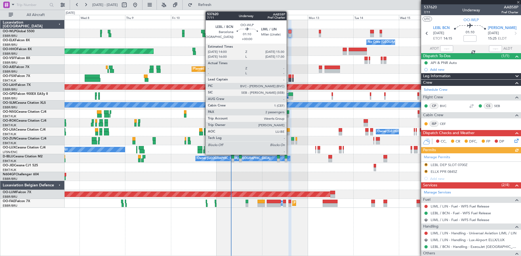
click at [288, 32] on div at bounding box center [289, 32] width 3 height 4
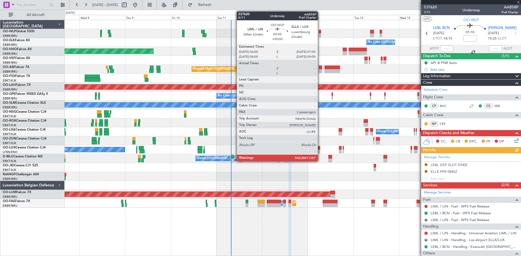
click at [320, 33] on div at bounding box center [320, 32] width 2 height 4
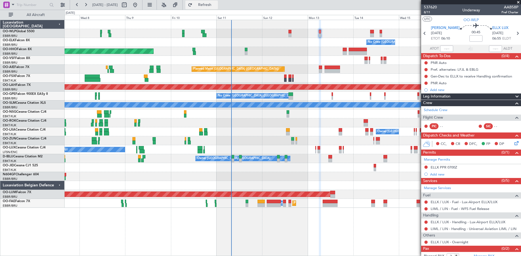
click at [216, 4] on span "Refresh" at bounding box center [204, 5] width 23 height 4
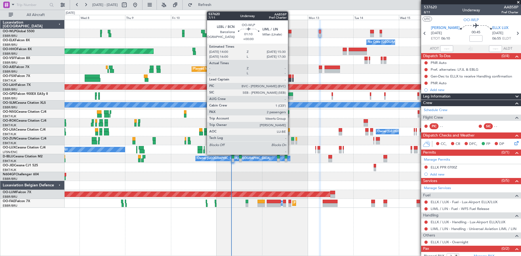
click at [290, 33] on div at bounding box center [289, 32] width 3 height 4
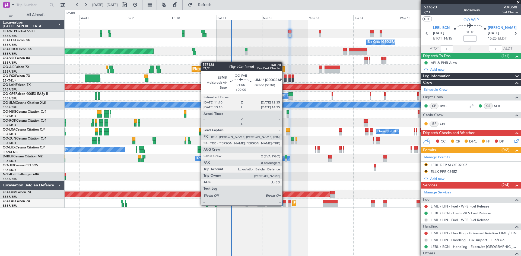
click at [285, 204] on div at bounding box center [284, 206] width 3 height 4
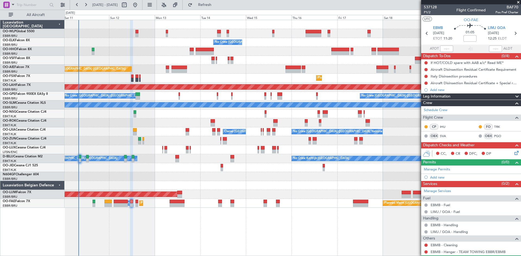
click at [150, 153] on div "No Crew [GEOGRAPHIC_DATA] ([GEOGRAPHIC_DATA] National) Planned Maint Geneva ([G…" at bounding box center [293, 114] width 456 height 188
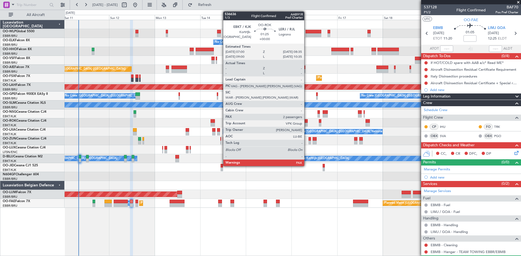
click at [307, 121] on div at bounding box center [306, 121] width 3 height 4
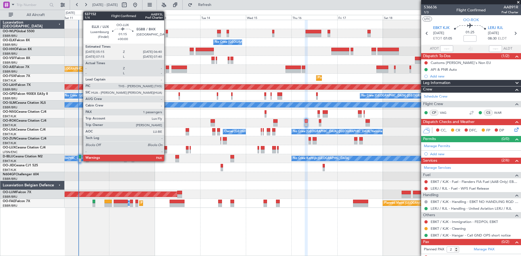
click at [167, 152] on div at bounding box center [165, 152] width 3 height 4
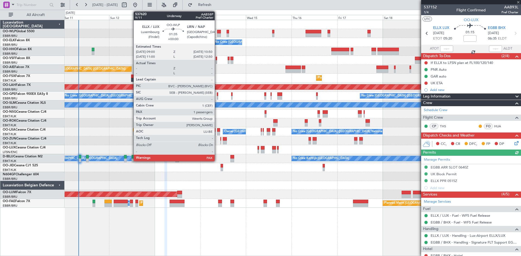
click at [217, 33] on div at bounding box center [293, 33] width 456 height 9
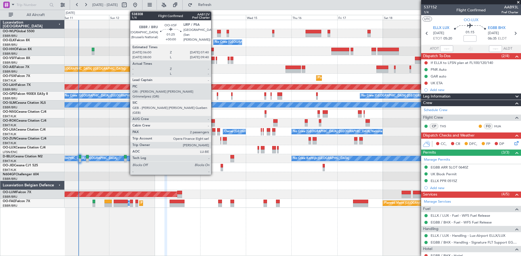
click at [214, 60] on div at bounding box center [212, 59] width 3 height 4
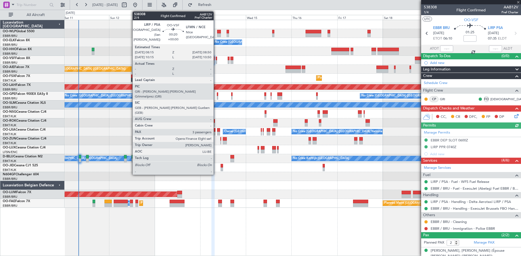
click at [216, 61] on div at bounding box center [216, 62] width 1 height 4
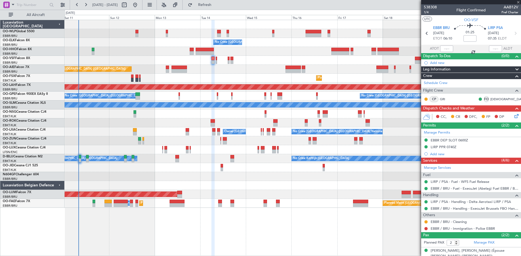
type input "3"
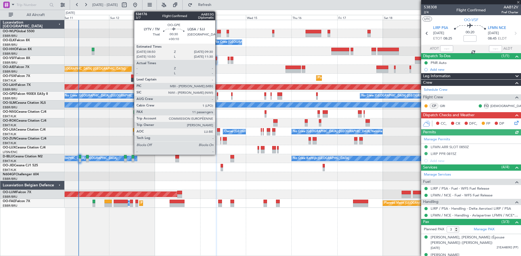
click at [218, 97] on div at bounding box center [217, 98] width 1 height 4
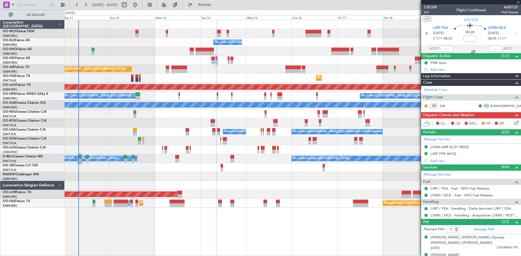
type input "+00:10"
type input "11"
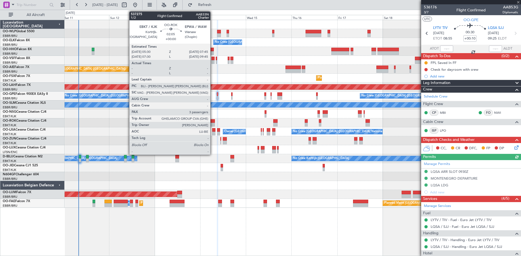
click at [213, 124] on div at bounding box center [213, 125] width 4 height 4
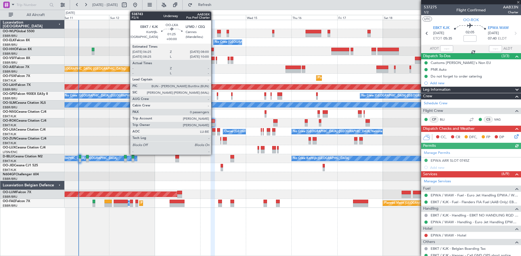
click at [214, 131] on div at bounding box center [213, 130] width 3 height 4
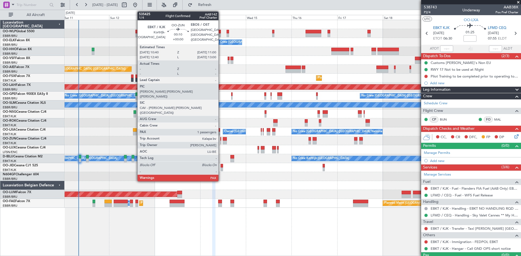
click at [221, 140] on div at bounding box center [220, 139] width 1 height 4
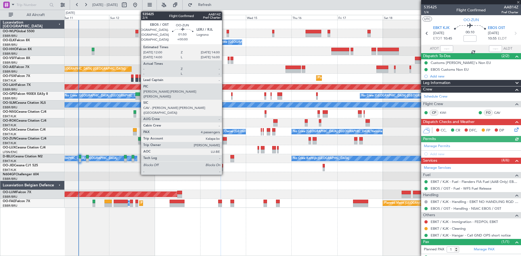
click at [224, 140] on div at bounding box center [225, 139] width 4 height 4
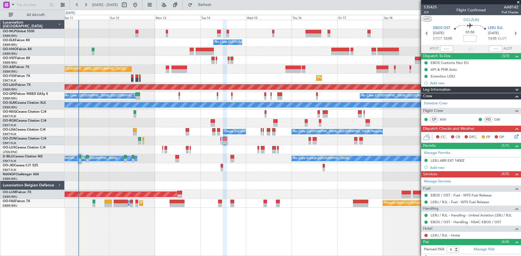
click at [230, 159] on div "No Crew Kortrijk-[GEOGRAPHIC_DATA] Owner [GEOGRAPHIC_DATA]-[GEOGRAPHIC_DATA]" at bounding box center [293, 158] width 456 height 9
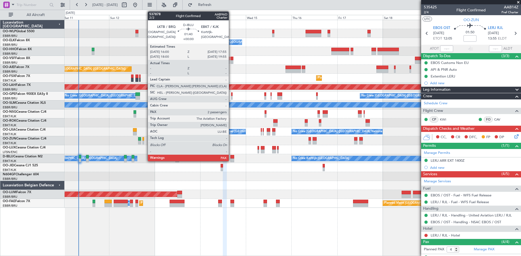
click at [232, 159] on div at bounding box center [232, 161] width 4 height 4
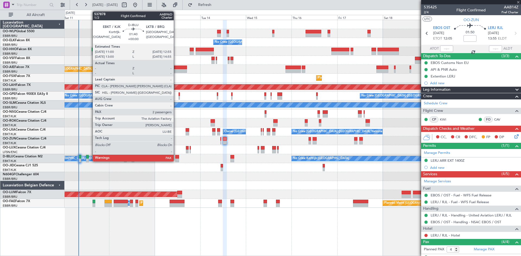
type input "2"
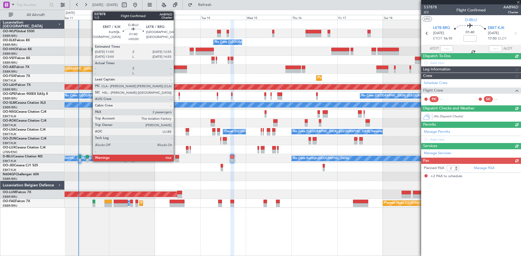
click at [176, 159] on div at bounding box center [177, 161] width 4 height 4
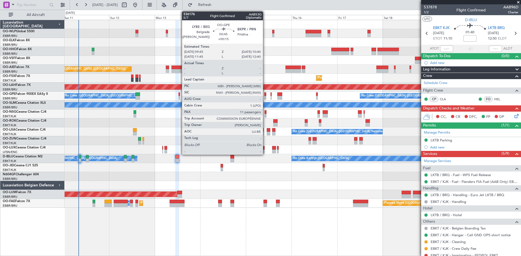
click at [265, 94] on div at bounding box center [265, 95] width 2 height 4
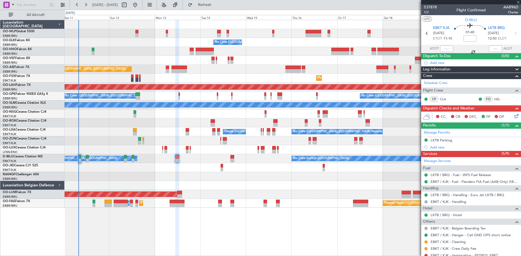
type input "+00:15"
type input "11"
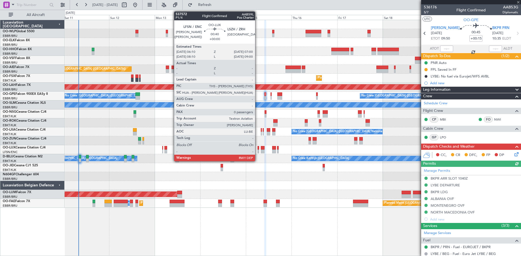
click at [258, 150] on div at bounding box center [259, 152] width 2 height 4
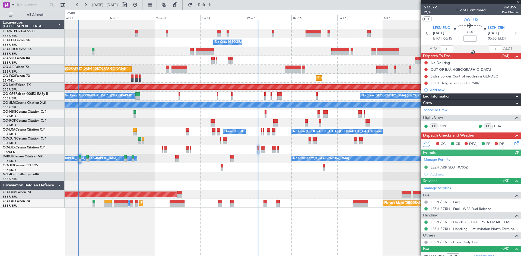
click at [265, 150] on div "No Crew Nancy (Essey)" at bounding box center [293, 149] width 456 height 9
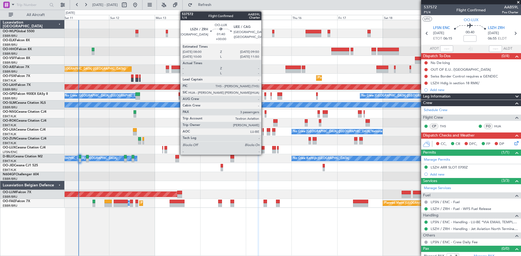
click at [264, 151] on div at bounding box center [263, 152] width 4 height 4
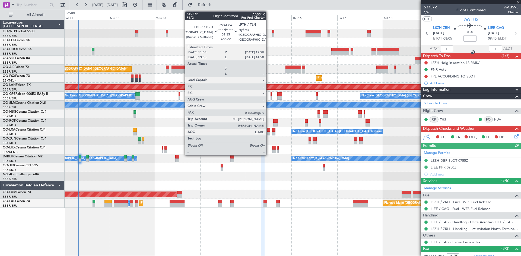
click at [269, 132] on div at bounding box center [269, 134] width 4 height 4
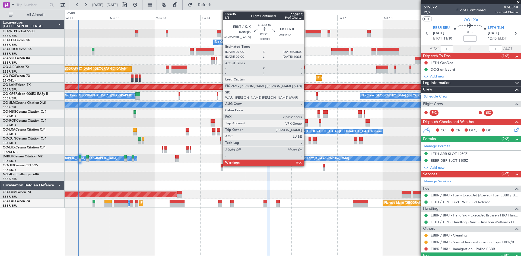
click at [305, 123] on div at bounding box center [306, 121] width 3 height 4
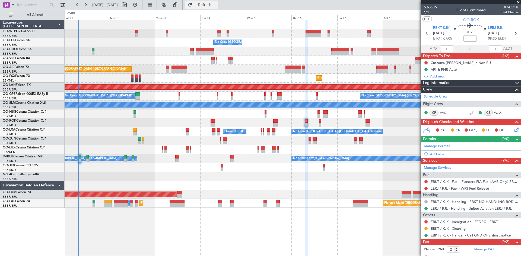
click at [210, 1] on button "Refresh" at bounding box center [201, 5] width 33 height 9
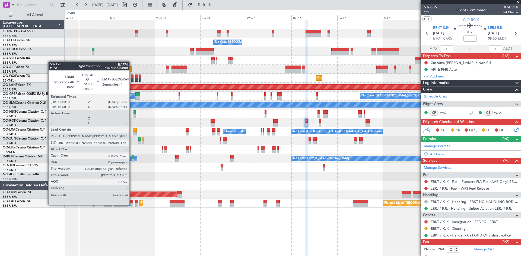
click at [132, 205] on div at bounding box center [131, 206] width 3 height 4
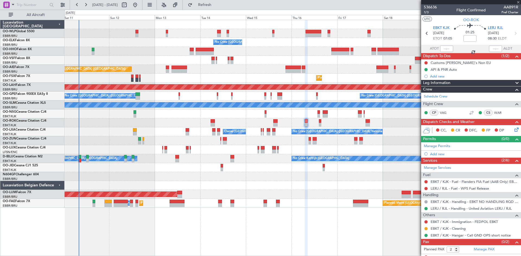
type input "0"
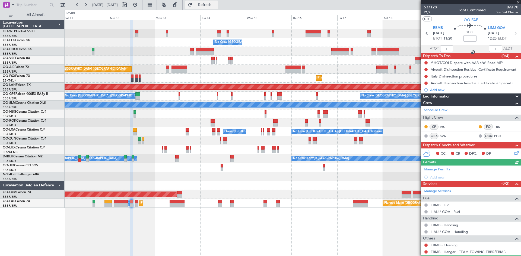
click at [216, 3] on span "Refresh" at bounding box center [204, 5] width 23 height 4
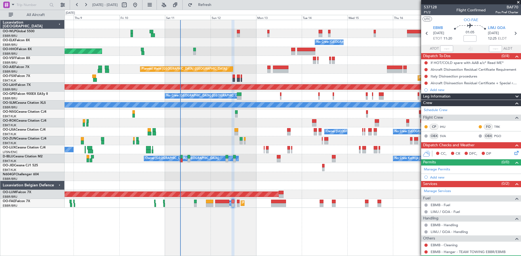
click at [222, 60] on div at bounding box center [293, 60] width 456 height 9
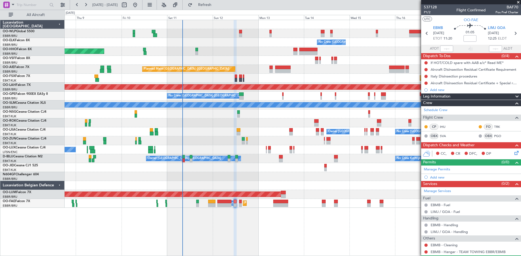
click at [210, 0] on fb-refresh-button "Refresh" at bounding box center [202, 5] width 38 height 10
click at [211, 5] on span "Refresh" at bounding box center [204, 5] width 23 height 4
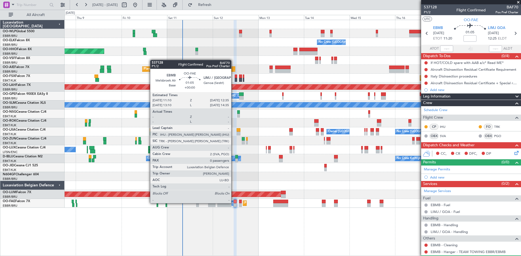
click at [234, 203] on div at bounding box center [235, 202] width 3 height 4
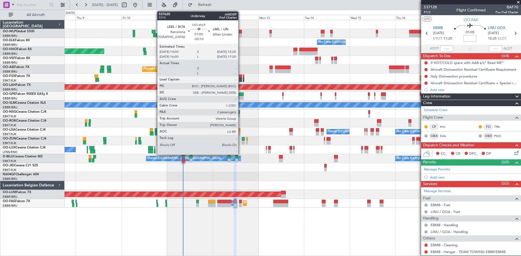
click at [241, 34] on div at bounding box center [240, 35] width 3 height 4
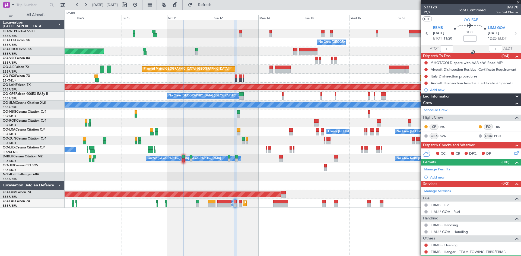
type input "-00:10"
type input "2"
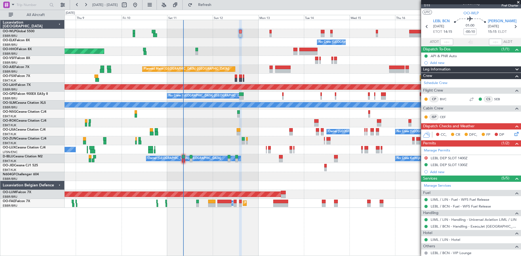
scroll to position [6, 0]
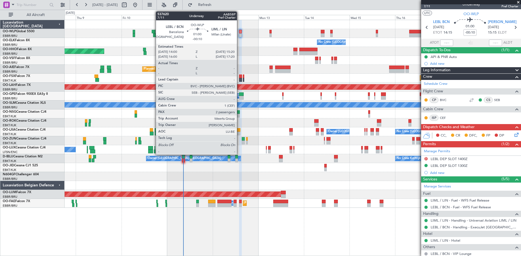
click at [239, 34] on div at bounding box center [240, 35] width 3 height 4
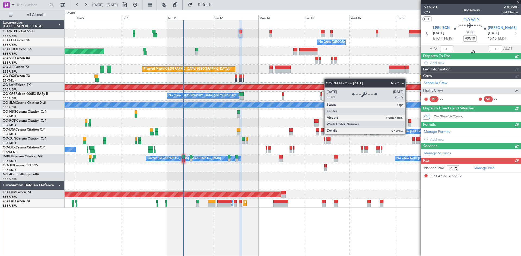
scroll to position [0, 0]
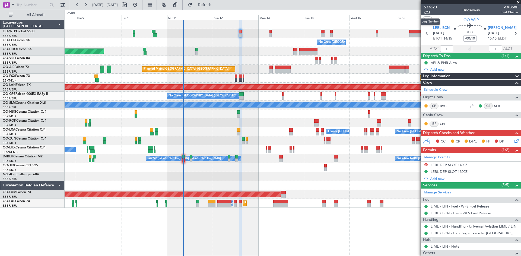
click at [428, 11] on span "7/11" at bounding box center [430, 12] width 13 height 5
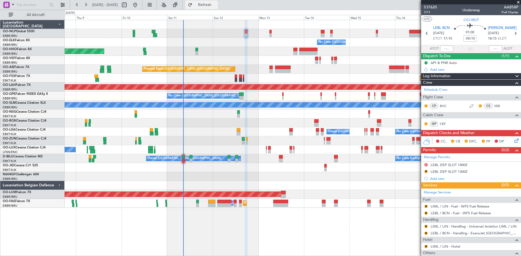
click at [209, 4] on button "Refresh" at bounding box center [201, 5] width 33 height 9
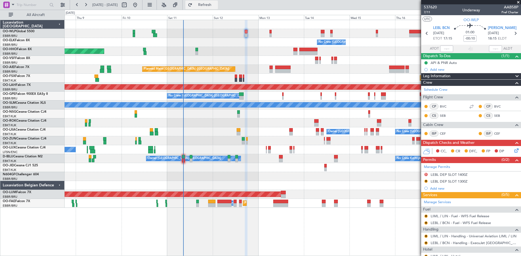
click at [214, 4] on span "Refresh" at bounding box center [204, 5] width 23 height 4
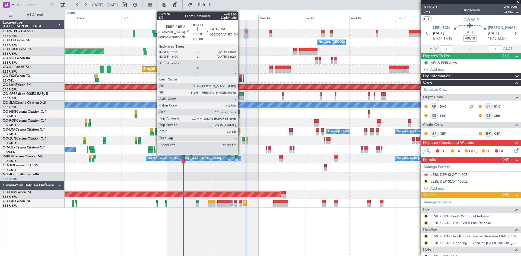
click at [240, 95] on div at bounding box center [241, 95] width 5 height 4
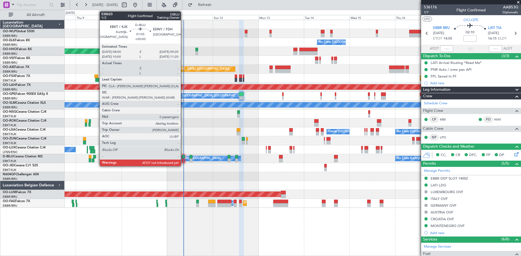
click at [183, 160] on div at bounding box center [183, 161] width 3 height 4
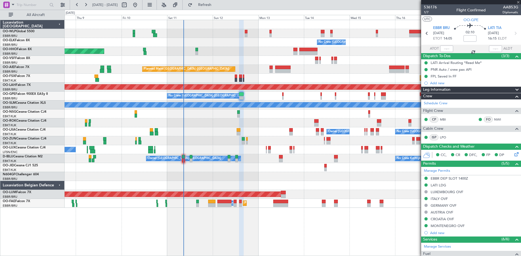
type input "0"
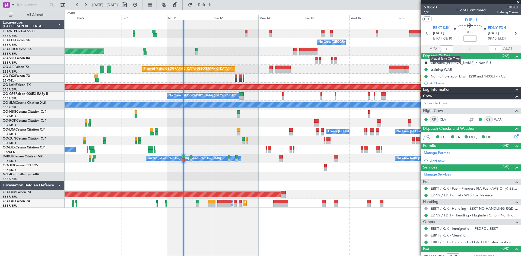
click at [443, 48] on input "text" at bounding box center [446, 49] width 13 height 7
type input "08:24"
click at [216, 5] on span "Refresh" at bounding box center [204, 5] width 23 height 4
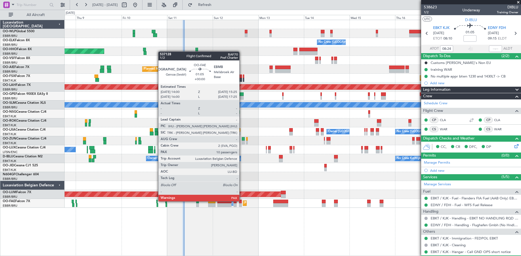
click at [242, 201] on div at bounding box center [240, 202] width 3 height 4
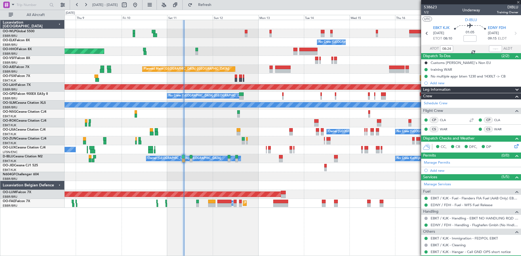
type input "10"
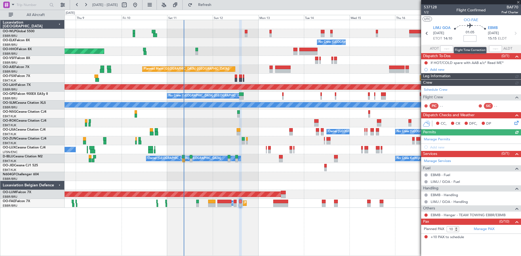
click at [473, 40] on input at bounding box center [469, 38] width 13 height 7
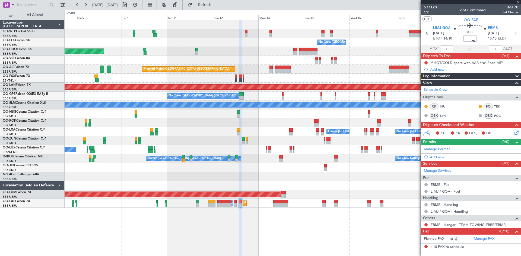
click at [345, 165] on div at bounding box center [293, 167] width 456 height 9
type input "+00:15"
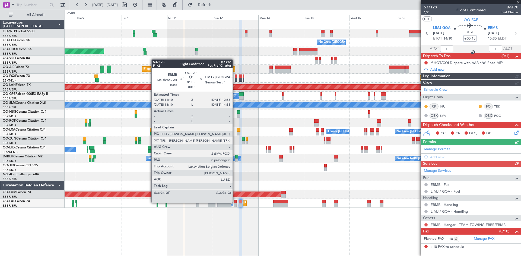
click at [237, 201] on div "Planned Maint [GEOGRAPHIC_DATA] ([GEOGRAPHIC_DATA] National) Planned Maint [GEO…" at bounding box center [293, 203] width 456 height 9
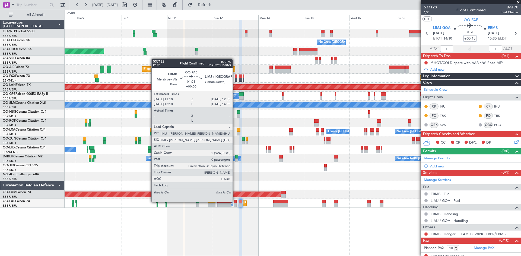
click at [235, 202] on div at bounding box center [235, 202] width 3 height 4
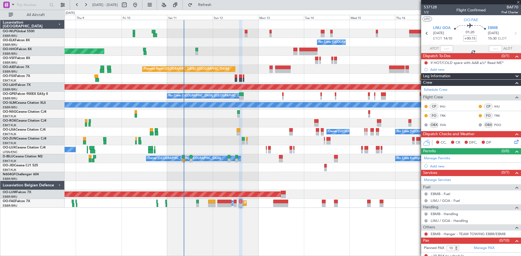
type input "0"
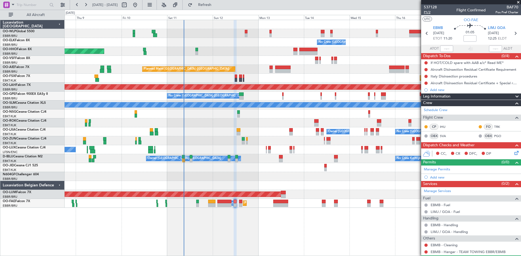
click at [429, 12] on span "P1/2" at bounding box center [430, 12] width 13 height 5
click at [513, 153] on icon at bounding box center [515, 152] width 4 height 4
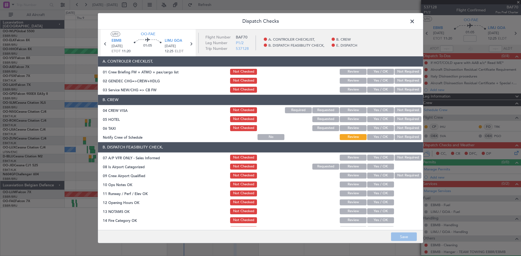
click at [379, 73] on button "Yes / OK" at bounding box center [380, 72] width 27 height 6
click at [381, 81] on button "Yes / OK" at bounding box center [380, 81] width 27 height 6
click at [401, 79] on button "Not Required" at bounding box center [408, 81] width 27 height 6
click at [399, 87] on button "Not Required" at bounding box center [408, 90] width 27 height 6
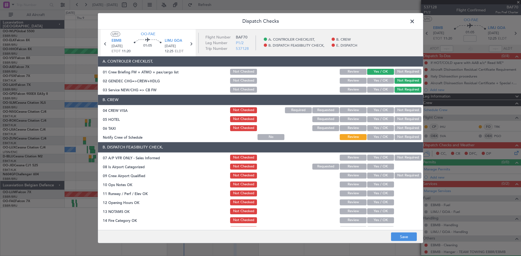
click at [400, 111] on button "Not Required" at bounding box center [408, 110] width 27 height 6
click at [398, 117] on button "Not Required" at bounding box center [408, 119] width 27 height 6
click at [400, 127] on button "Not Required" at bounding box center [408, 128] width 27 height 6
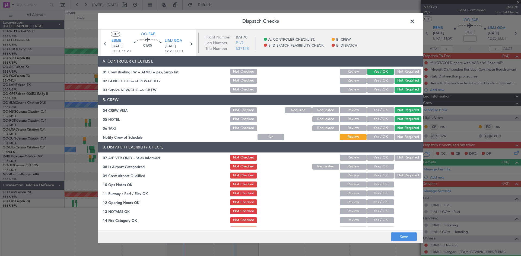
click at [400, 139] on button "Not Required" at bounding box center [408, 137] width 27 height 6
click at [399, 157] on button "Not Required" at bounding box center [408, 158] width 27 height 6
click at [378, 161] on div "Yes / OK" at bounding box center [379, 158] width 27 height 8
click at [379, 157] on button "Yes / OK" at bounding box center [380, 158] width 27 height 6
click at [381, 167] on button "Yes / OK" at bounding box center [380, 167] width 27 height 6
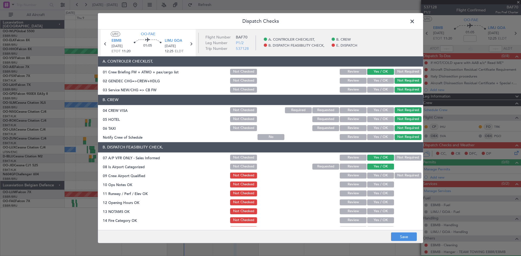
click at [384, 174] on button "Yes / OK" at bounding box center [380, 176] width 27 height 6
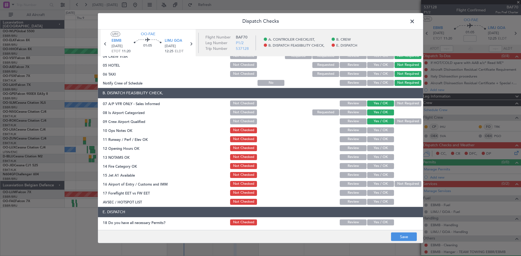
click at [373, 129] on button "Yes / OK" at bounding box center [380, 131] width 27 height 6
click at [374, 136] on div "Yes / OK" at bounding box center [379, 140] width 27 height 8
click at [378, 143] on div "Yes / OK" at bounding box center [379, 140] width 27 height 8
click at [399, 121] on button "Not Required" at bounding box center [408, 122] width 27 height 6
click at [409, 98] on header "B. DISPATCH FEASIBILITY CHECK," at bounding box center [260, 93] width 325 height 10
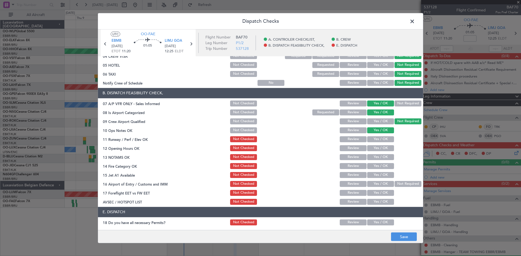
click at [407, 105] on button "Not Required" at bounding box center [408, 104] width 27 height 6
click at [377, 150] on button "Yes / OK" at bounding box center [380, 148] width 27 height 6
click at [376, 139] on button "Yes / OK" at bounding box center [380, 139] width 27 height 6
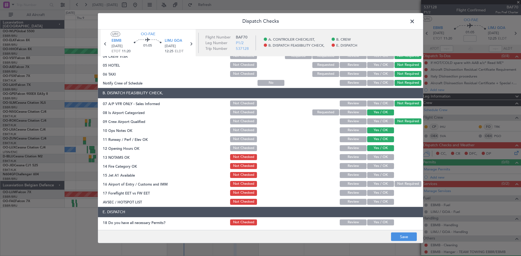
click at [377, 161] on div "Yes / OK" at bounding box center [379, 158] width 27 height 8
click at [377, 159] on button "Yes / OK" at bounding box center [380, 157] width 27 height 6
click at [378, 166] on button "Yes / OK" at bounding box center [380, 166] width 27 height 6
click at [380, 176] on button "Yes / OK" at bounding box center [380, 175] width 27 height 6
click at [397, 185] on button "Not Required" at bounding box center [408, 184] width 27 height 6
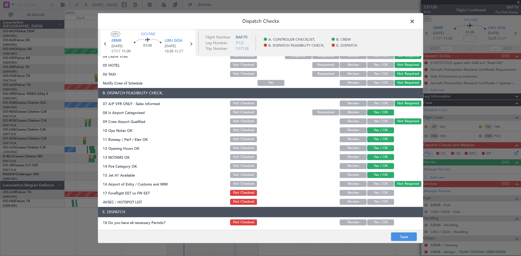
drag, startPoint x: 385, startPoint y: 193, endPoint x: 383, endPoint y: 197, distance: 4.2
click at [384, 193] on button "Yes / OK" at bounding box center [380, 193] width 27 height 6
click at [383, 200] on button "Yes / OK" at bounding box center [380, 202] width 27 height 6
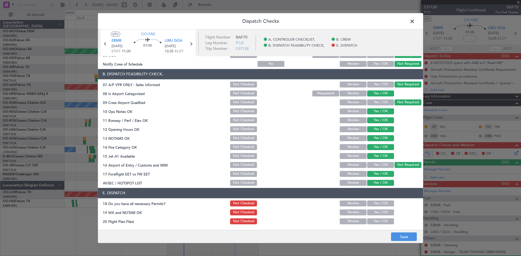
scroll to position [82, 0]
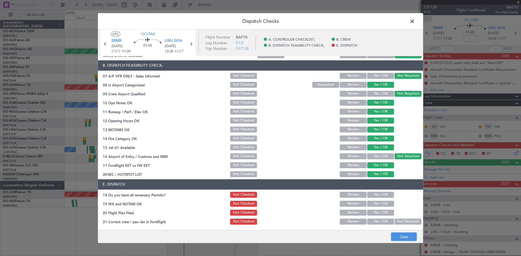
click at [377, 190] on section "E. DISPATCH 18 Do you have all necessary Permits? Not Checked Review Yes / OK 1…" at bounding box center [260, 203] width 325 height 46
click at [378, 194] on button "Yes / OK" at bounding box center [380, 195] width 27 height 6
click at [378, 204] on button "Yes / OK" at bounding box center [380, 204] width 27 height 6
click at [378, 215] on button "Yes / OK" at bounding box center [380, 213] width 27 height 6
click at [378, 223] on button "Yes / OK" at bounding box center [380, 222] width 27 height 6
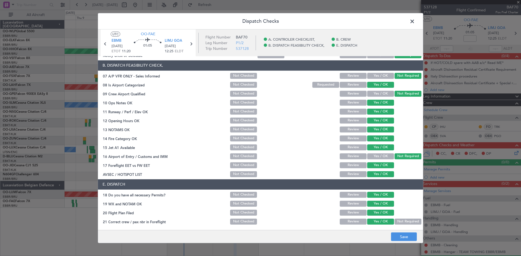
click at [398, 220] on button "Not Required" at bounding box center [408, 222] width 27 height 6
click at [404, 238] on button "Save" at bounding box center [404, 237] width 26 height 9
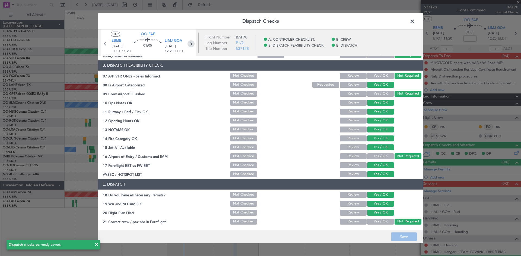
click at [191, 43] on icon at bounding box center [190, 43] width 7 height 7
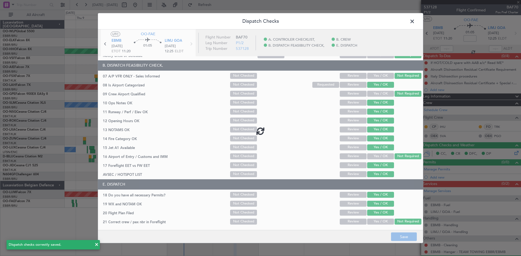
type input "+00:15"
type input "10"
type input "+00:15"
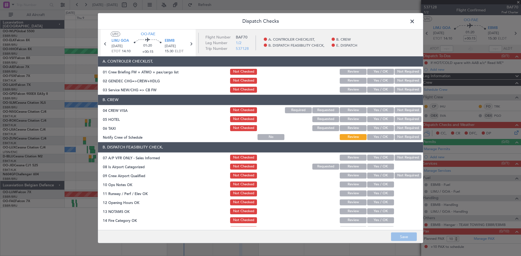
click at [381, 69] on button "Yes / OK" at bounding box center [380, 72] width 27 height 6
click at [398, 82] on button "Not Required" at bounding box center [408, 81] width 27 height 6
click at [398, 89] on button "Not Required" at bounding box center [408, 90] width 27 height 6
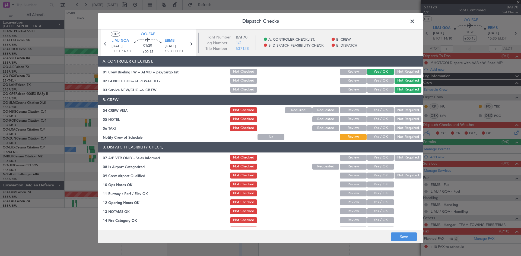
click at [403, 112] on button "Not Required" at bounding box center [408, 110] width 27 height 6
click at [401, 128] on button "Not Required" at bounding box center [408, 128] width 27 height 6
click at [402, 125] on div "Not Required" at bounding box center [407, 129] width 27 height 8
click at [402, 122] on button "Not Required" at bounding box center [408, 119] width 27 height 6
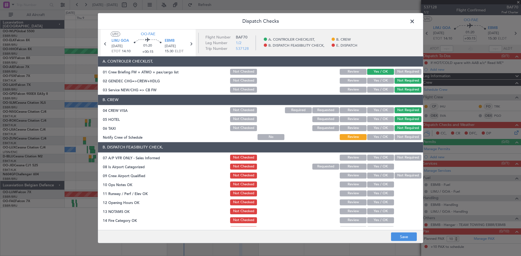
click at [400, 143] on header "B. DISPATCH FEASIBILITY CHECK," at bounding box center [260, 147] width 325 height 10
click at [399, 136] on button "Not Required" at bounding box center [408, 137] width 27 height 6
click at [400, 155] on div "Not Required" at bounding box center [407, 158] width 27 height 8
click at [400, 156] on button "Not Required" at bounding box center [408, 158] width 27 height 6
click at [382, 172] on div "Yes / OK" at bounding box center [379, 176] width 27 height 8
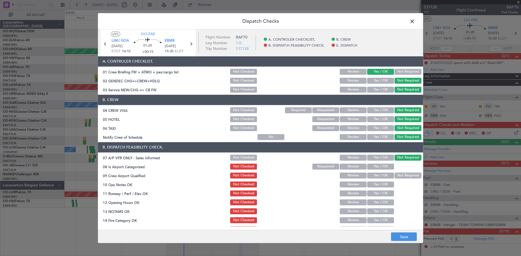
click at [382, 171] on section "B. DISPATCH FEASIBILITY CHECK, 07 A/P VFR ONLY - Sales Informed Not Checked Rev…" at bounding box center [260, 201] width 325 height 118
click at [383, 167] on button "Yes / OK" at bounding box center [380, 167] width 27 height 6
click at [396, 175] on button "Not Required" at bounding box center [408, 176] width 27 height 6
drag, startPoint x: 379, startPoint y: 185, endPoint x: 376, endPoint y: 192, distance: 7.9
click at [379, 185] on button "Yes / OK" at bounding box center [380, 185] width 27 height 6
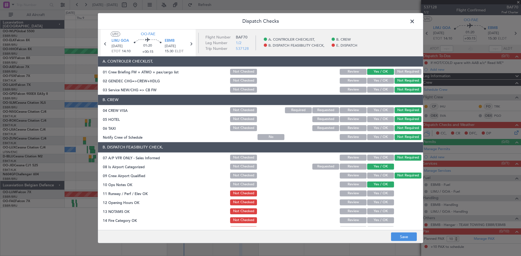
click at [376, 195] on button "Yes / OK" at bounding box center [380, 194] width 27 height 6
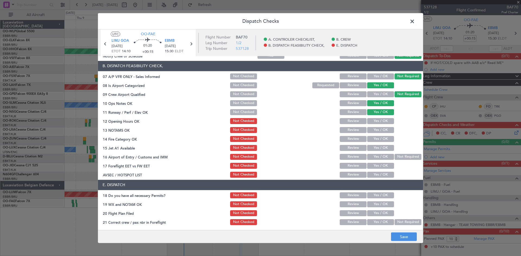
click at [376, 121] on button "Yes / OK" at bounding box center [380, 121] width 27 height 6
click at [377, 133] on div "Yes / OK" at bounding box center [379, 130] width 27 height 8
click at [379, 140] on button "Yes / OK" at bounding box center [380, 139] width 27 height 6
click at [379, 149] on button "Yes / OK" at bounding box center [380, 148] width 27 height 6
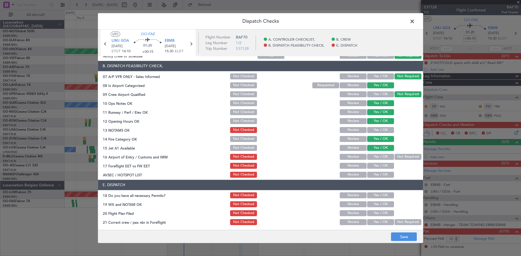
click at [397, 160] on div "Not Required" at bounding box center [407, 157] width 27 height 8
click at [398, 157] on button "Not Required" at bounding box center [408, 157] width 27 height 6
click at [380, 169] on button "Yes / OK" at bounding box center [380, 166] width 27 height 6
click at [377, 176] on button "Yes / OK" at bounding box center [380, 175] width 27 height 6
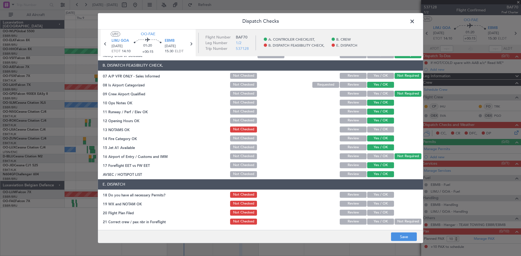
click at [376, 195] on button "Yes / OK" at bounding box center [380, 195] width 27 height 6
click at [377, 206] on button "Yes / OK" at bounding box center [380, 204] width 27 height 6
click at [379, 211] on button "Yes / OK" at bounding box center [380, 213] width 27 height 6
click at [395, 221] on button "Not Required" at bounding box center [408, 222] width 27 height 6
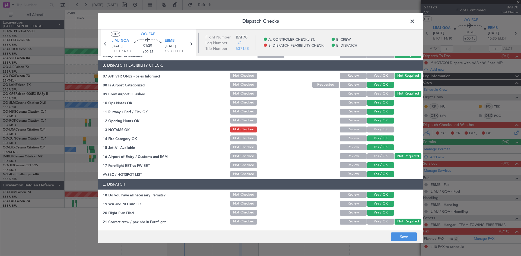
click at [380, 223] on button "Yes / OK" at bounding box center [380, 222] width 27 height 6
click at [400, 236] on button "Save" at bounding box center [404, 237] width 26 height 9
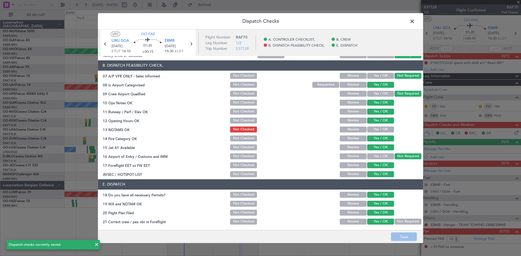
click at [374, 131] on button "Yes / OK" at bounding box center [380, 130] width 27 height 6
click at [403, 233] on footer "Save" at bounding box center [260, 236] width 325 height 13
click at [405, 235] on button "Save" at bounding box center [404, 237] width 26 height 9
click at [415, 21] on span at bounding box center [415, 22] width 0 height 11
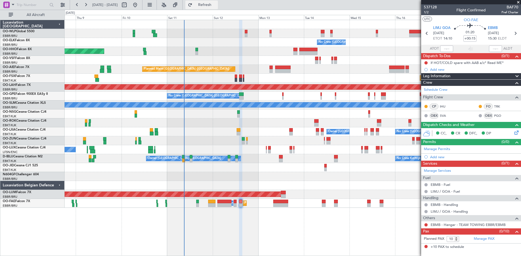
click at [216, 4] on span "Refresh" at bounding box center [204, 5] width 23 height 4
click at [237, 205] on div "Planned Maint Melsbroek Air Base Owner [GEOGRAPHIC_DATA] Planned Maint [GEOGRAP…" at bounding box center [293, 203] width 456 height 9
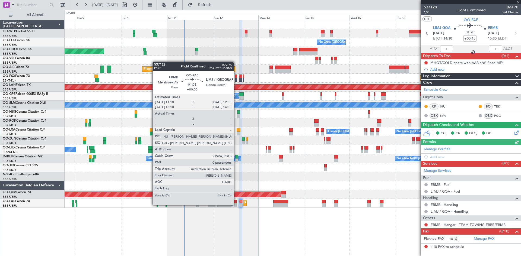
click at [236, 205] on div at bounding box center [235, 206] width 3 height 4
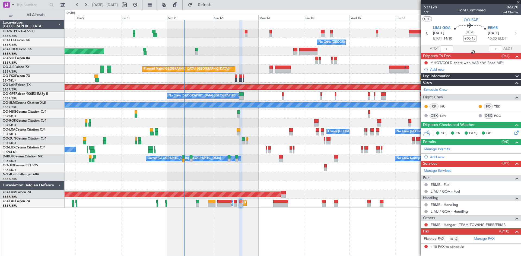
type input "0"
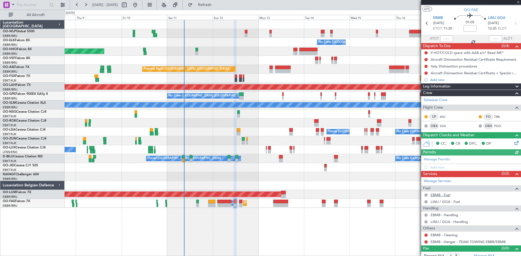
scroll to position [14, 0]
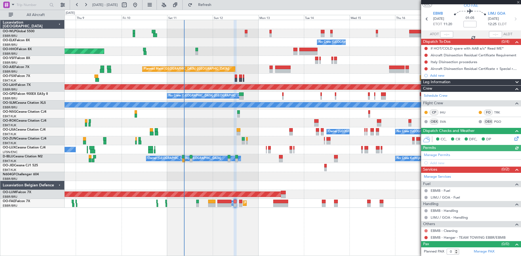
click at [426, 231] on button at bounding box center [425, 231] width 3 height 3
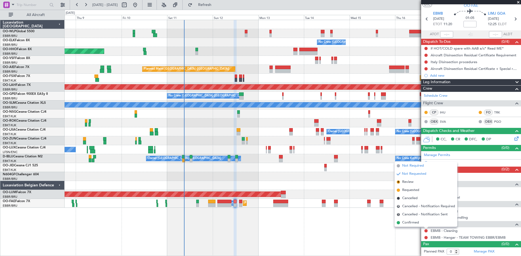
click at [417, 162] on li "Not Required" at bounding box center [426, 166] width 63 height 8
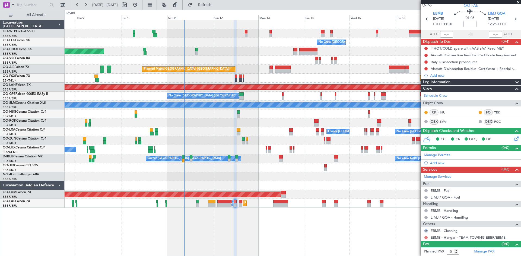
click at [425, 238] on button at bounding box center [425, 237] width 3 height 3
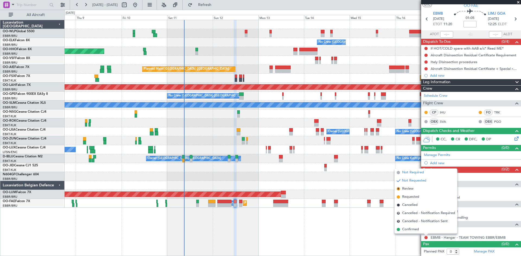
click at [416, 172] on span "Not Required" at bounding box center [413, 172] width 22 height 5
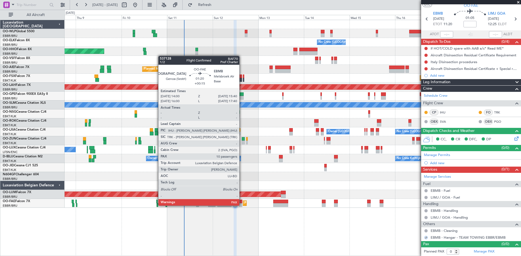
click at [242, 205] on div at bounding box center [240, 206] width 3 height 4
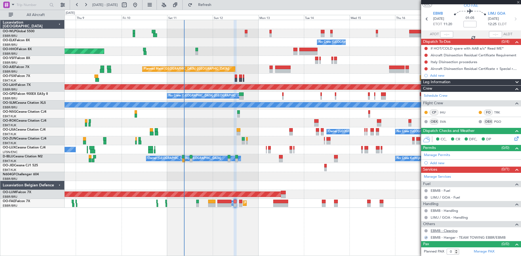
type input "+00:15"
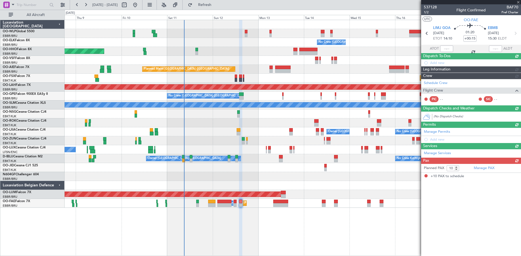
scroll to position [0, 0]
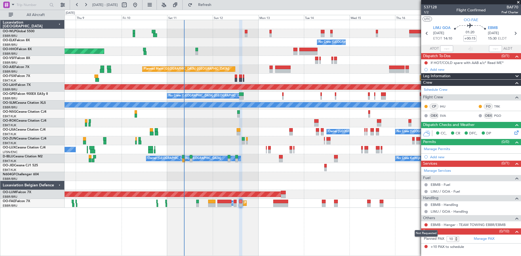
click at [427, 227] on mat-tooltip-component "Not Requested" at bounding box center [426, 234] width 31 height 14
click at [427, 225] on button at bounding box center [425, 225] width 3 height 3
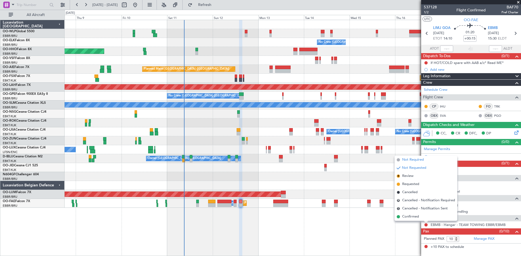
click at [409, 160] on span "Not Required" at bounding box center [413, 159] width 22 height 5
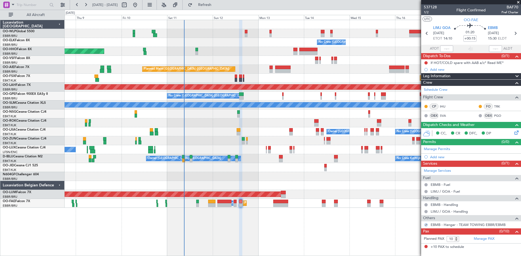
click at [425, 246] on button at bounding box center [425, 246] width 3 height 3
click at [487, 239] on link "Manage PAX" at bounding box center [484, 239] width 21 height 5
click at [493, 240] on link "Manage PAX" at bounding box center [484, 239] width 21 height 5
click at [218, 9] on button "Refresh" at bounding box center [201, 5] width 33 height 9
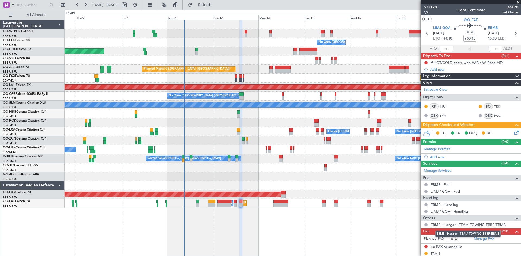
click at [456, 241] on mat-tooltip-component "EBMB - Hangar - TEAM TOWING EBBR/EBMB" at bounding box center [467, 234] width 73 height 14
click at [463, 241] on mat-tooltip-component "EBMB - Hangar - TEAM TOWING EBBR/EBMB" at bounding box center [467, 234] width 73 height 14
click at [455, 240] on input "9" at bounding box center [453, 239] width 12 height 6
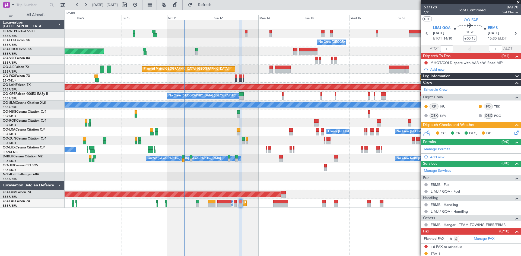
click at [455, 240] on input "8" at bounding box center [453, 239] width 12 height 6
click at [455, 240] on input "7" at bounding box center [453, 239] width 12 height 6
click at [455, 240] on input "6" at bounding box center [453, 239] width 12 height 6
click at [455, 240] on input "5" at bounding box center [453, 239] width 12 height 6
type input "4"
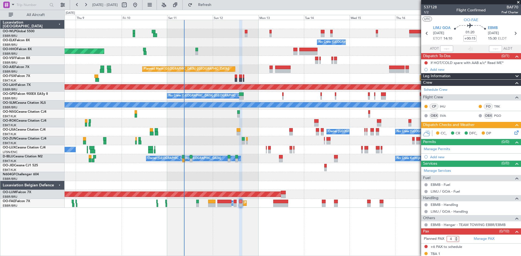
click at [455, 240] on input "4" at bounding box center [453, 239] width 12 height 6
click at [320, 226] on div "No Crew Brussels (Brussels National) Planned Maint Geneva (Cointrin) Planned Ma…" at bounding box center [293, 138] width 456 height 237
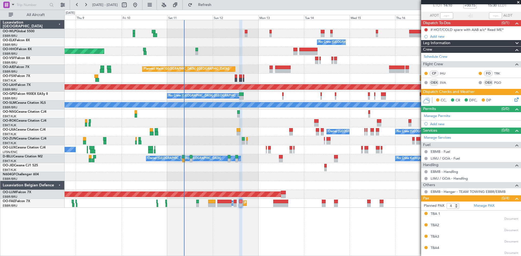
scroll to position [33, 0]
click at [293, 184] on div at bounding box center [293, 185] width 456 height 9
click at [202, 9] on fb-refresh-button "Refresh" at bounding box center [202, 5] width 38 height 10
click at [209, 4] on button "Refresh" at bounding box center [201, 5] width 33 height 9
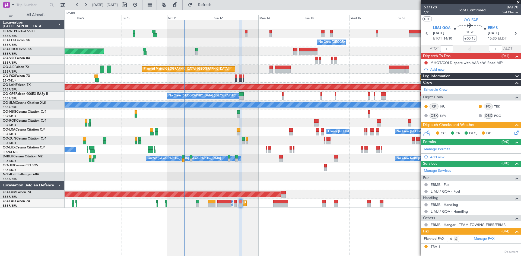
scroll to position [33, 0]
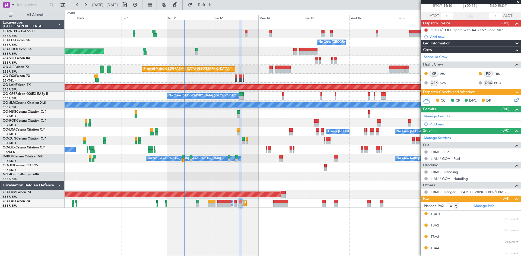
click at [513, 103] on div "CC, CR DFC, DP" at bounding box center [471, 101] width 100 height 11
click at [513, 101] on icon at bounding box center [515, 99] width 4 height 4
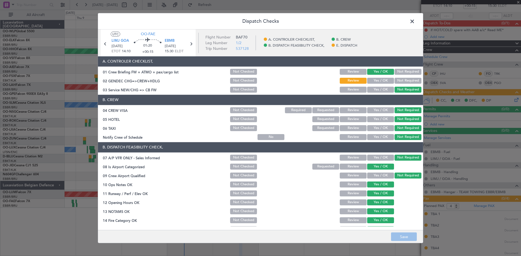
click at [400, 80] on button "Not Required" at bounding box center [408, 81] width 27 height 6
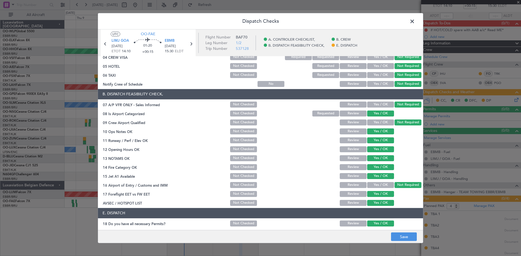
scroll to position [82, 0]
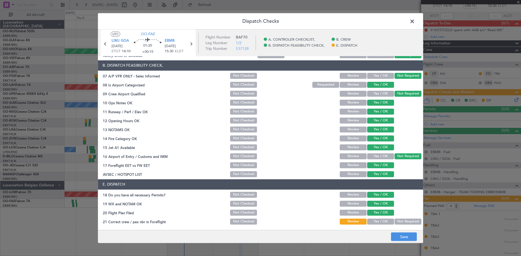
click at [380, 223] on button "Yes / OK" at bounding box center [380, 222] width 27 height 6
click at [396, 235] on button "Save" at bounding box center [404, 237] width 26 height 9
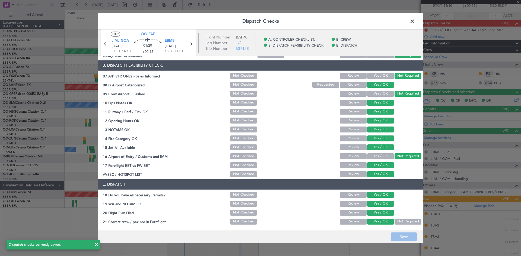
click at [415, 24] on span at bounding box center [415, 22] width 0 height 11
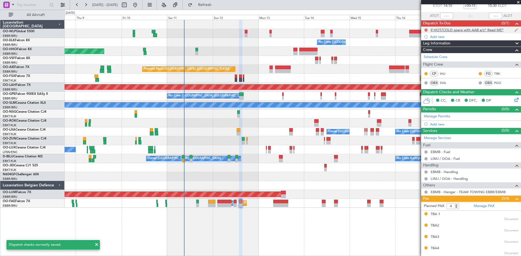
click at [426, 30] on button at bounding box center [425, 29] width 3 height 3
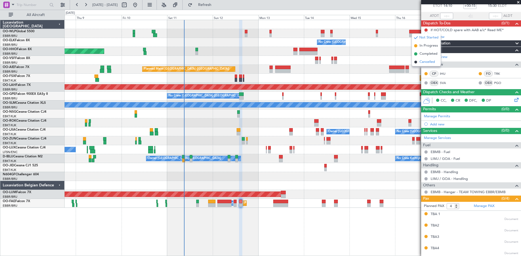
click at [423, 64] on span "Cancelled" at bounding box center [426, 61] width 15 height 5
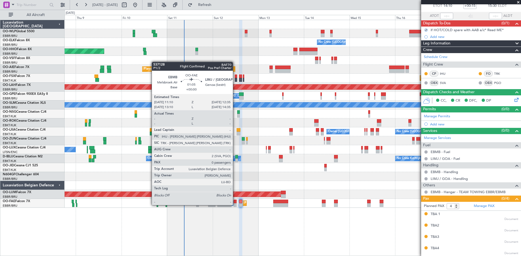
click at [235, 205] on div at bounding box center [235, 206] width 3 height 4
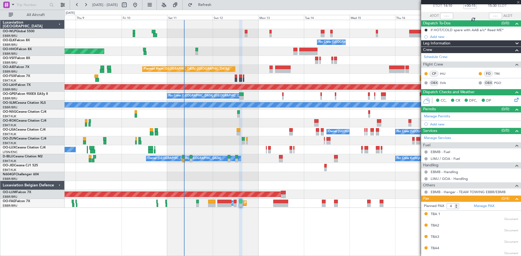
type input "0"
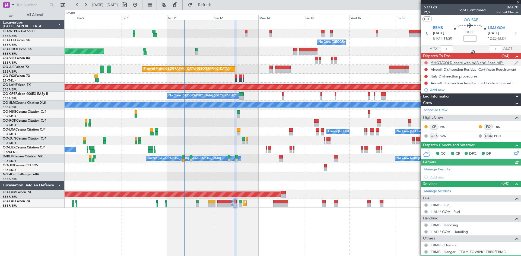
click at [426, 63] on button at bounding box center [425, 62] width 3 height 3
click at [426, 94] on span "Cancelled" at bounding box center [426, 94] width 15 height 5
click at [426, 68] on button at bounding box center [425, 69] width 3 height 3
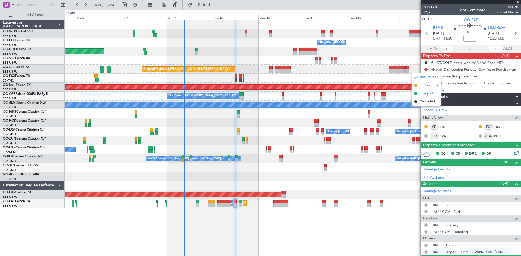
click at [424, 94] on span "Completed" at bounding box center [428, 93] width 18 height 5
click at [427, 75] on button at bounding box center [425, 76] width 3 height 3
drag, startPoint x: 426, startPoint y: 105, endPoint x: 427, endPoint y: 102, distance: 3.1
click at [426, 103] on li "Completed" at bounding box center [426, 100] width 29 height 8
click at [428, 81] on nimbus-traffic-light at bounding box center [426, 83] width 4 height 4
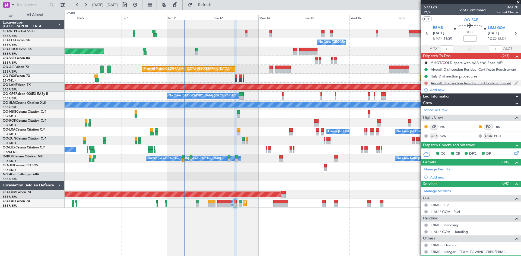
click at [426, 82] on button at bounding box center [425, 83] width 3 height 3
click at [427, 105] on span "Completed" at bounding box center [428, 106] width 18 height 5
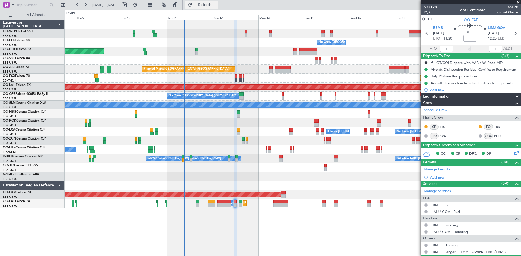
click at [218, 2] on button "Refresh" at bounding box center [201, 5] width 33 height 9
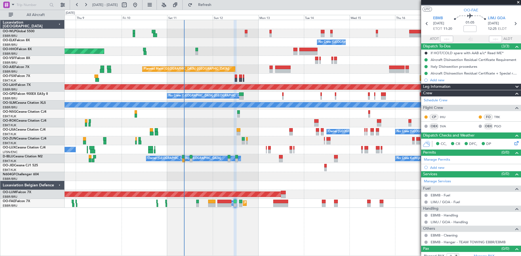
scroll to position [14, 0]
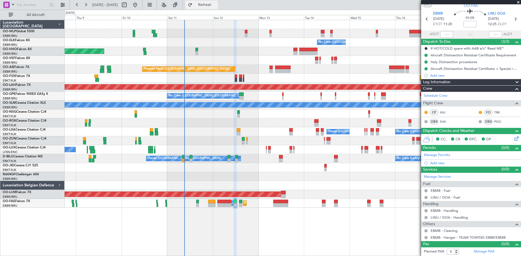
click at [215, 6] on span "Refresh" at bounding box center [204, 5] width 23 height 4
click at [216, 7] on span "Refresh" at bounding box center [204, 5] width 23 height 4
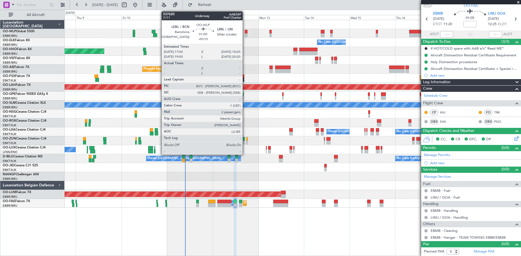
click at [245, 33] on div at bounding box center [246, 32] width 3 height 4
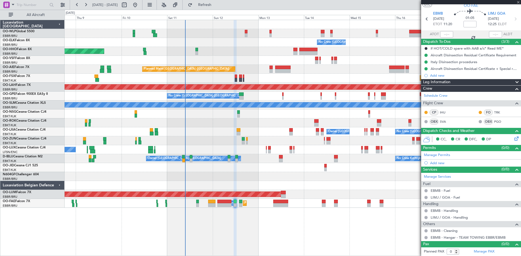
type input "-00:10"
type input "2"
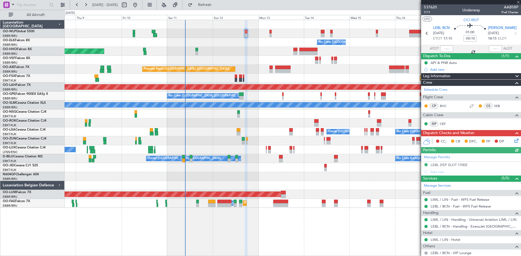
click at [513, 140] on icon at bounding box center [515, 140] width 4 height 4
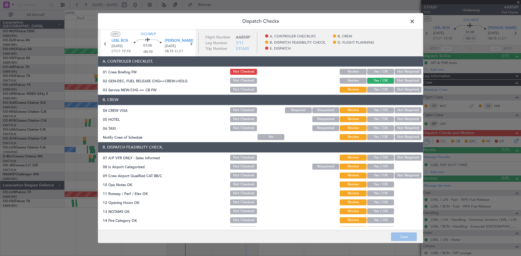
click at [415, 22] on span at bounding box center [415, 22] width 0 height 11
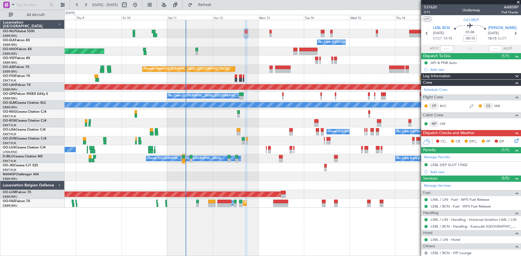
click at [184, 154] on div "No Crew Kortrijk-Wevelgem Owner Kortrijk-Wevelgem" at bounding box center [293, 158] width 456 height 9
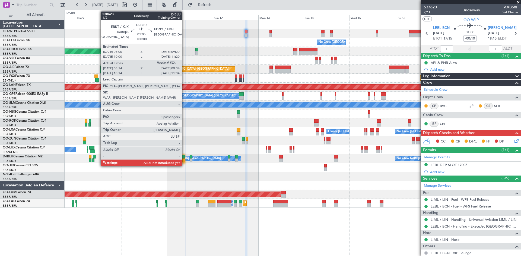
click at [184, 156] on div at bounding box center [183, 157] width 3 height 4
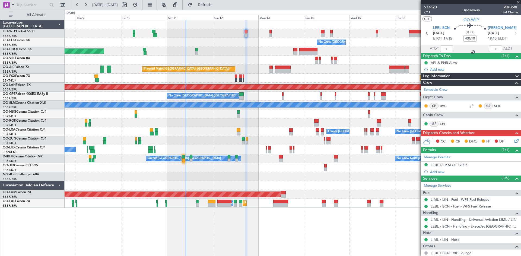
type input "08:24"
type input "0"
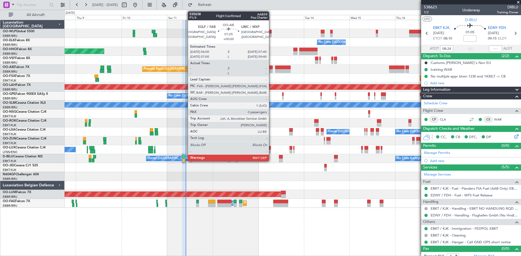
click at [271, 70] on div at bounding box center [270, 71] width 3 height 4
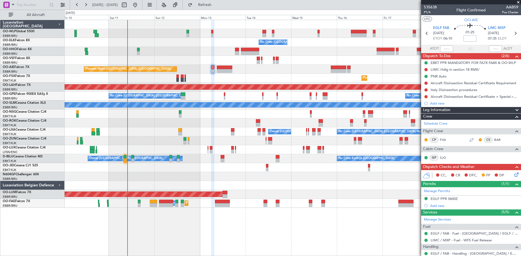
click at [266, 83] on div "No Crew Brussels (Brussels National) Planned Maint Geneva (Cointrin) Planned Ma…" at bounding box center [293, 114] width 456 height 188
click at [513, 175] on icon at bounding box center [515, 174] width 4 height 4
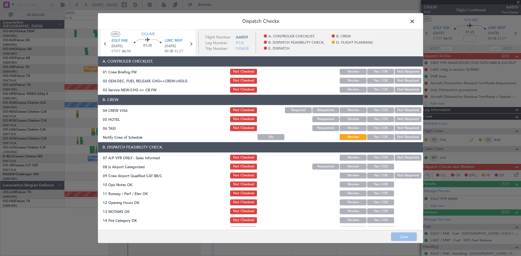
click at [415, 21] on span at bounding box center [415, 22] width 0 height 11
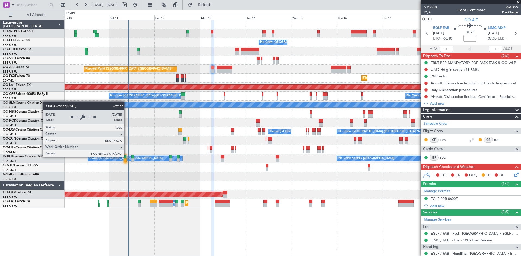
click at [126, 157] on div "Owner [GEOGRAPHIC_DATA]-[GEOGRAPHIC_DATA]" at bounding box center [135, 158] width 95 height 5
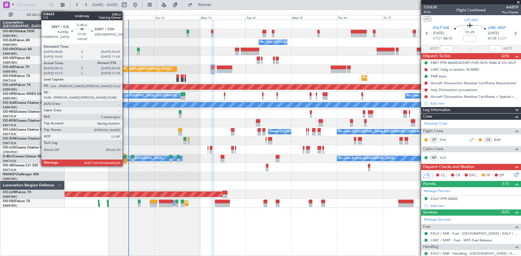
click at [125, 157] on div at bounding box center [125, 157] width 3 height 4
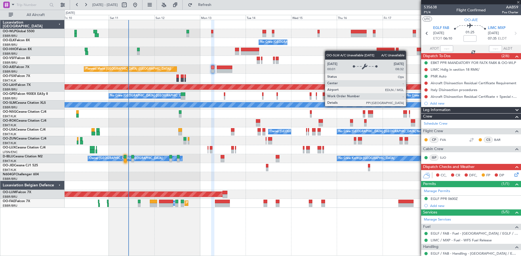
type input "08:24"
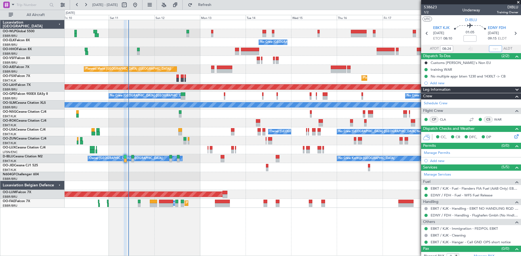
click at [489, 48] on input "text" at bounding box center [495, 49] width 13 height 7
type input "09:56"
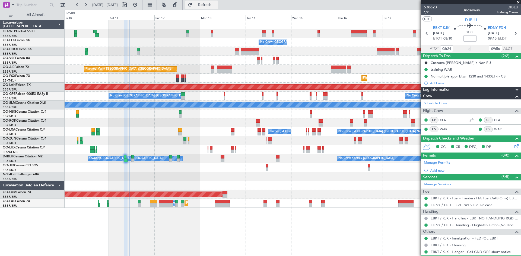
click at [218, 8] on button "Refresh" at bounding box center [201, 5] width 33 height 9
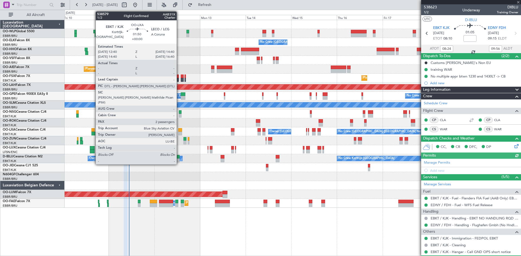
click at [179, 131] on div at bounding box center [180, 130] width 4 height 4
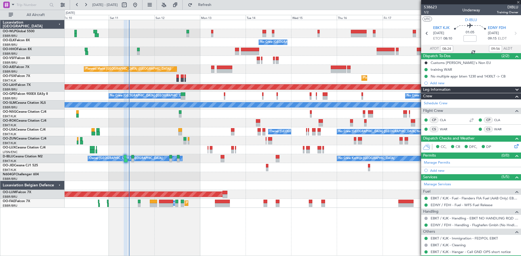
type input "2"
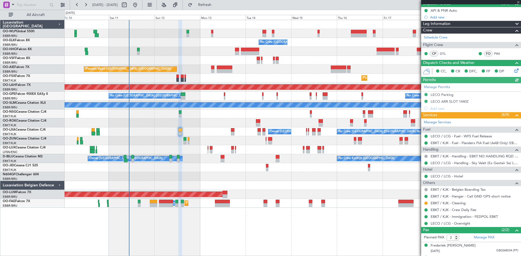
scroll to position [54, 0]
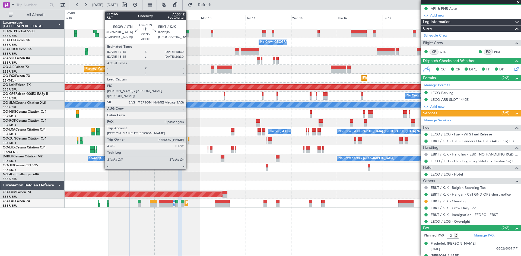
click at [188, 142] on div at bounding box center [189, 143] width 2 height 4
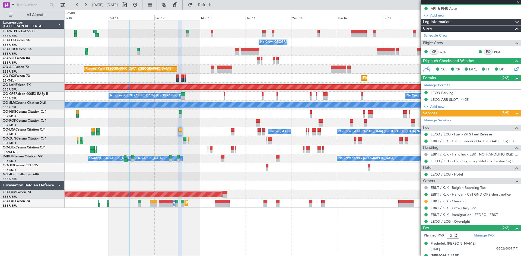
type input "-00:10"
type input "0"
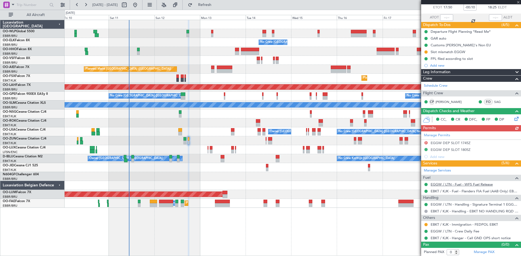
scroll to position [32, 0]
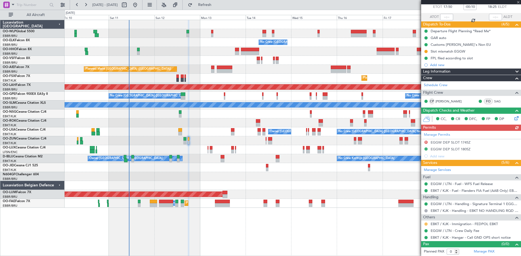
click at [427, 224] on button at bounding box center [425, 224] width 3 height 3
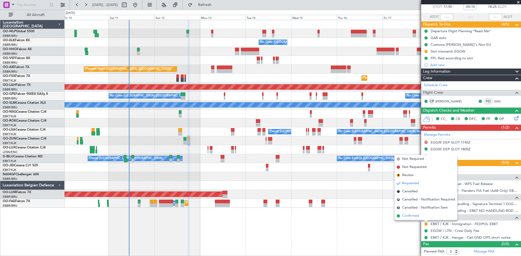
click at [418, 217] on span "Confirmed" at bounding box center [410, 216] width 17 height 5
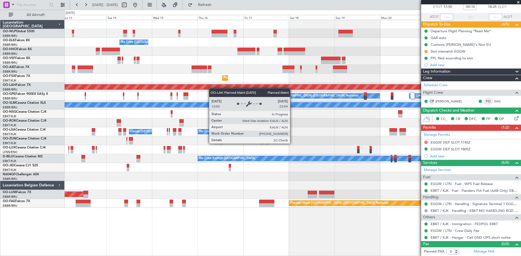
click at [208, 89] on div "No Crew [GEOGRAPHIC_DATA] ([GEOGRAPHIC_DATA] National) Planned Maint [GEOGRAPHI…" at bounding box center [293, 114] width 456 height 188
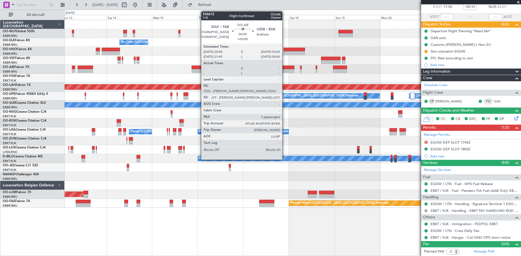
click at [285, 70] on div at bounding box center [288, 71] width 12 height 4
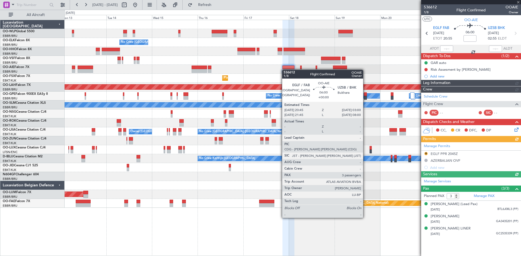
scroll to position [0, 0]
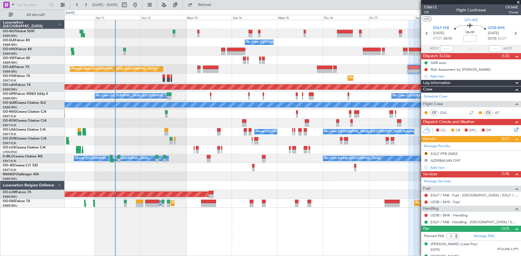
click at [235, 24] on div at bounding box center [293, 24] width 456 height 9
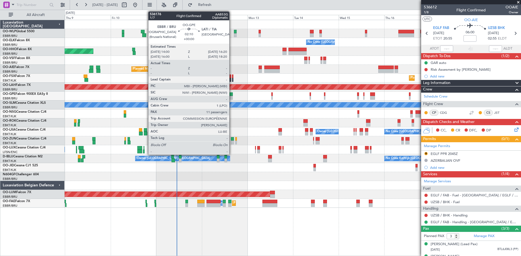
click at [232, 94] on div at bounding box center [230, 95] width 5 height 4
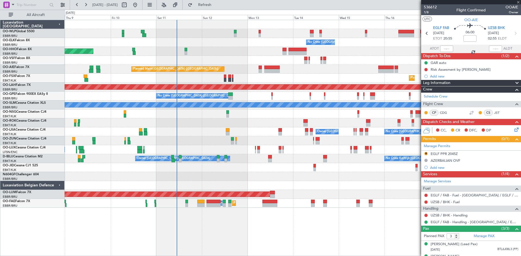
type input "11"
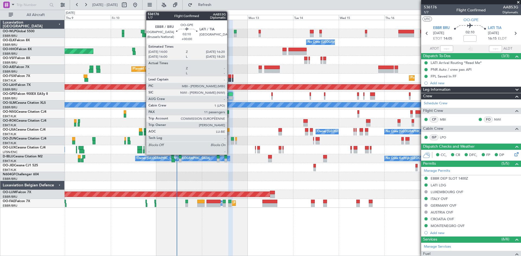
click at [230, 95] on div at bounding box center [230, 95] width 5 height 4
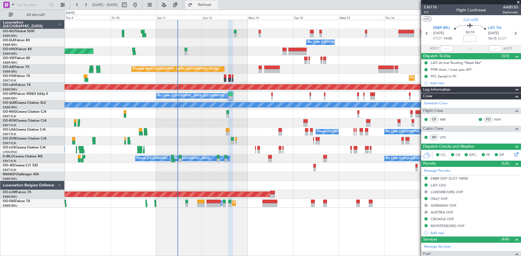
click at [216, 7] on span "Refresh" at bounding box center [204, 5] width 23 height 4
drag, startPoint x: 184, startPoint y: 203, endPoint x: 195, endPoint y: 220, distance: 19.9
click at [195, 220] on div "No Crew [GEOGRAPHIC_DATA] ([GEOGRAPHIC_DATA] National) Planned Maint Geneva ([G…" at bounding box center [293, 138] width 456 height 237
click at [237, 141] on div at bounding box center [293, 140] width 456 height 9
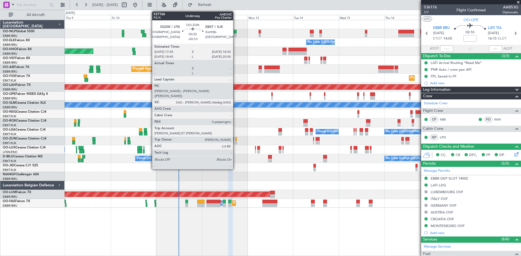
click at [236, 141] on div at bounding box center [236, 143] width 2 height 4
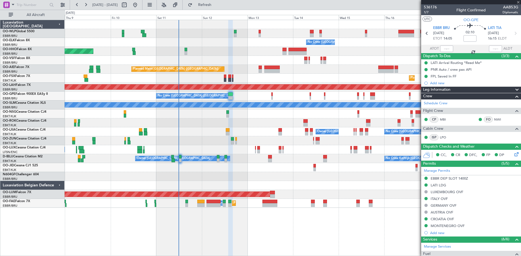
type input "-00:10"
type input "0"
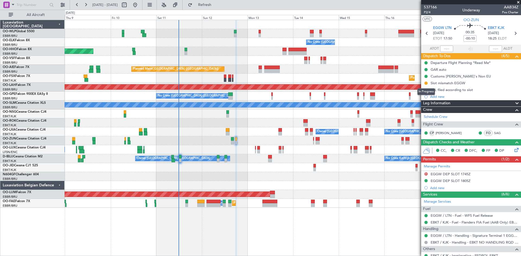
click at [426, 83] on button at bounding box center [425, 83] width 3 height 3
click at [218, 8] on button "Refresh" at bounding box center [201, 5] width 33 height 9
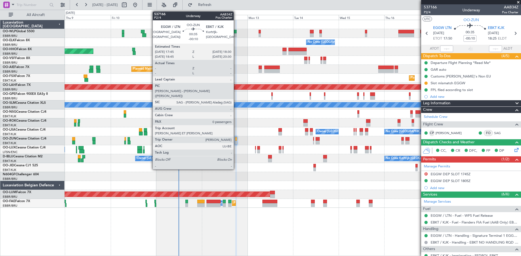
click at [236, 142] on div at bounding box center [236, 143] width 2 height 4
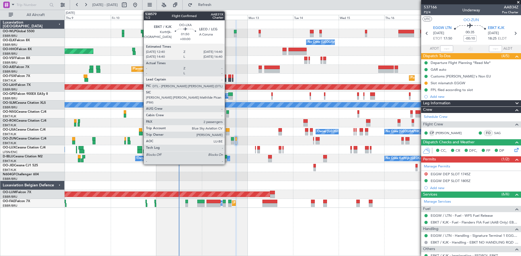
click at [227, 131] on div at bounding box center [228, 130] width 4 height 4
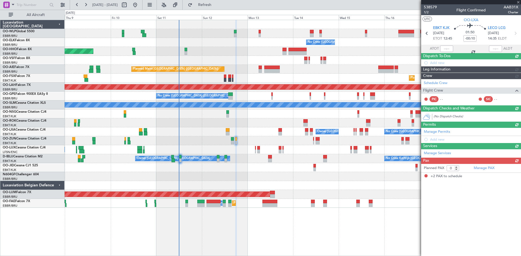
type input "2"
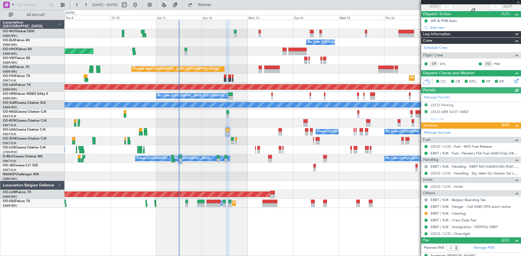
scroll to position [42, 0]
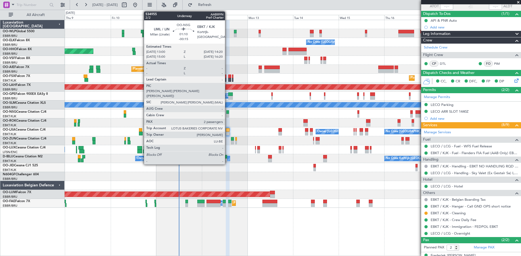
click at [227, 113] on div at bounding box center [227, 112] width 3 height 4
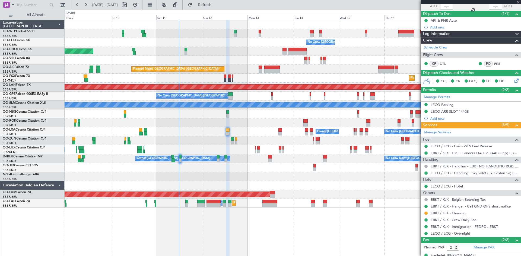
type input "-00:15"
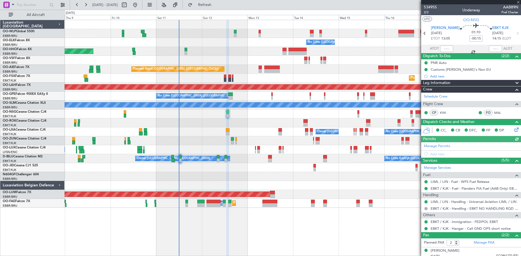
scroll to position [15, 0]
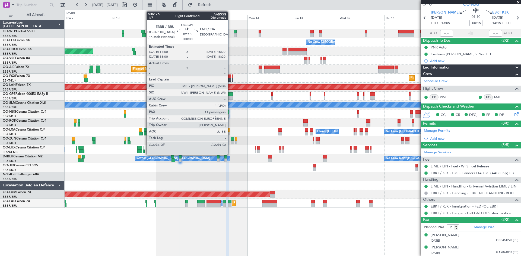
click at [230, 96] on div at bounding box center [230, 98] width 5 height 4
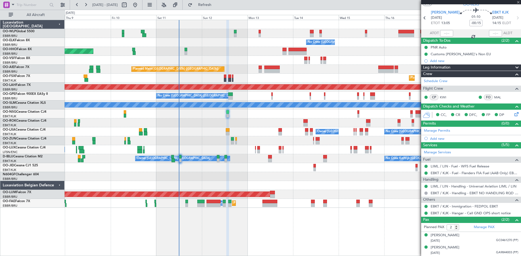
type input "11"
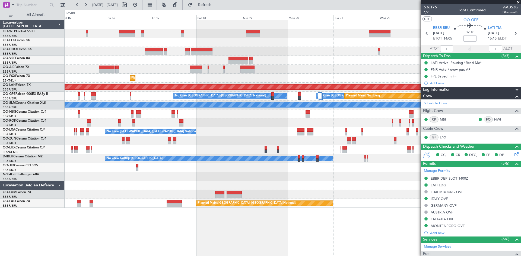
click at [0, 60] on div "- - FIMP 17:00 Z EBLG 05:10 Z No Crew [GEOGRAPHIC_DATA] (Brussels National) Pla…" at bounding box center [260, 133] width 521 height 247
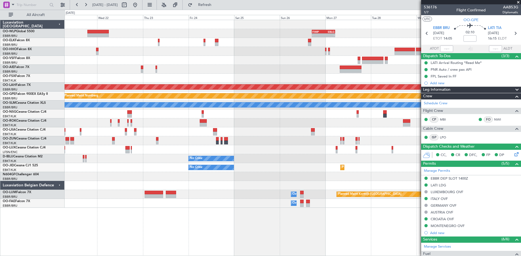
click at [187, 48] on div "- - FIMP 17:00 Z EBLG 05:10 Z Planned [GEOGRAPHIC_DATA][PERSON_NAME]-[GEOGRAPHI…" at bounding box center [293, 114] width 456 height 188
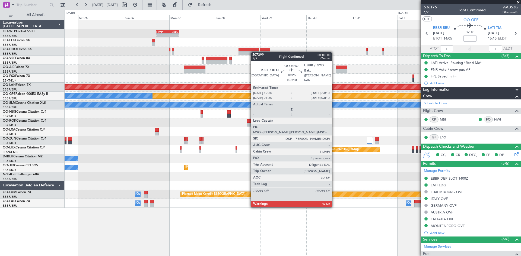
click at [212, 47] on div "- - FIMP 17:00 Z EBLG 05:10 Z Planned [GEOGRAPHIC_DATA][PERSON_NAME]-[GEOGRAPHI…" at bounding box center [293, 114] width 456 height 188
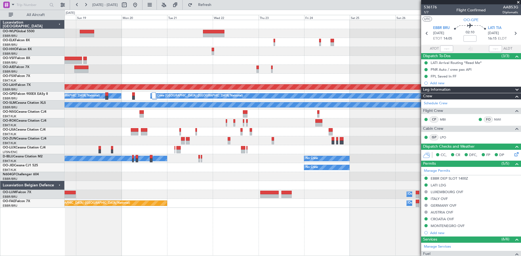
click at [508, 56] on body "[DATE] - [DATE] Refresh Quick Links All Aircraft - - FIMP 17:00 Z EBLG 05:10 Z …" at bounding box center [260, 128] width 521 height 256
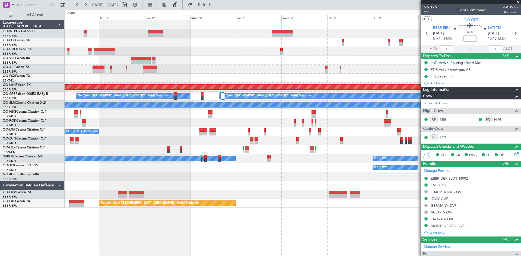
click at [404, 45] on div "- - FIMP 17:00 Z EBLG 05:10 Z No Crew [GEOGRAPHIC_DATA] (Brussels National) Pla…" at bounding box center [293, 114] width 456 height 188
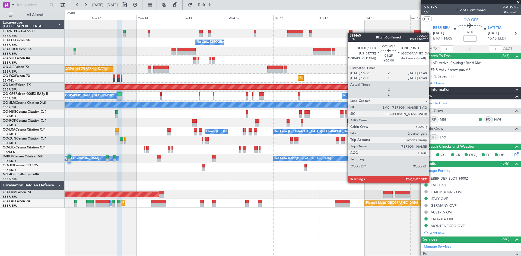
click at [351, 33] on div "No Crew [GEOGRAPHIC_DATA] ([GEOGRAPHIC_DATA] National) Planned Maint Geneva ([G…" at bounding box center [293, 114] width 456 height 188
